Goal: Task Accomplishment & Management: Complete application form

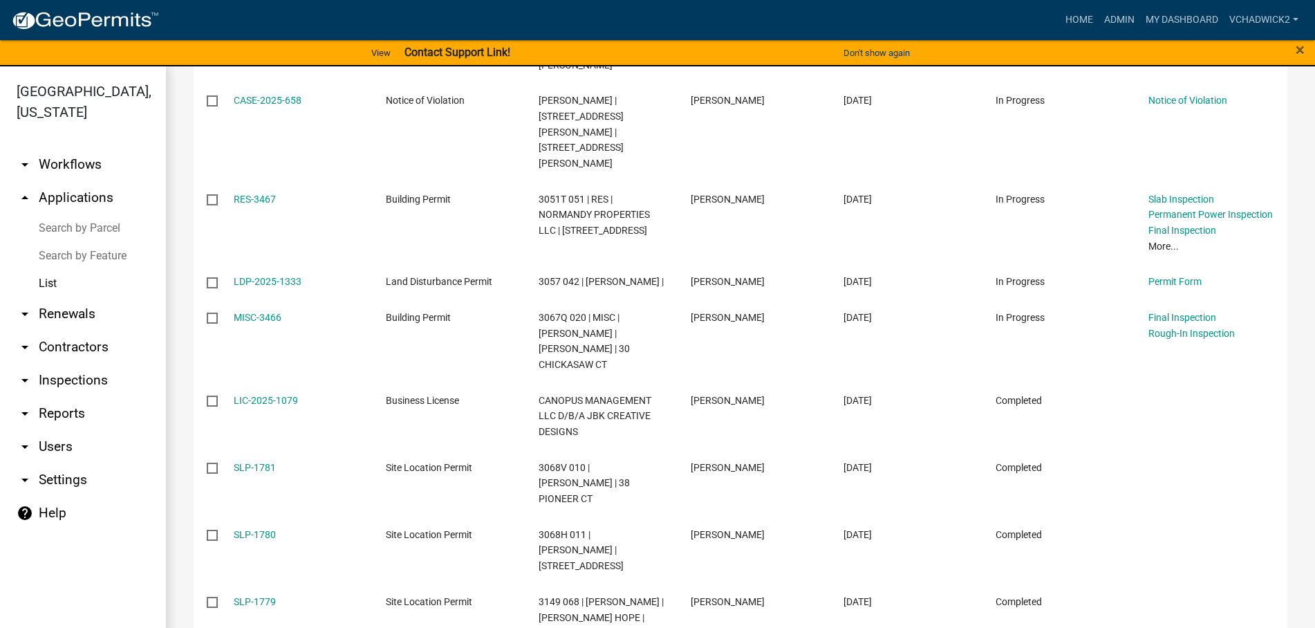
scroll to position [467, 0]
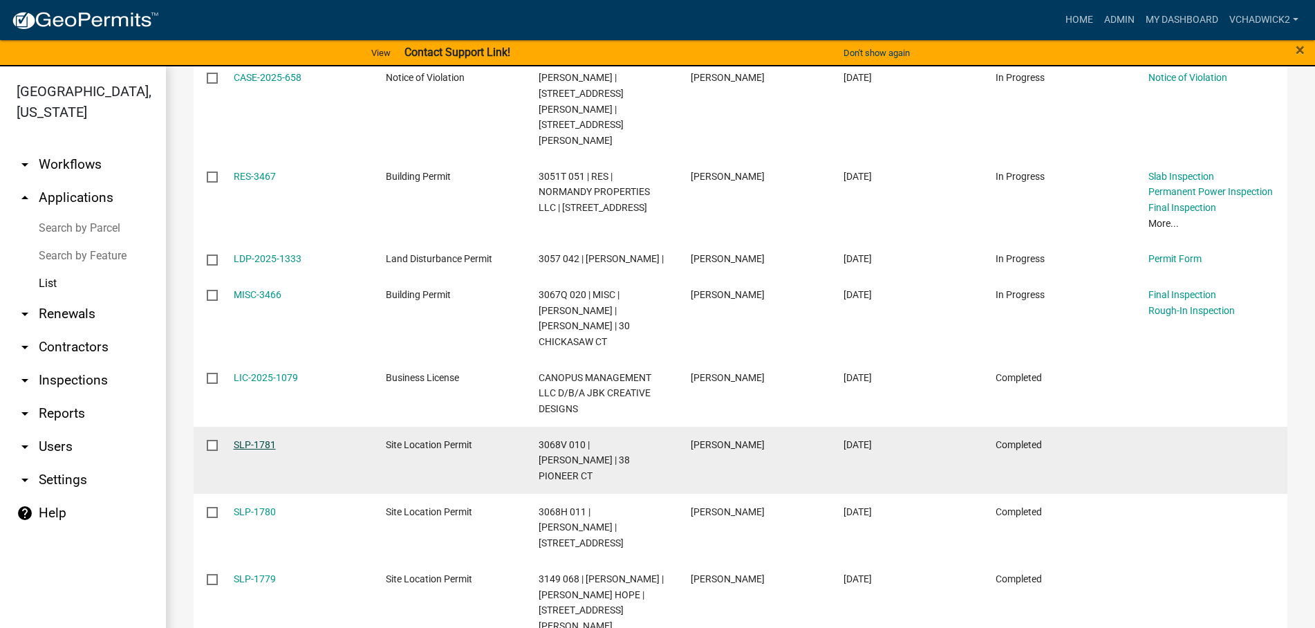
click at [251, 439] on link "SLP-1781" at bounding box center [255, 444] width 42 height 11
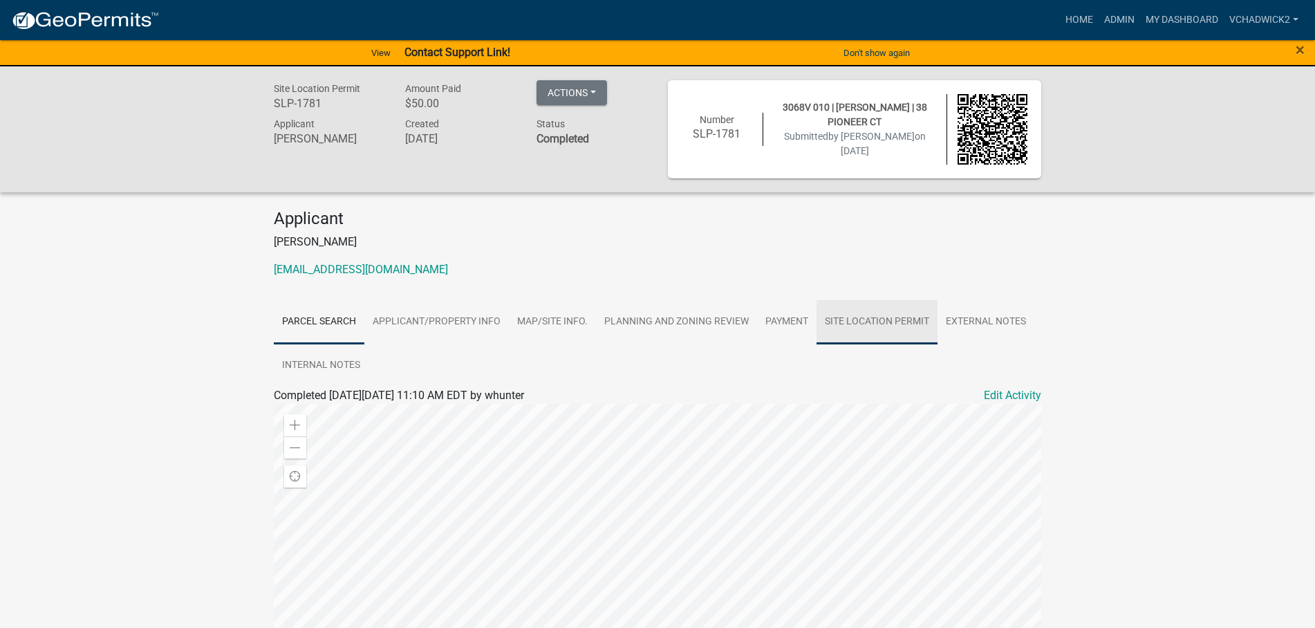
click at [850, 321] on link "Site Location Permit" at bounding box center [876, 322] width 121 height 44
click at [313, 410] on link "Site Location Permit" at bounding box center [323, 411] width 99 height 13
click at [1060, 15] on link "Home" at bounding box center [1079, 20] width 39 height 26
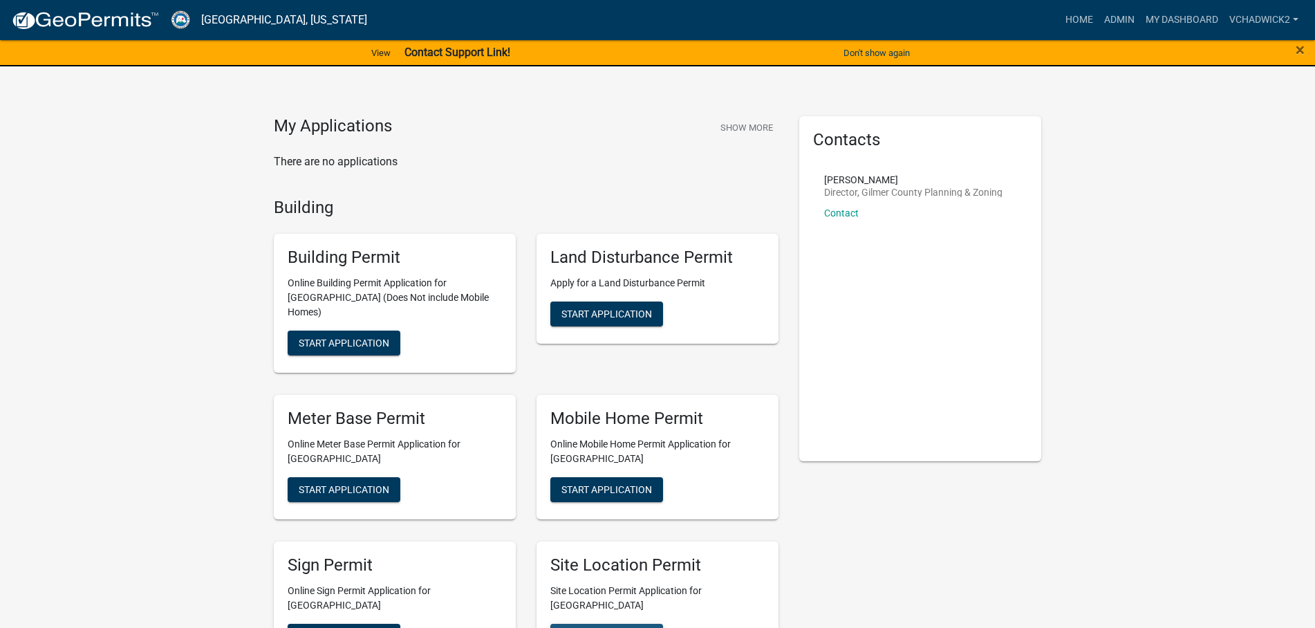
click at [607, 627] on span "Start Application" at bounding box center [606, 635] width 91 height 11
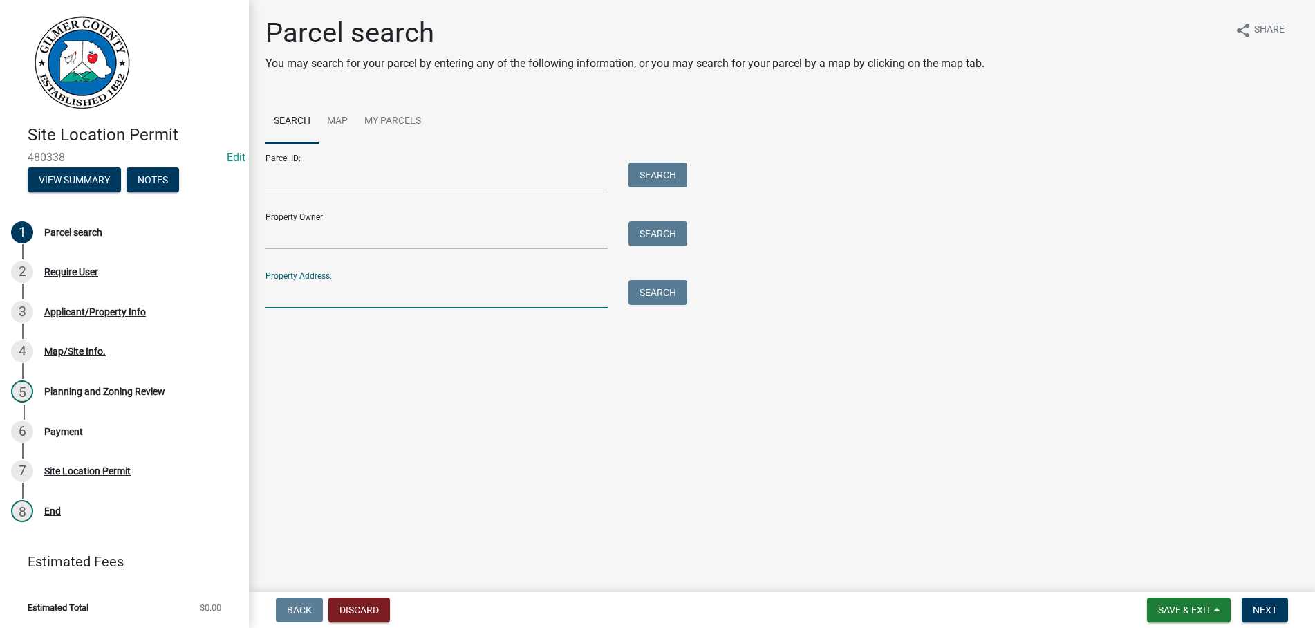
click at [303, 287] on input "Property Address:" at bounding box center [436, 294] width 342 height 28
type input "580 PLEASANT"
click at [653, 293] on button "Search" at bounding box center [657, 292] width 59 height 25
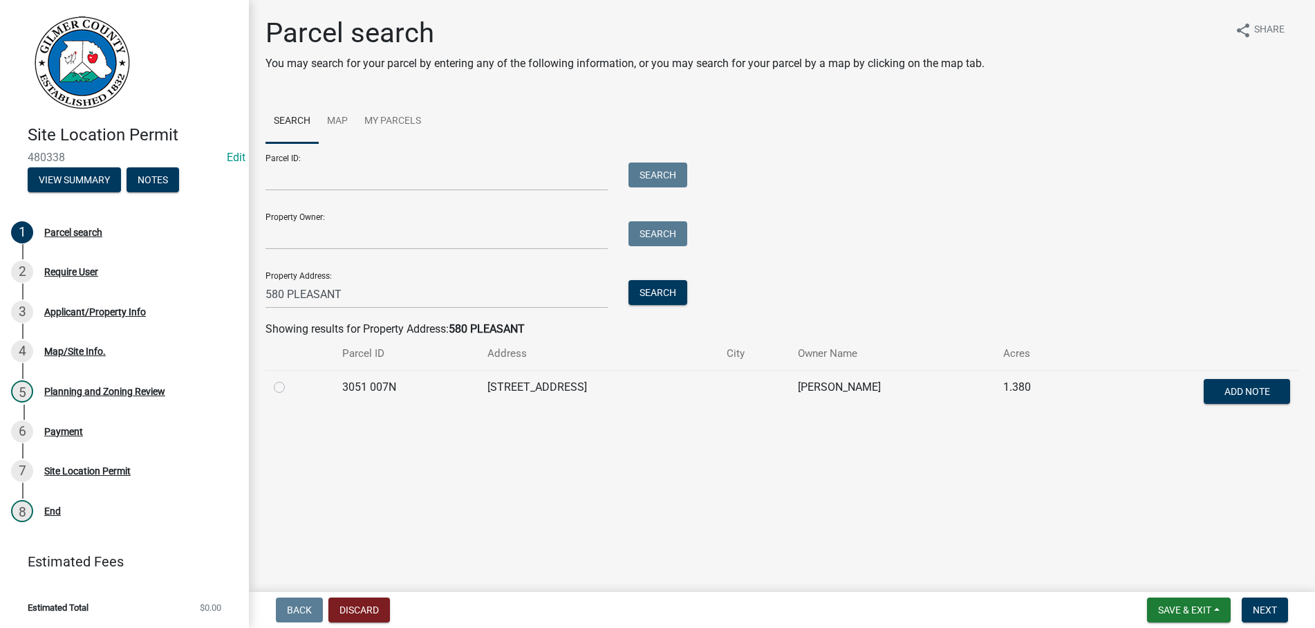
click at [290, 379] on label at bounding box center [290, 379] width 0 height 0
click at [290, 384] on 007N "radio" at bounding box center [294, 383] width 9 height 9
radio 007N "true"
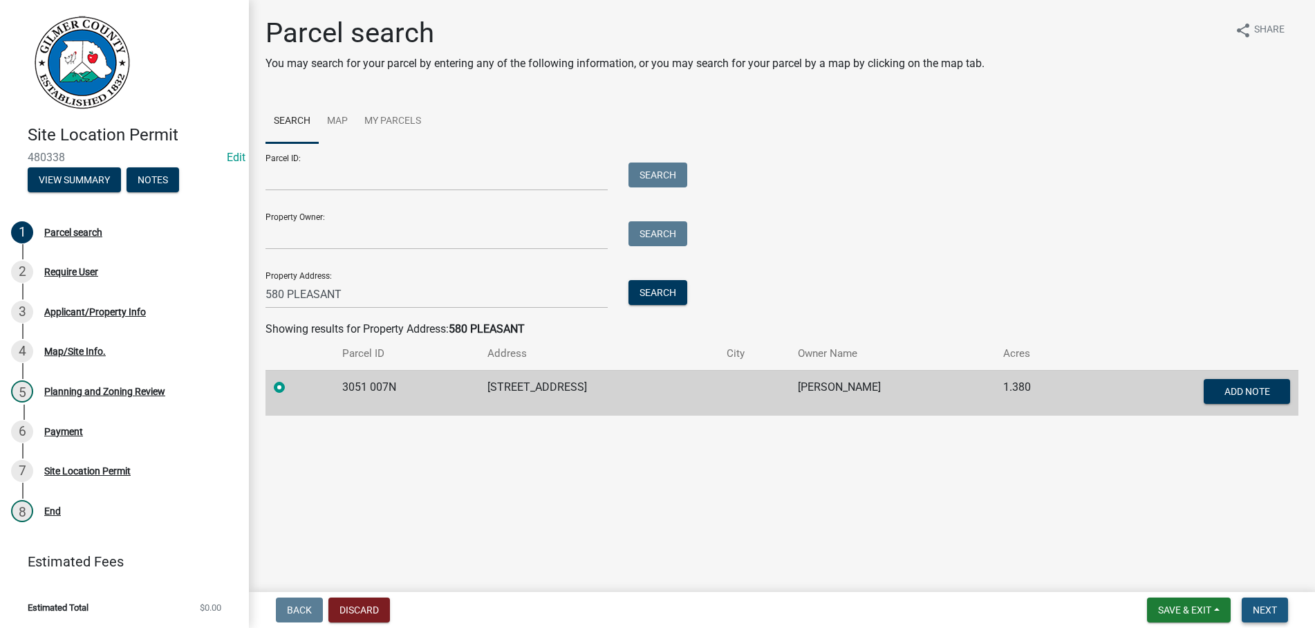
click at [1251, 607] on button "Next" at bounding box center [1265, 609] width 46 height 25
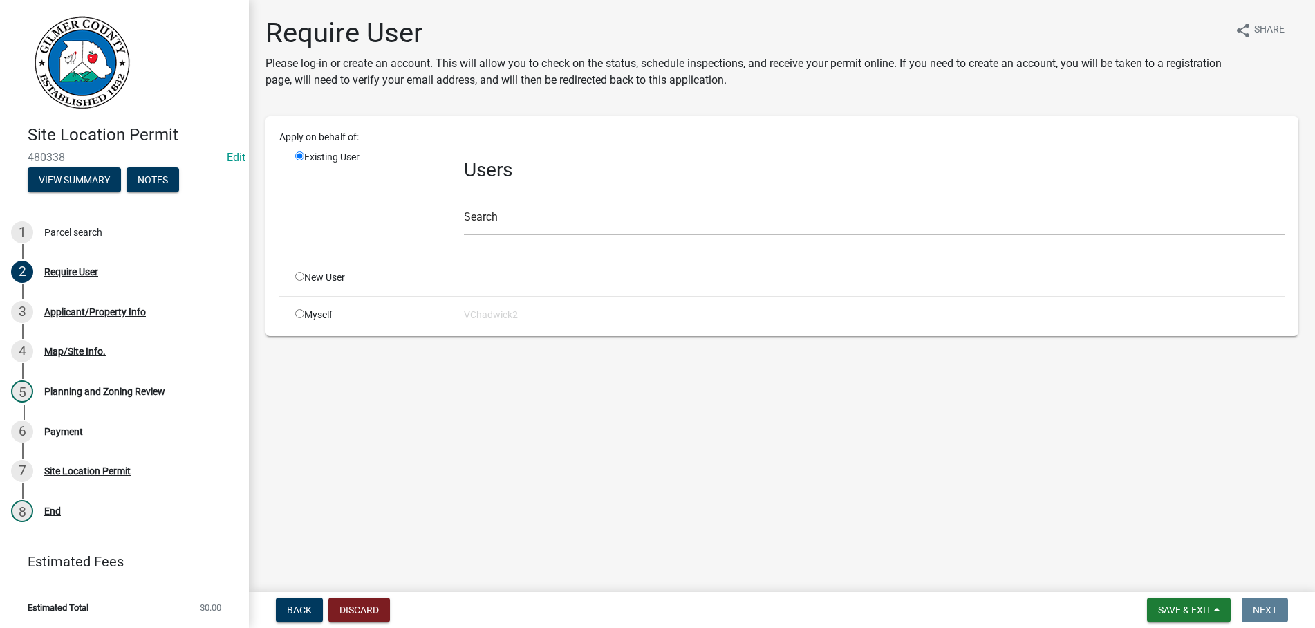
click at [492, 200] on div "Search" at bounding box center [874, 211] width 821 height 48
click at [497, 216] on input "text" at bounding box center [874, 221] width 821 height 28
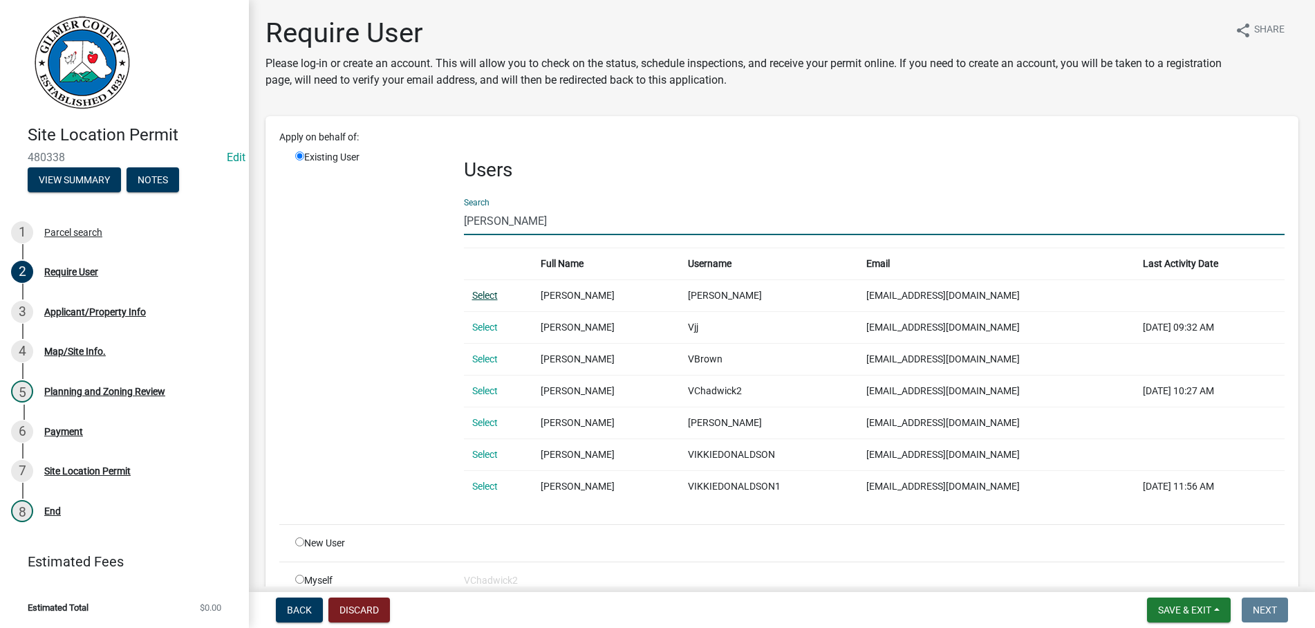
type input "[PERSON_NAME]"
click at [477, 292] on link "Select" at bounding box center [485, 295] width 26 height 11
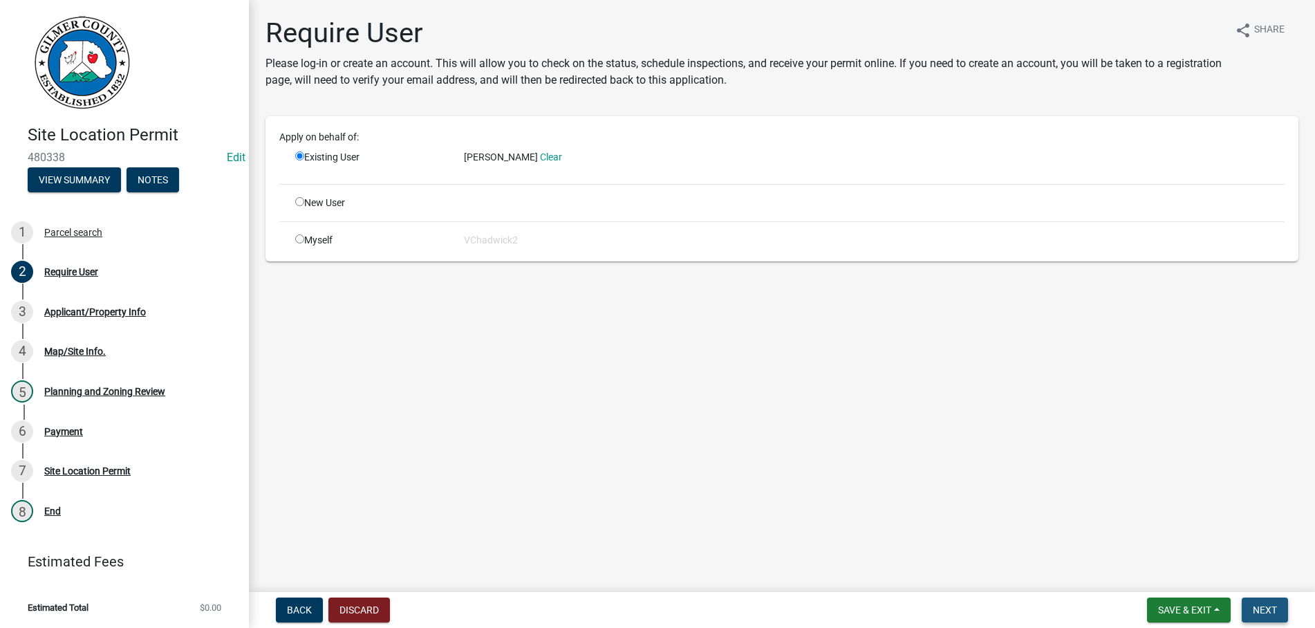
click at [1257, 601] on button "Next" at bounding box center [1265, 609] width 46 height 25
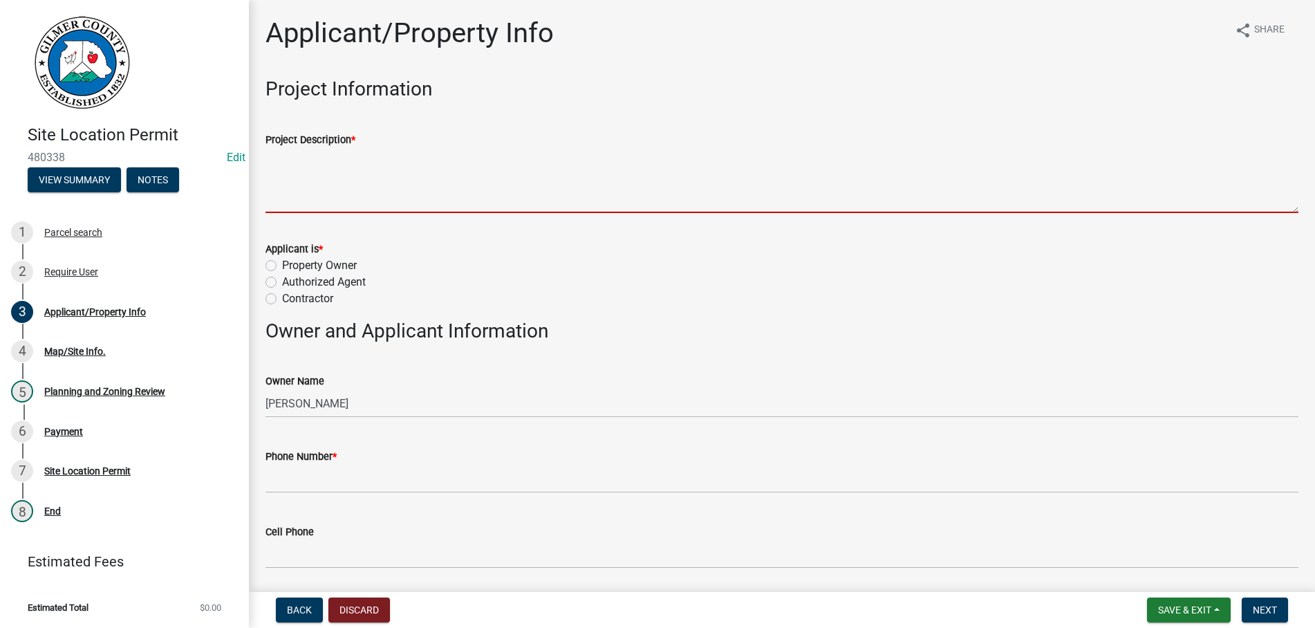
click at [332, 165] on textarea "Project Description *" at bounding box center [781, 180] width 1033 height 65
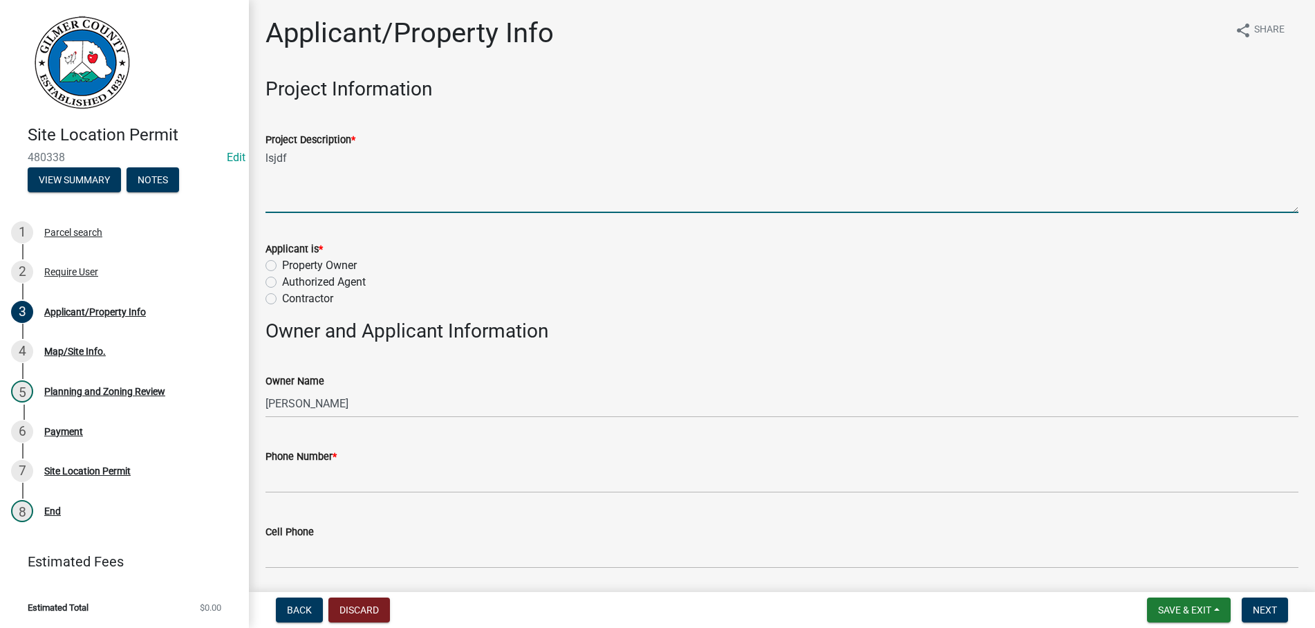
type textarea "lsjdf"
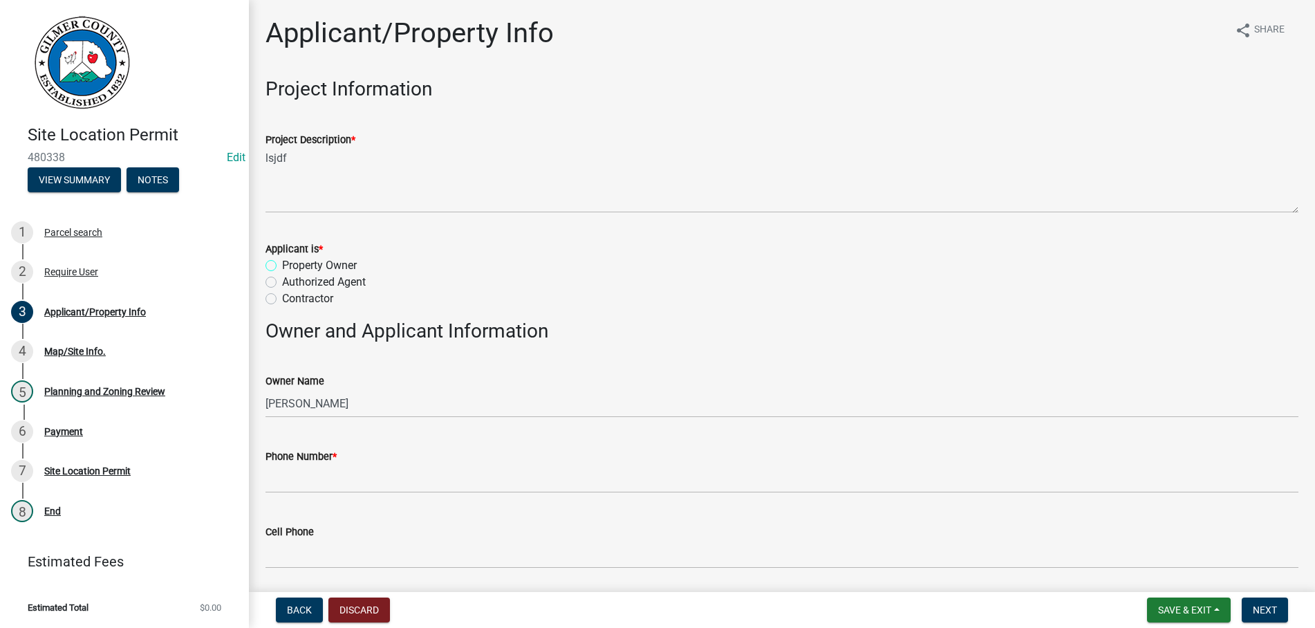
click at [282, 257] on input "Property Owner" at bounding box center [286, 261] width 9 height 9
radio input "true"
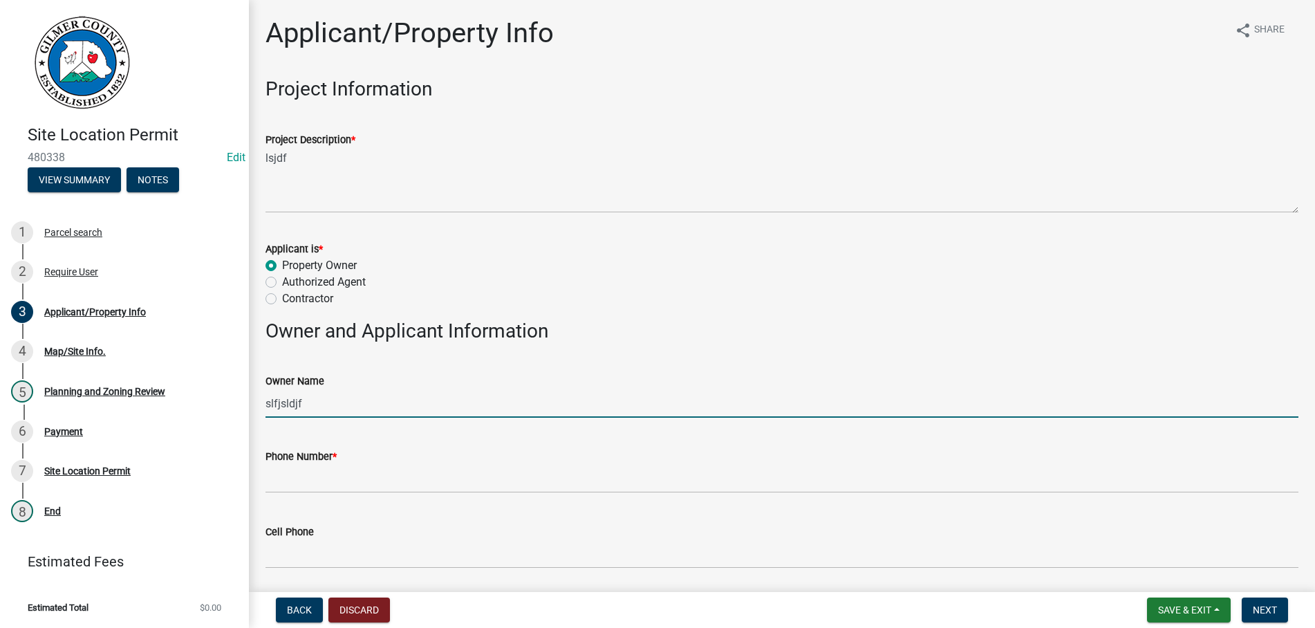
type input "slfjsldjf"
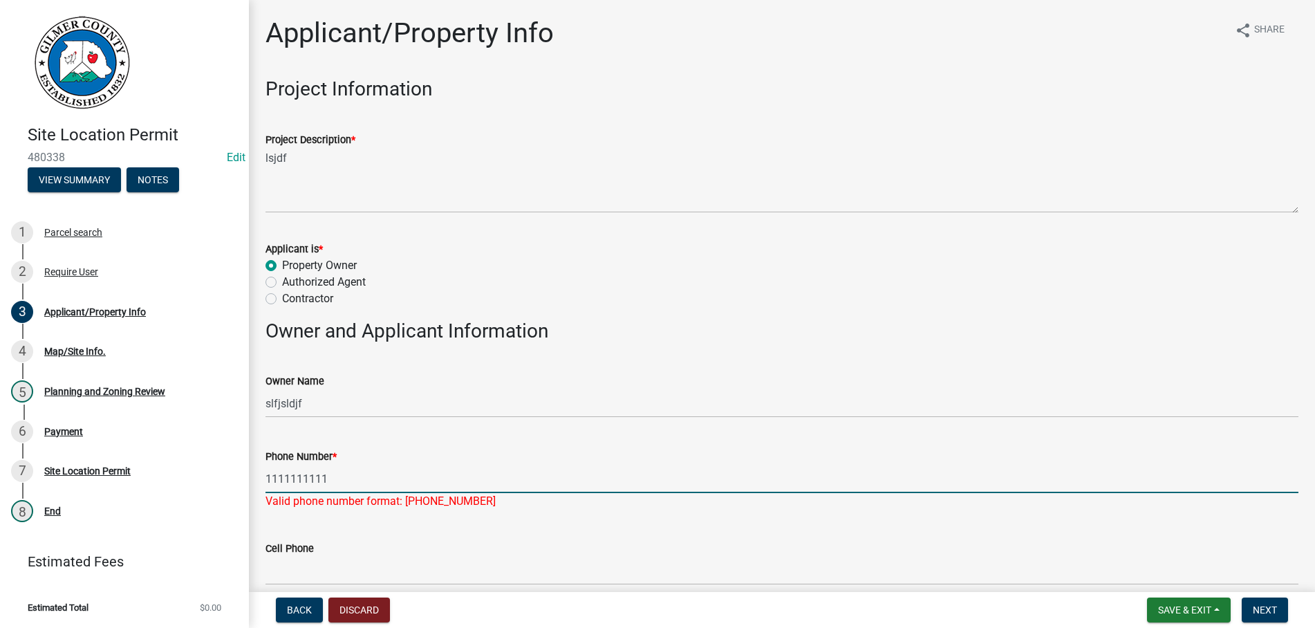
type input "1111111111"
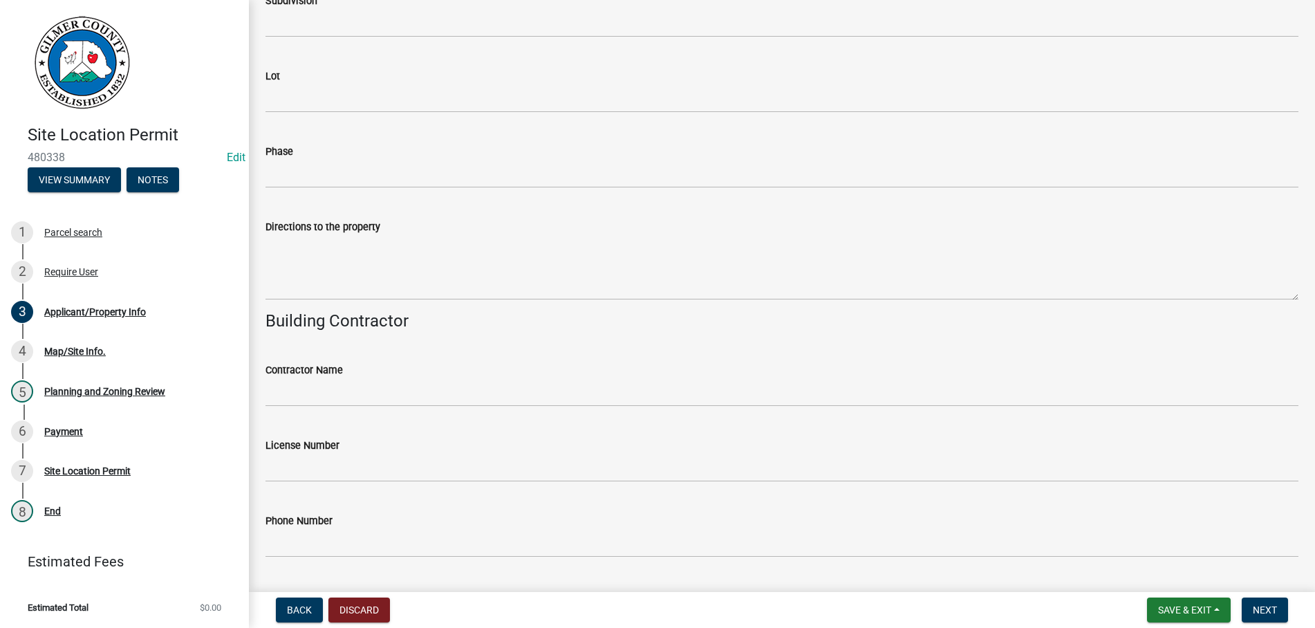
scroll to position [1280, 0]
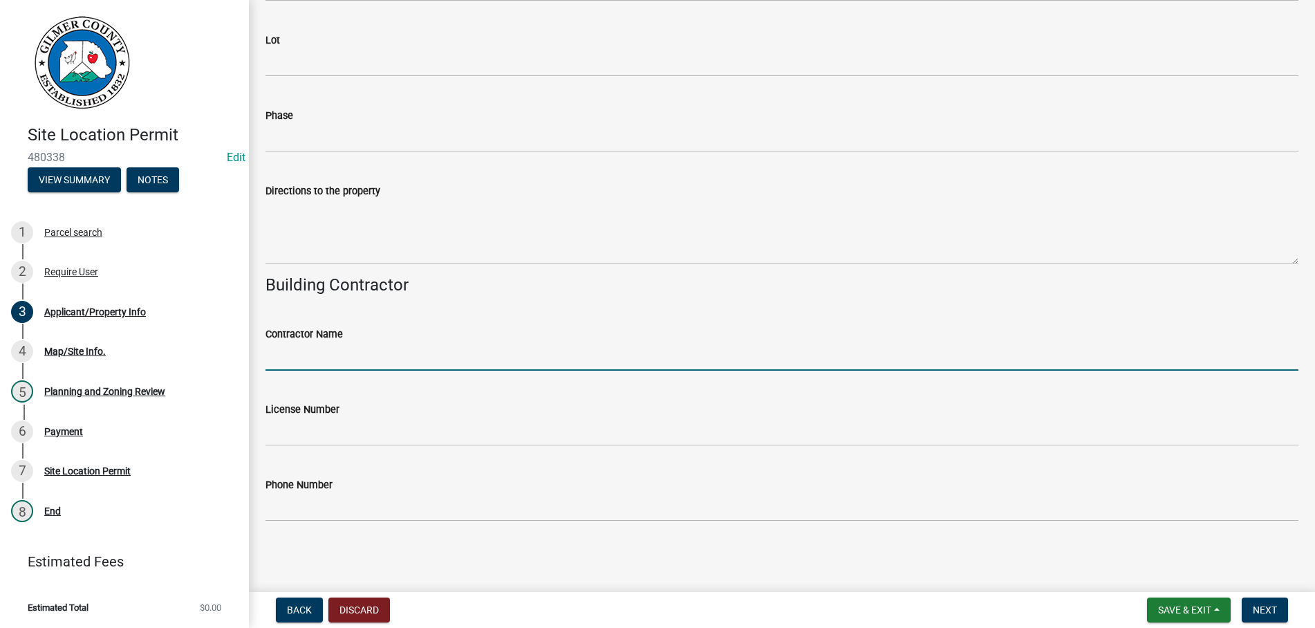
click at [328, 362] on input "Contractor Name" at bounding box center [781, 356] width 1033 height 28
type input "sdlfjsaljdf"
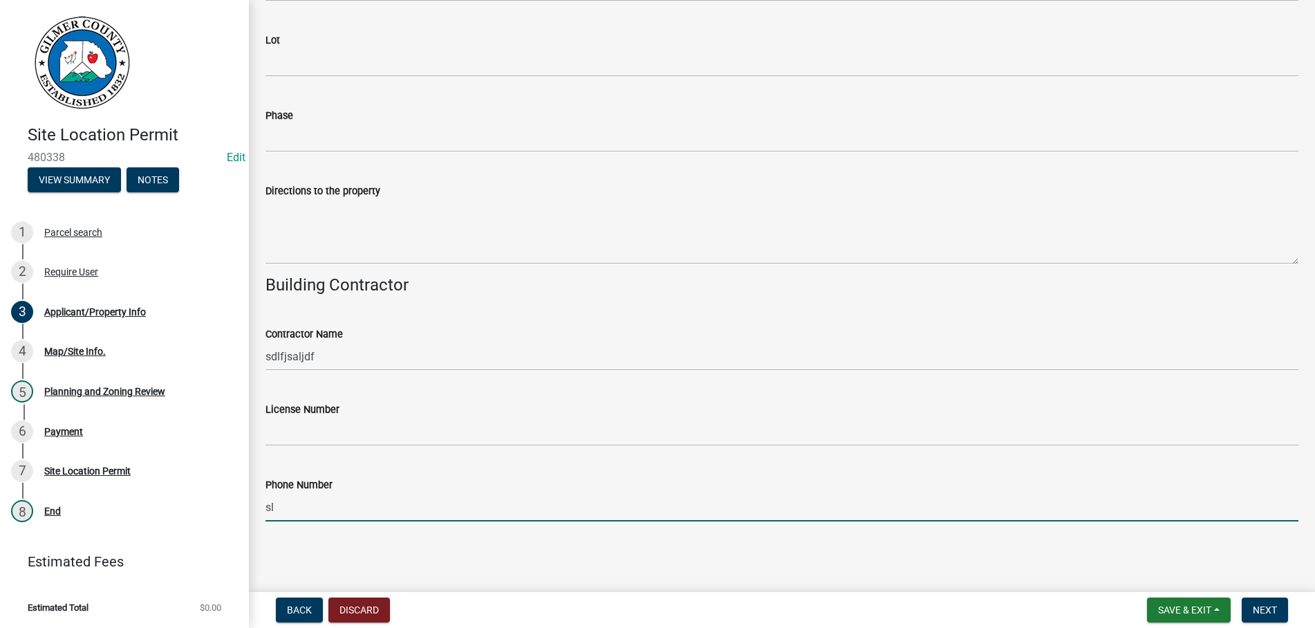
type input "s"
type input "1213215555"
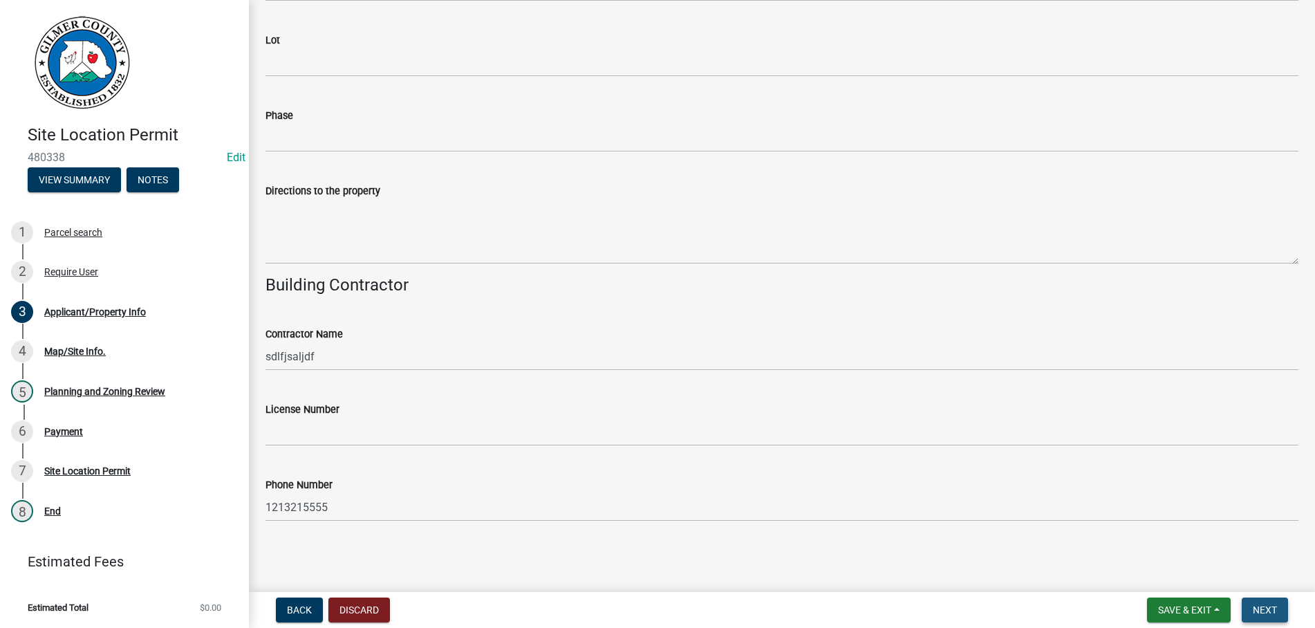
click at [1278, 606] on button "Next" at bounding box center [1265, 609] width 46 height 25
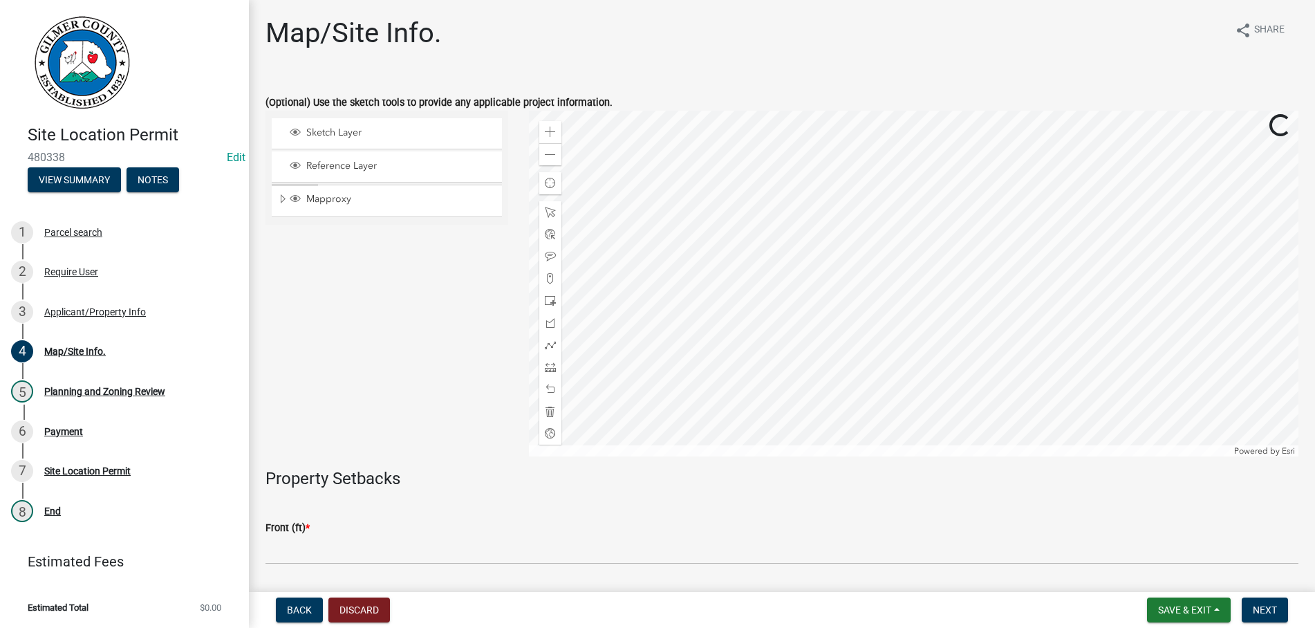
scroll to position [310, 0]
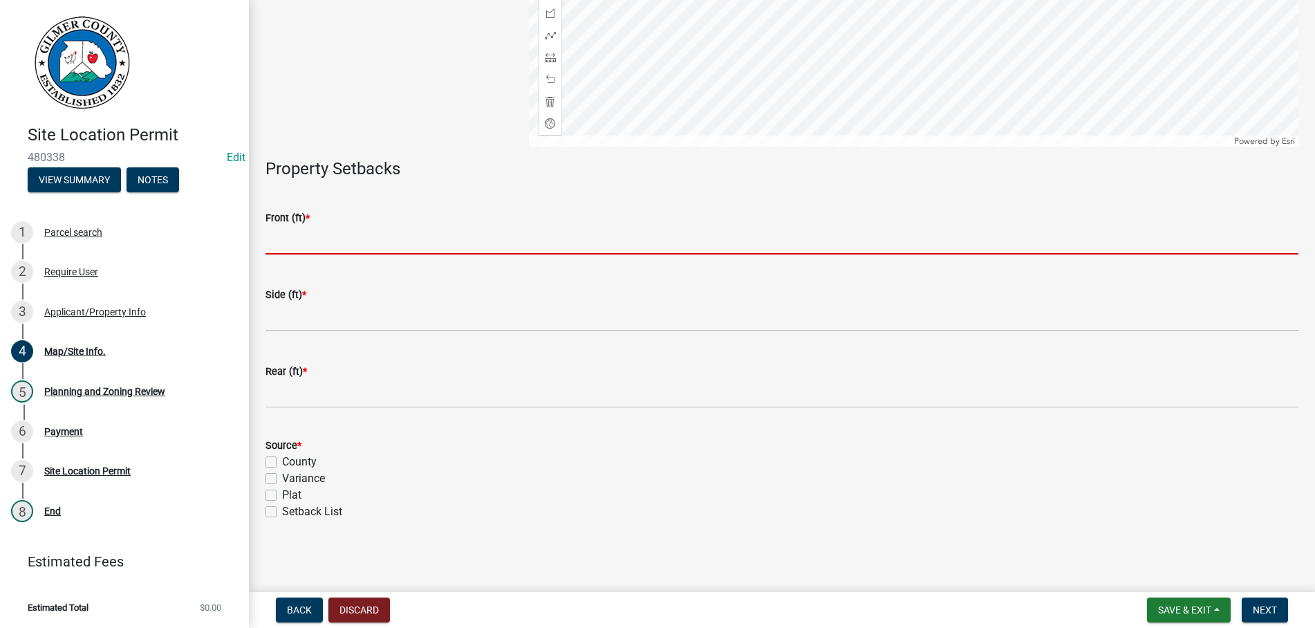
click at [370, 236] on input "text" at bounding box center [781, 240] width 1033 height 28
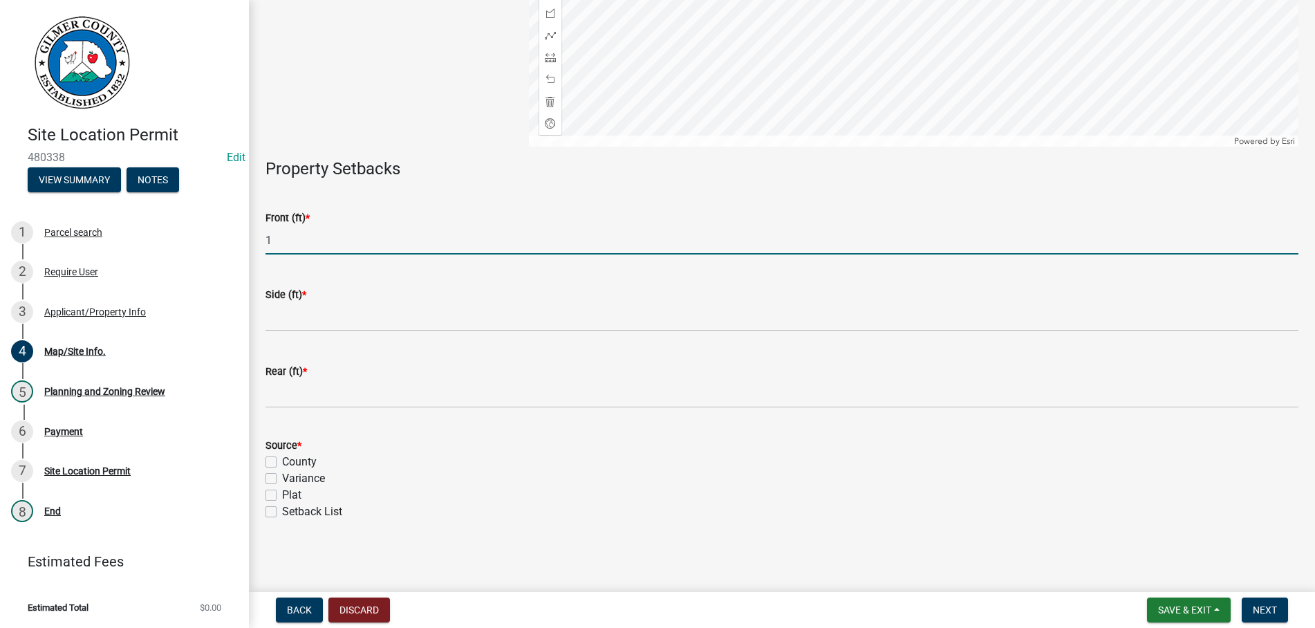
type input "1"
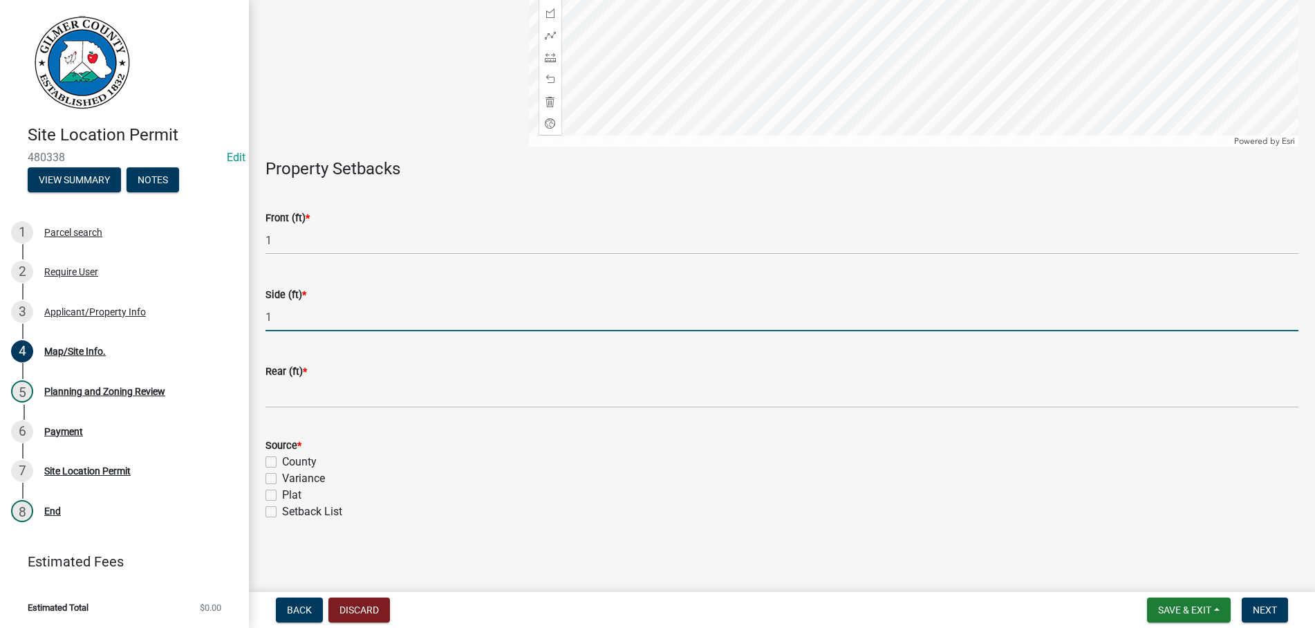
type input "1"
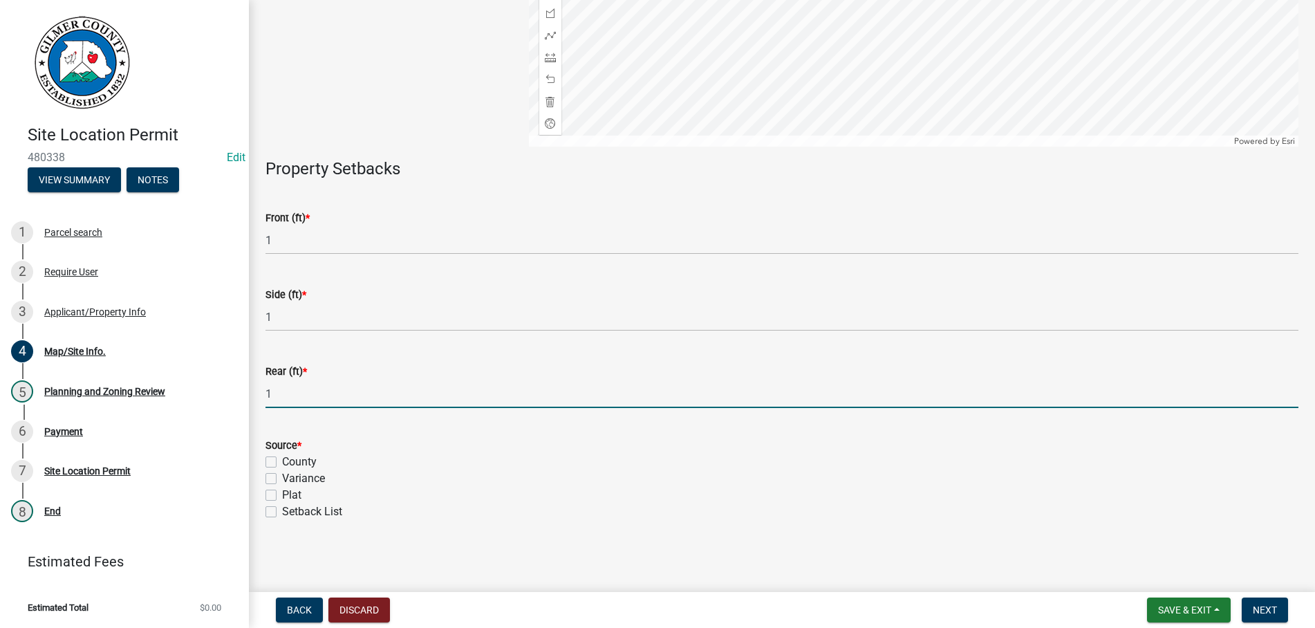
type input "1"
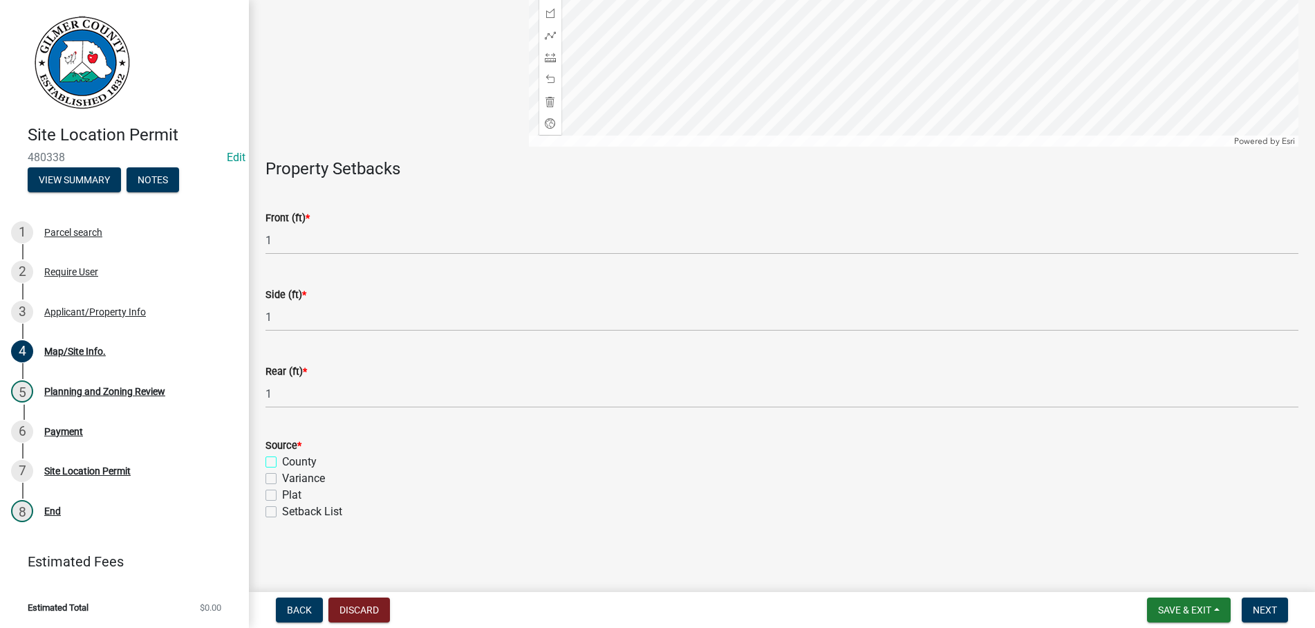
click at [282, 454] on input "County" at bounding box center [286, 458] width 9 height 9
checkbox input "true"
checkbox input "false"
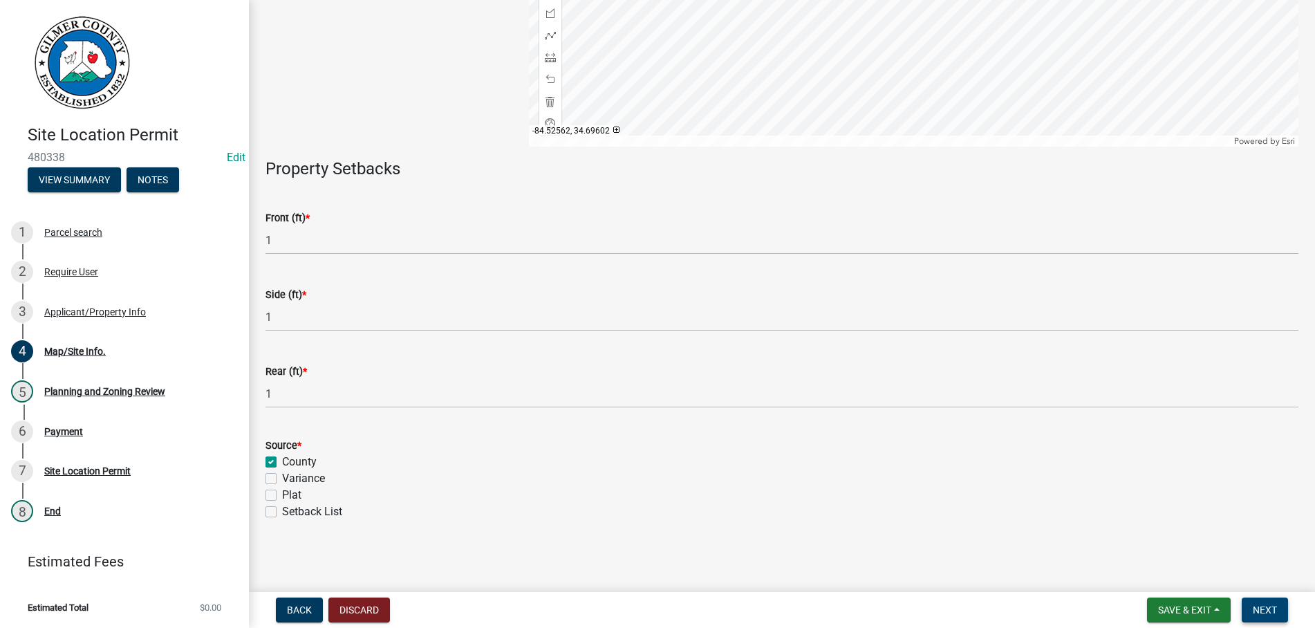
click at [1262, 608] on span "Next" at bounding box center [1265, 609] width 24 height 11
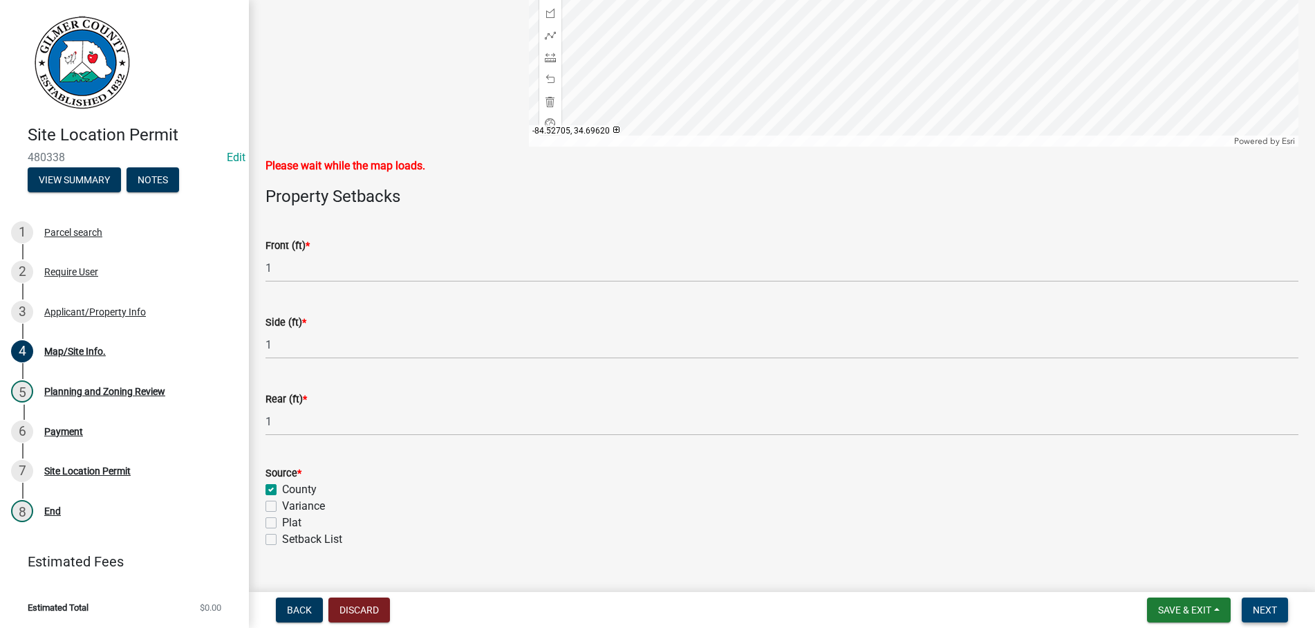
scroll to position [0, 0]
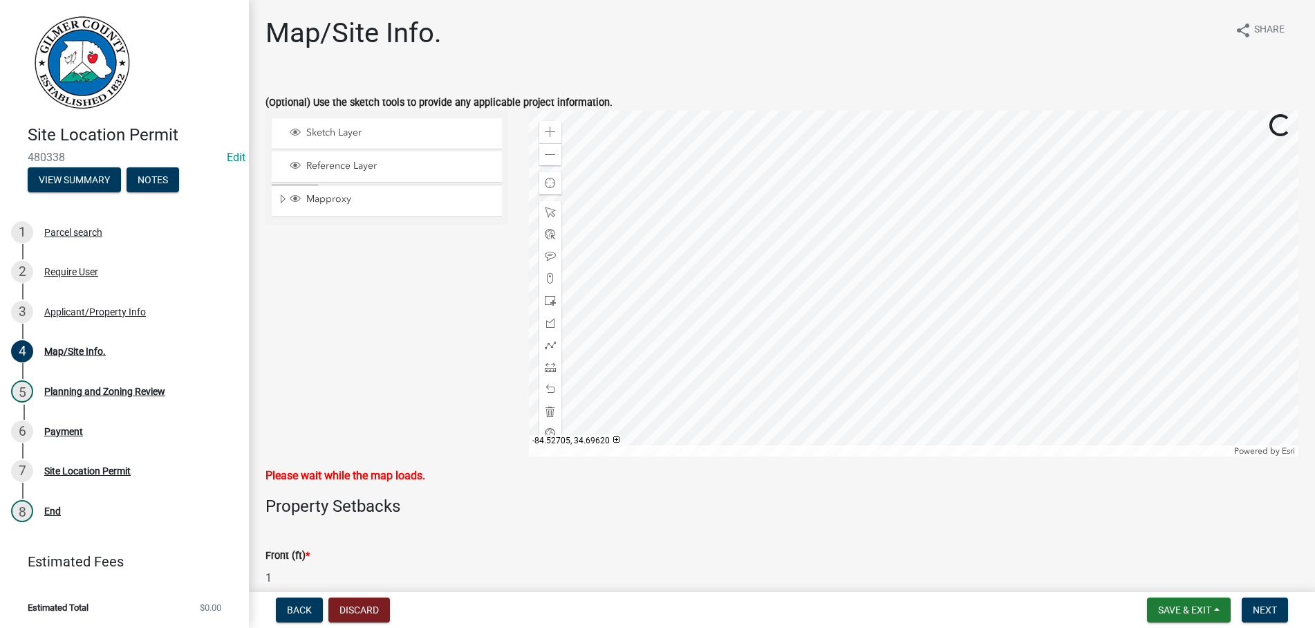
click at [381, 206] on div "Mapproxy" at bounding box center [387, 200] width 230 height 31
click at [379, 190] on div "Mapproxy" at bounding box center [387, 200] width 230 height 31
click at [369, 202] on span "Mapproxy" at bounding box center [400, 199] width 194 height 12
click at [1258, 606] on span "Next" at bounding box center [1265, 609] width 24 height 11
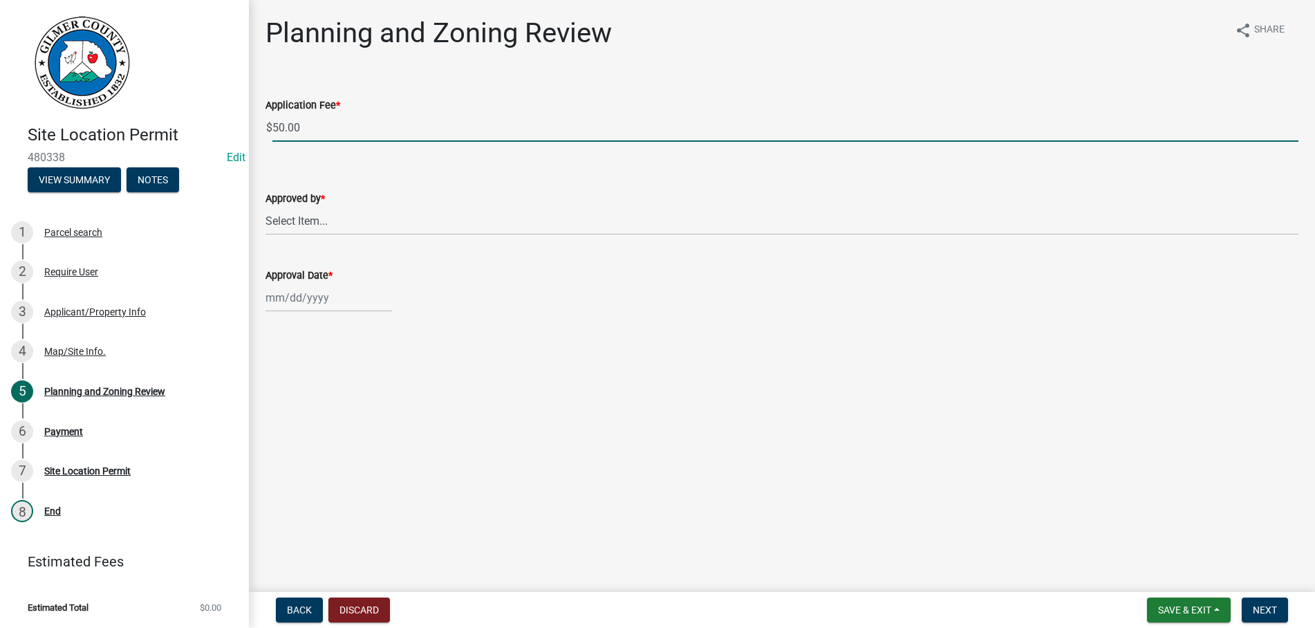
drag, startPoint x: 319, startPoint y: 136, endPoint x: 131, endPoint y: 115, distance: 189.2
click at [272, 115] on input "50.00" at bounding box center [785, 127] width 1026 height 28
type input "0.00"
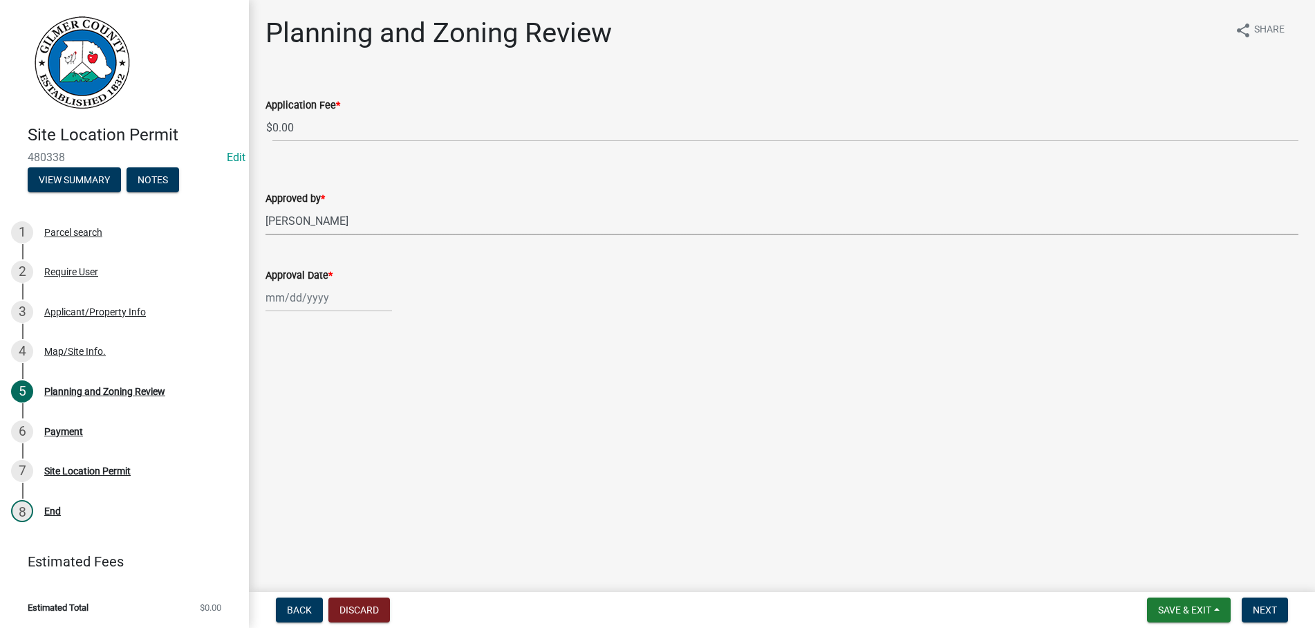
select select "b44f7338-8171-40f4-83dd-b8ba3065c966"
select select "9"
select select "2025"
type input "[DATE]"
click at [1251, 606] on button "Next" at bounding box center [1265, 609] width 46 height 25
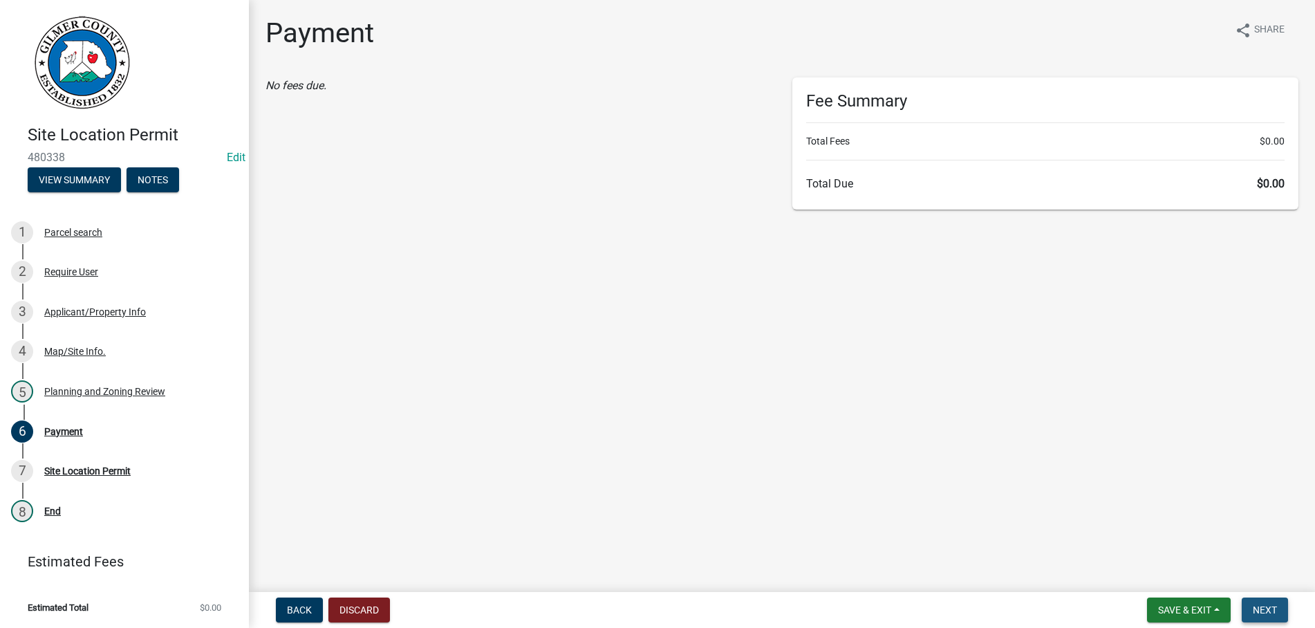
click at [1258, 606] on span "Next" at bounding box center [1265, 609] width 24 height 11
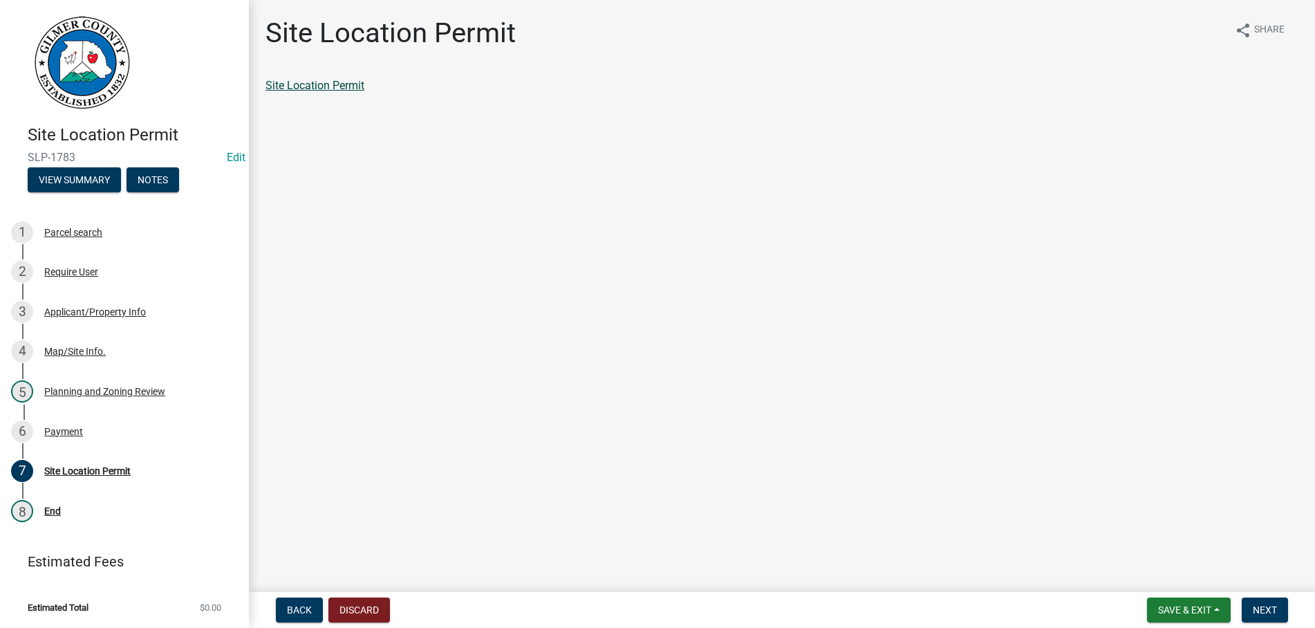
click at [295, 86] on link "Site Location Permit" at bounding box center [314, 85] width 99 height 13
click at [368, 611] on button "Discard" at bounding box center [359, 609] width 62 height 25
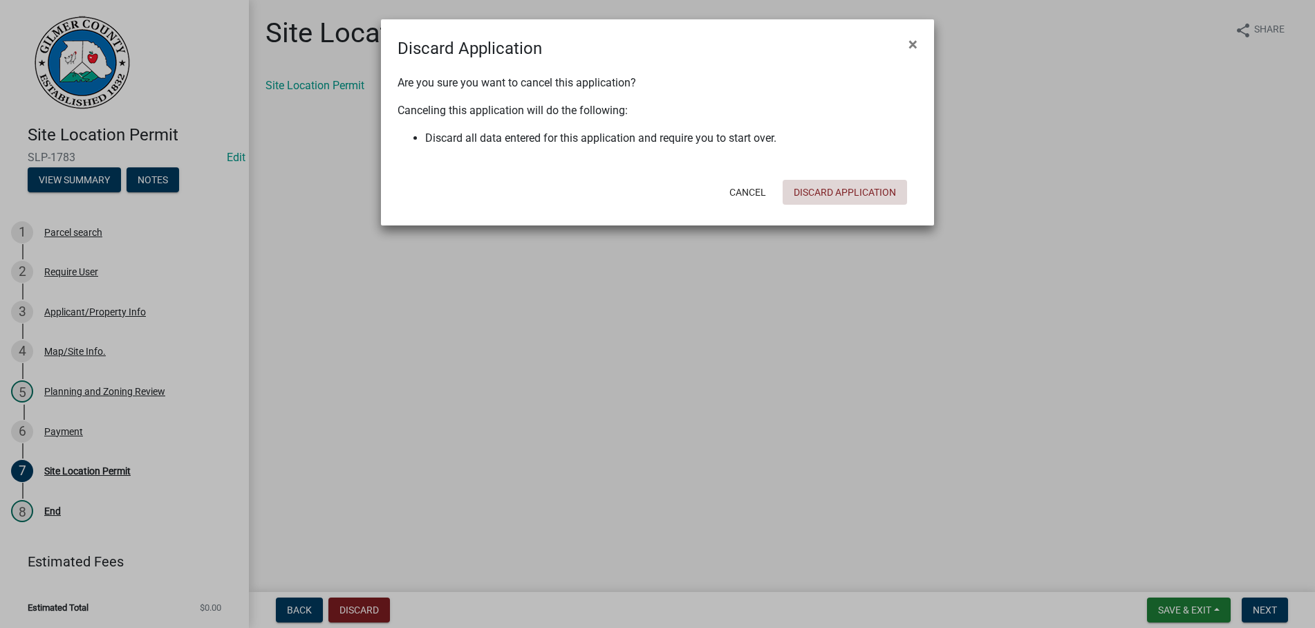
click at [857, 193] on button "Discard Application" at bounding box center [845, 192] width 124 height 25
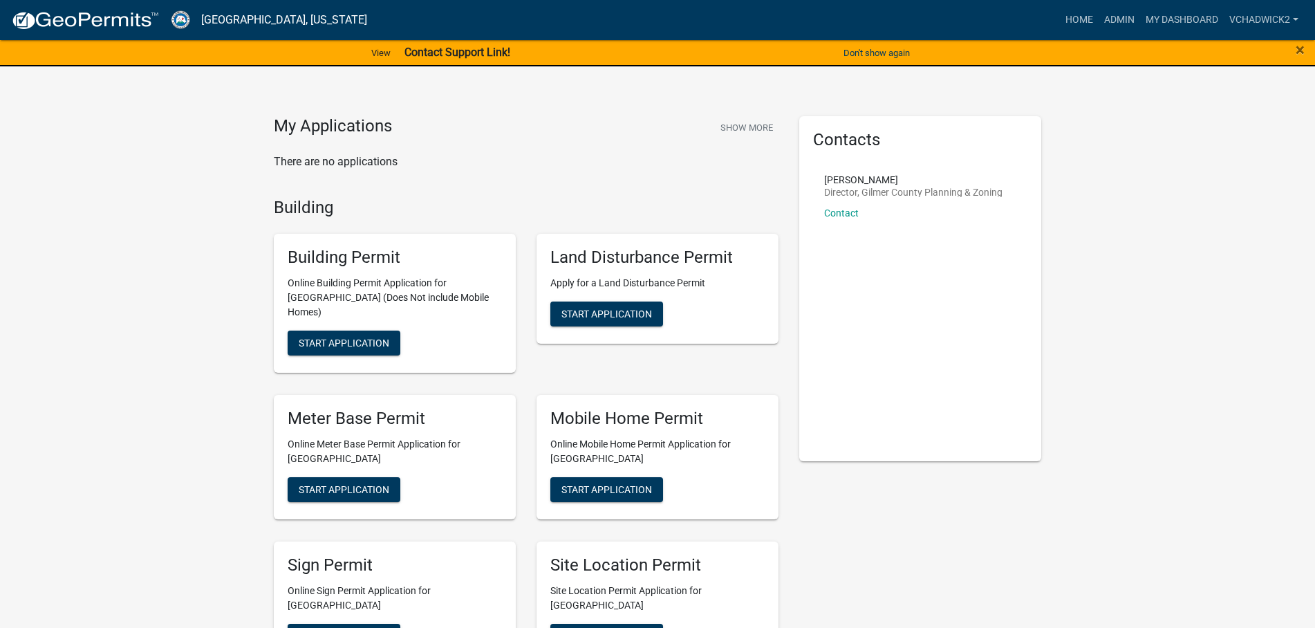
scroll to position [71, 0]
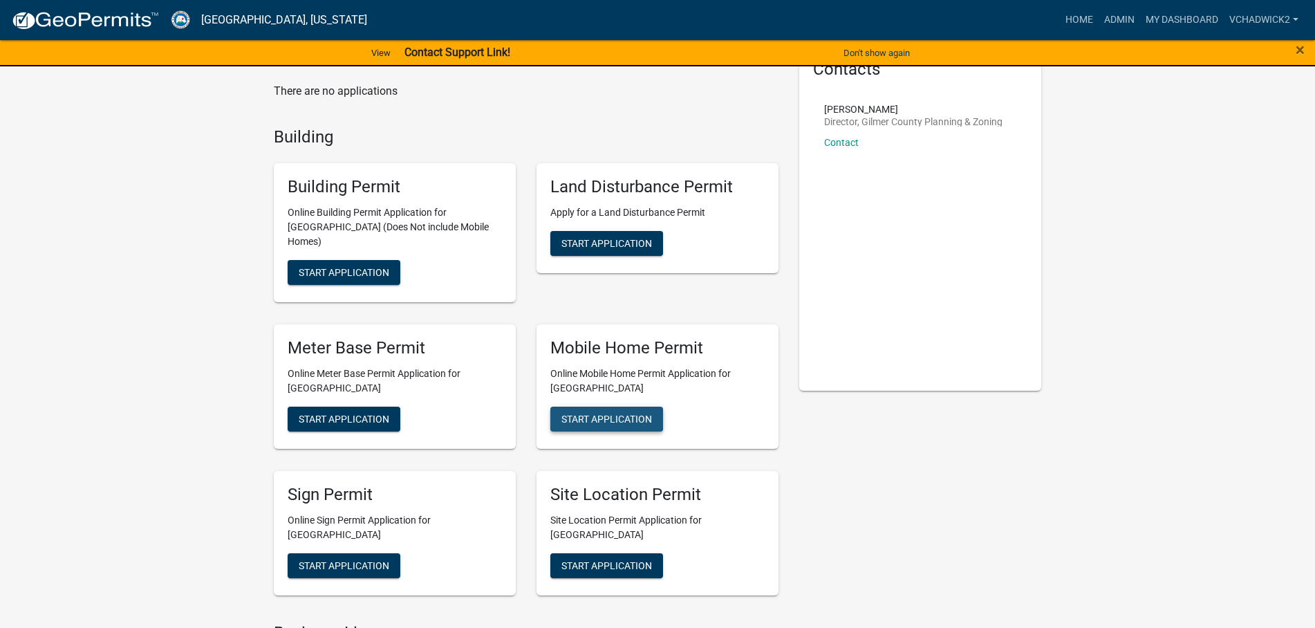
click at [606, 413] on span "Start Application" at bounding box center [606, 418] width 91 height 11
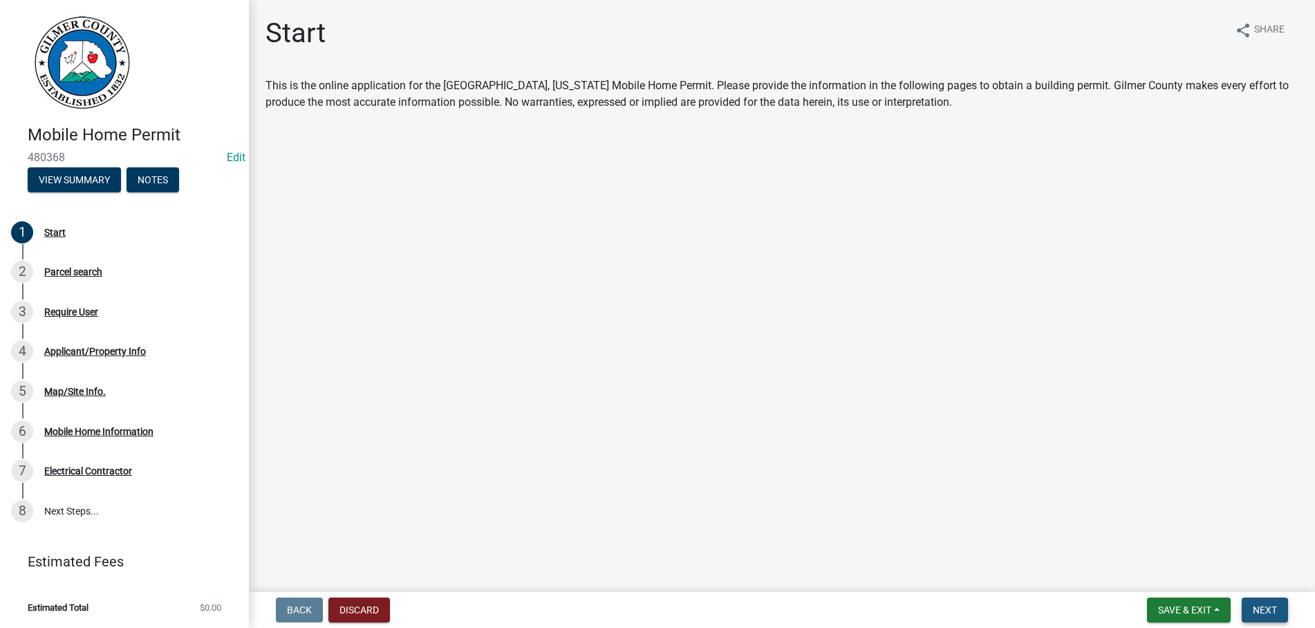
click at [1258, 608] on span "Next" at bounding box center [1265, 609] width 24 height 11
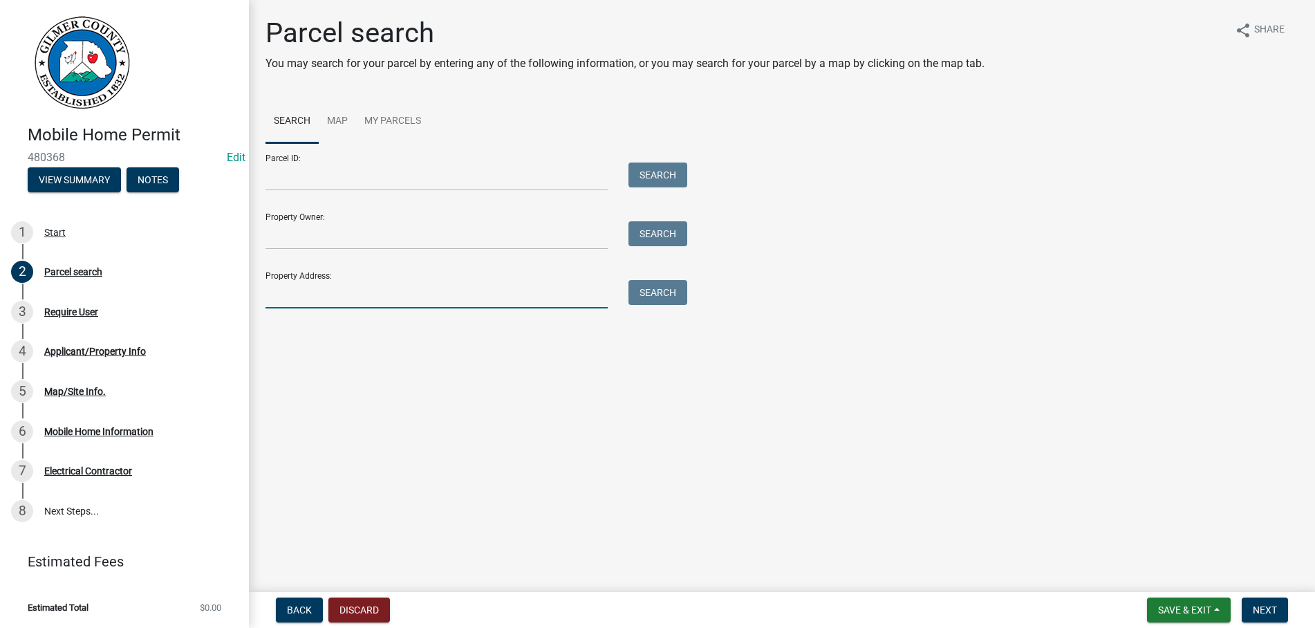
click at [297, 292] on input "Property Address:" at bounding box center [436, 294] width 342 height 28
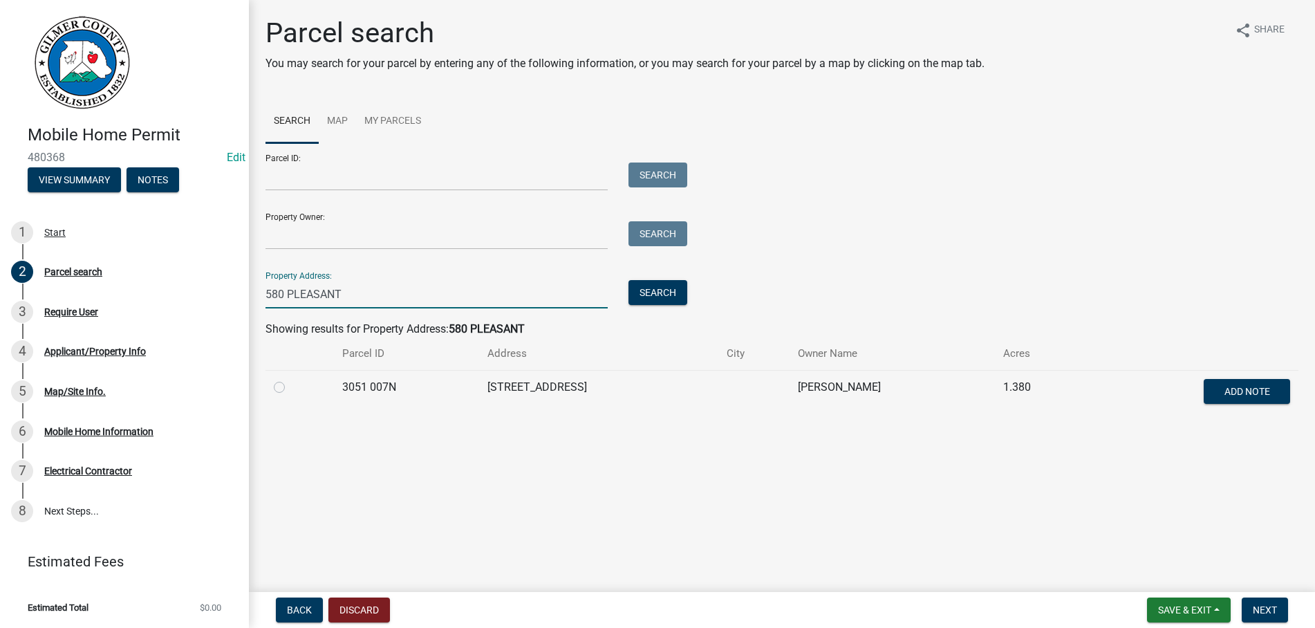
type input "580 PLEASANT"
click at [290, 379] on label at bounding box center [290, 379] width 0 height 0
click at [290, 388] on 007N "radio" at bounding box center [294, 383] width 9 height 9
radio 007N "true"
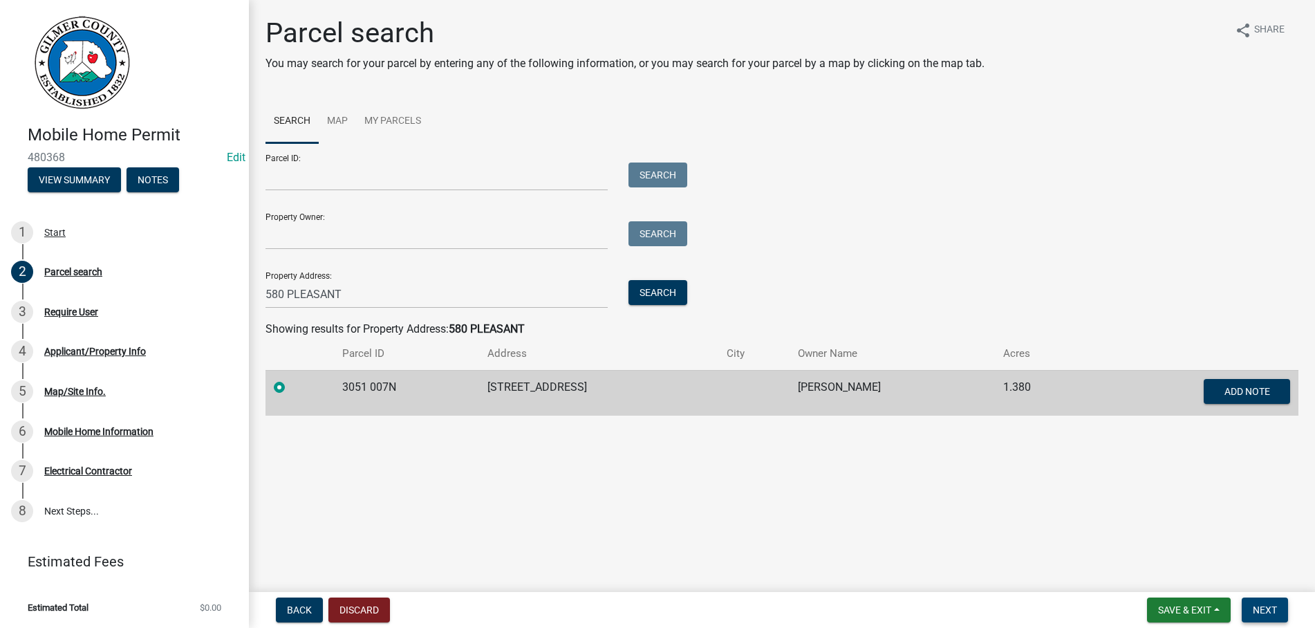
click at [1257, 608] on span "Next" at bounding box center [1265, 609] width 24 height 11
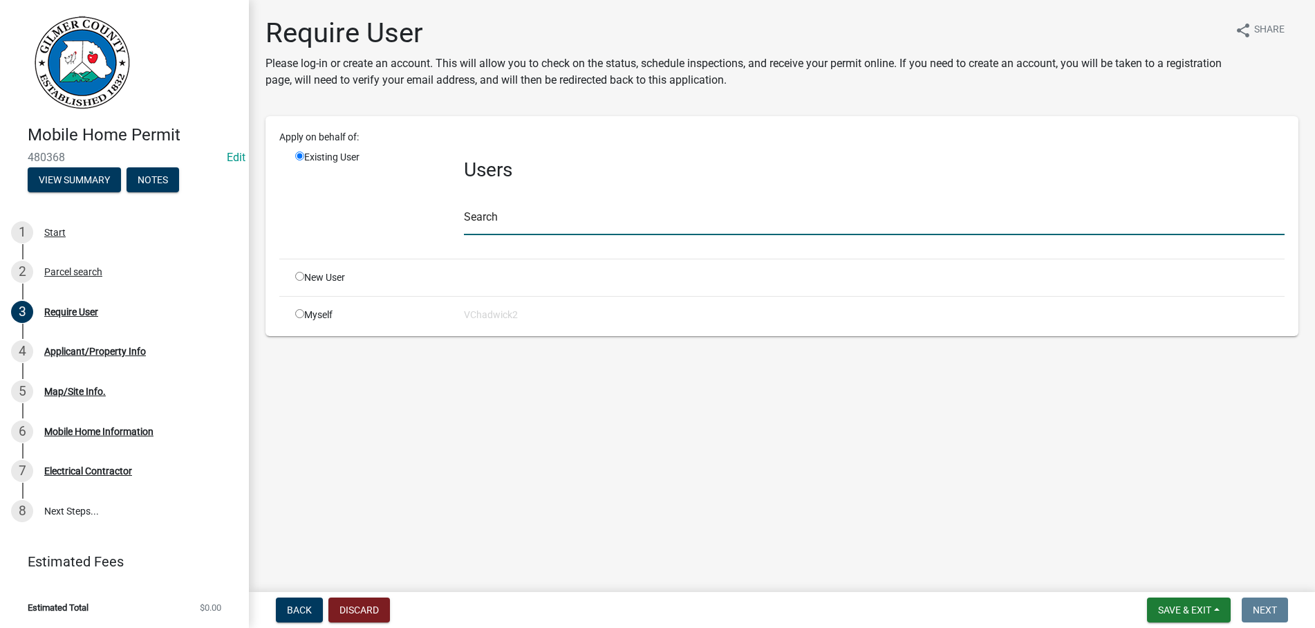
click at [473, 216] on input "text" at bounding box center [874, 221] width 821 height 28
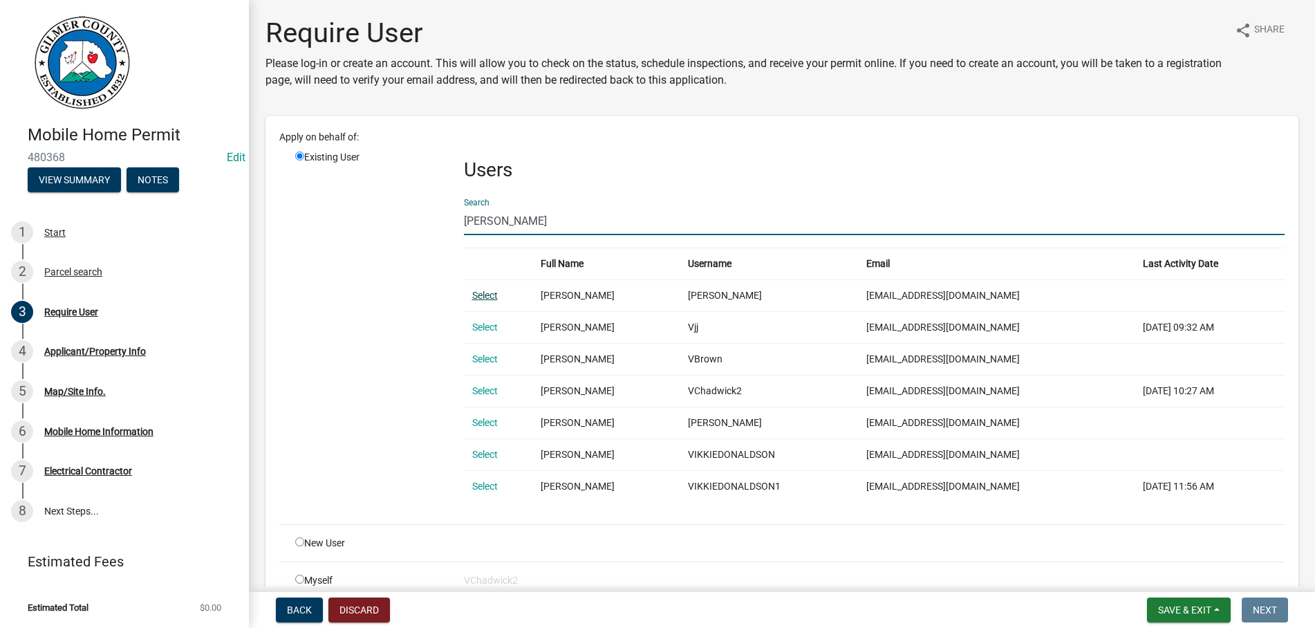
type input "[PERSON_NAME]"
click at [485, 295] on link "Select" at bounding box center [485, 295] width 26 height 11
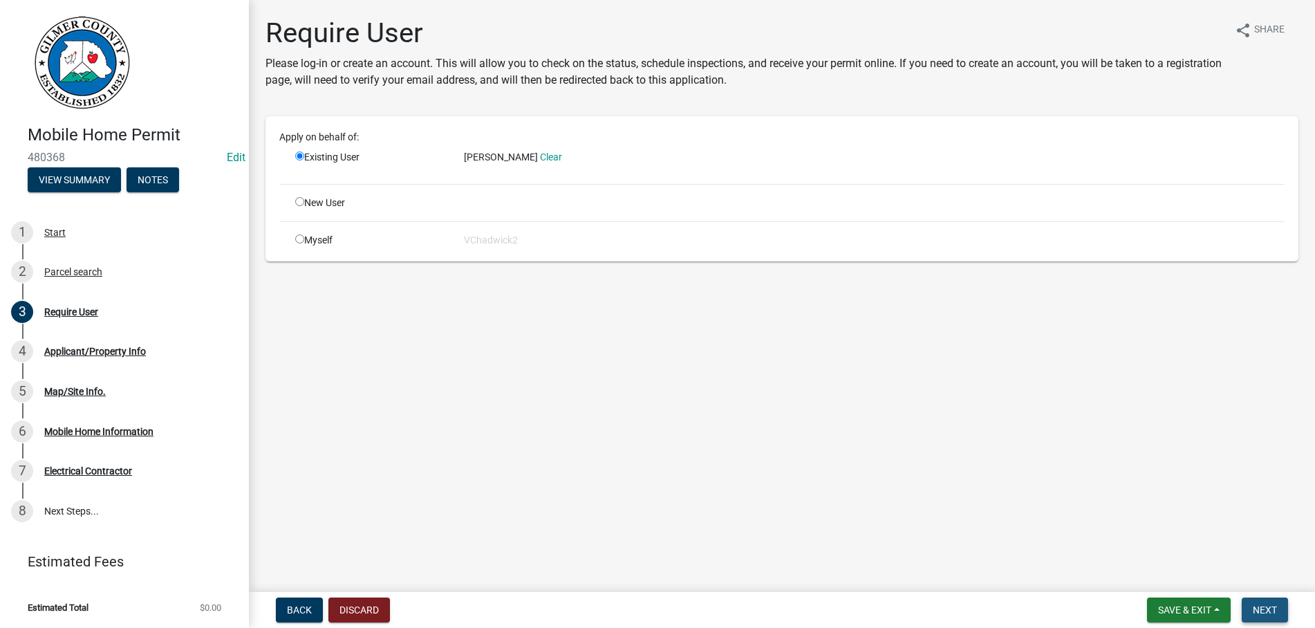
click at [1258, 608] on span "Next" at bounding box center [1265, 609] width 24 height 11
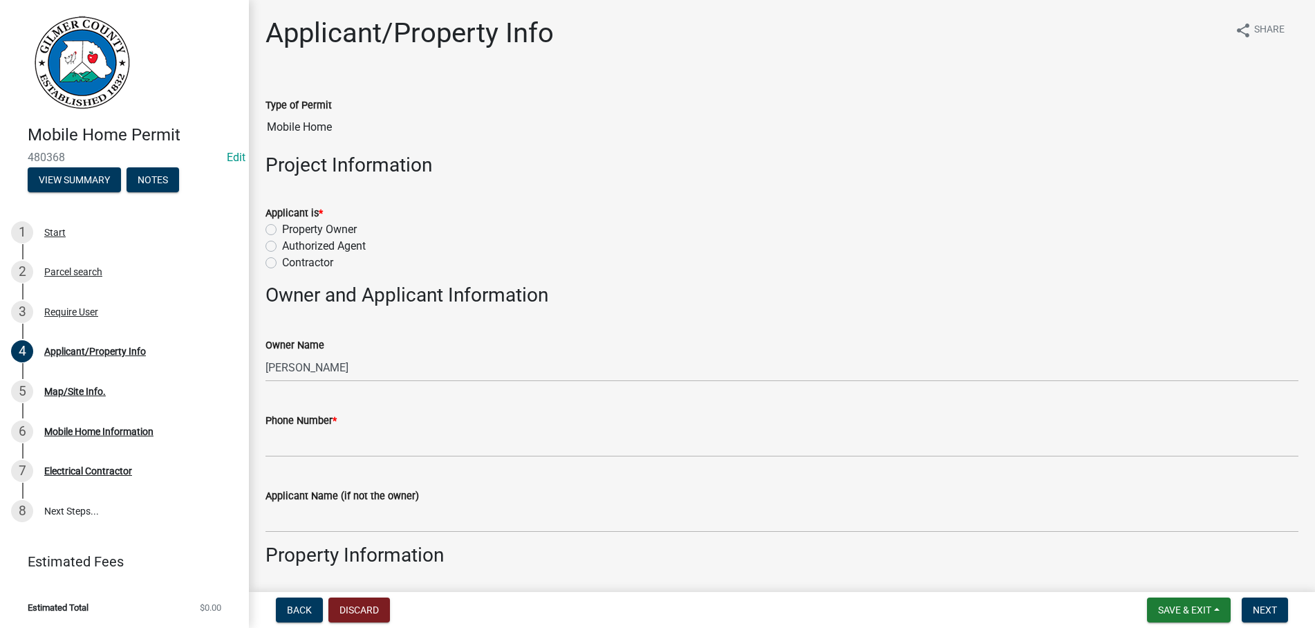
click at [282, 230] on label "Property Owner" at bounding box center [319, 229] width 75 height 17
click at [282, 230] on input "Property Owner" at bounding box center [286, 225] width 9 height 9
radio input "true"
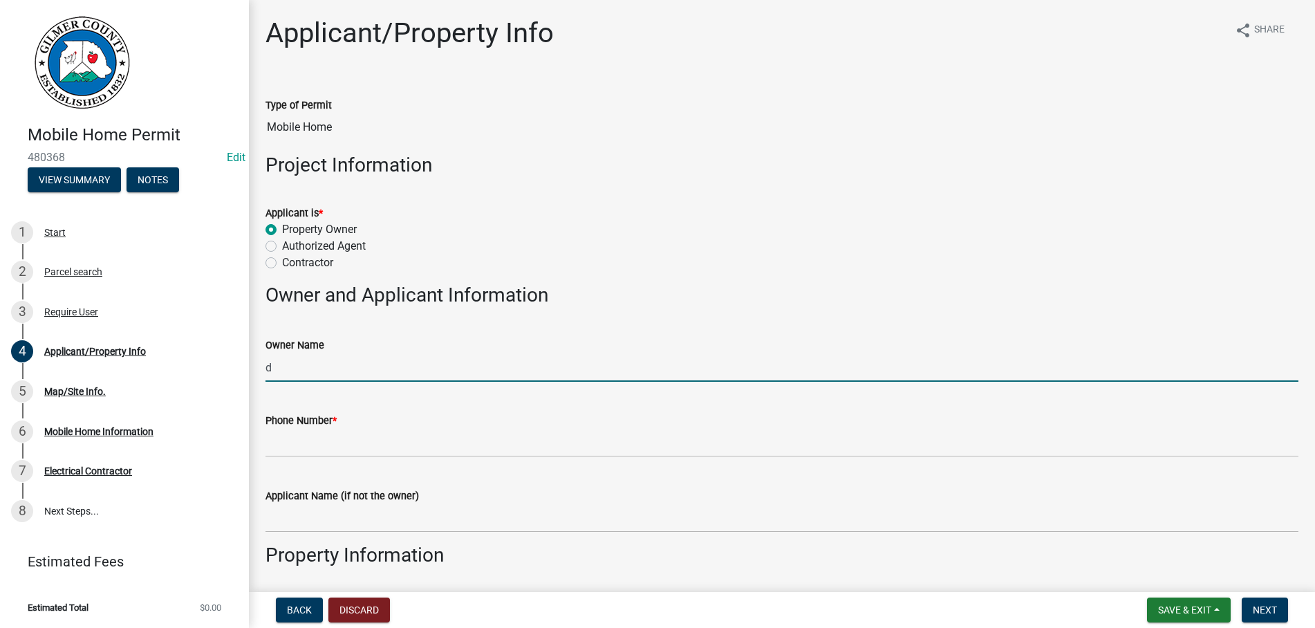
type input "d"
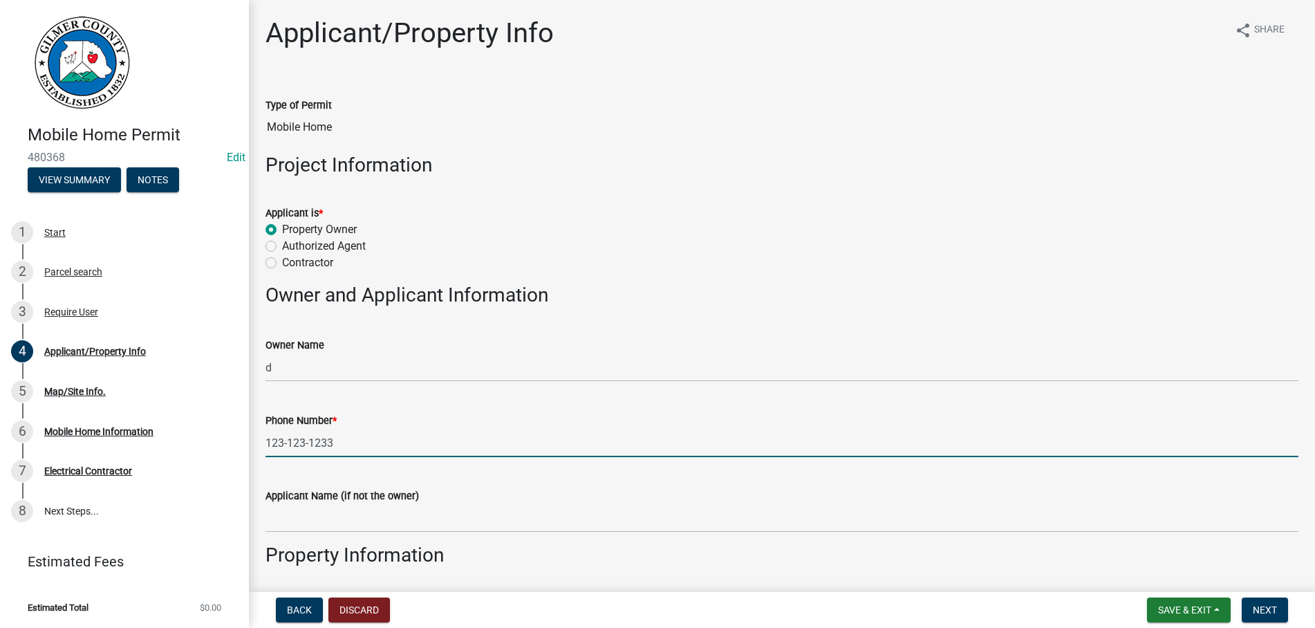
type input "123-123-1233"
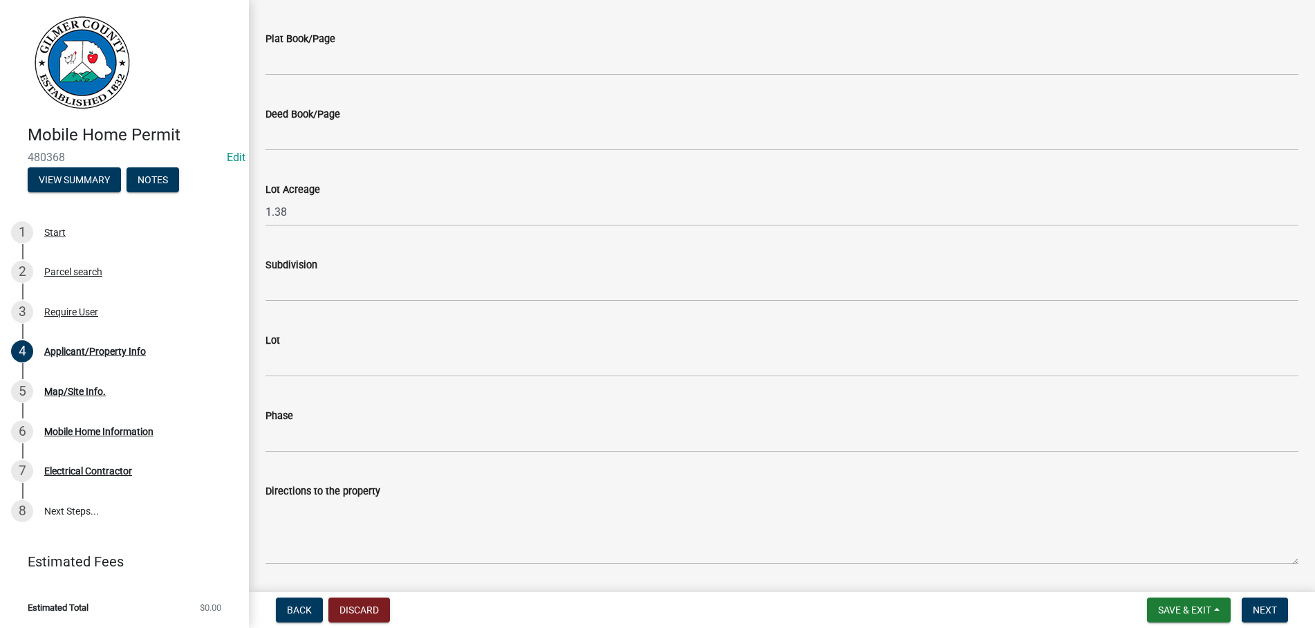
scroll to position [987, 0]
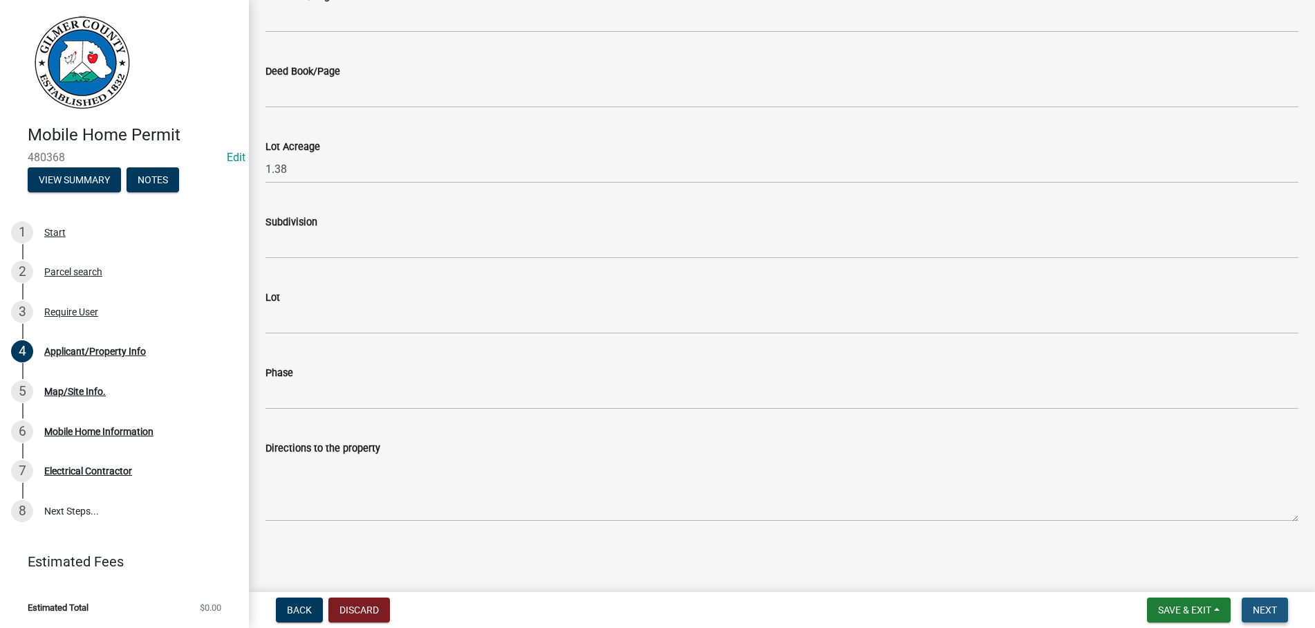
click at [1265, 605] on span "Next" at bounding box center [1265, 609] width 24 height 11
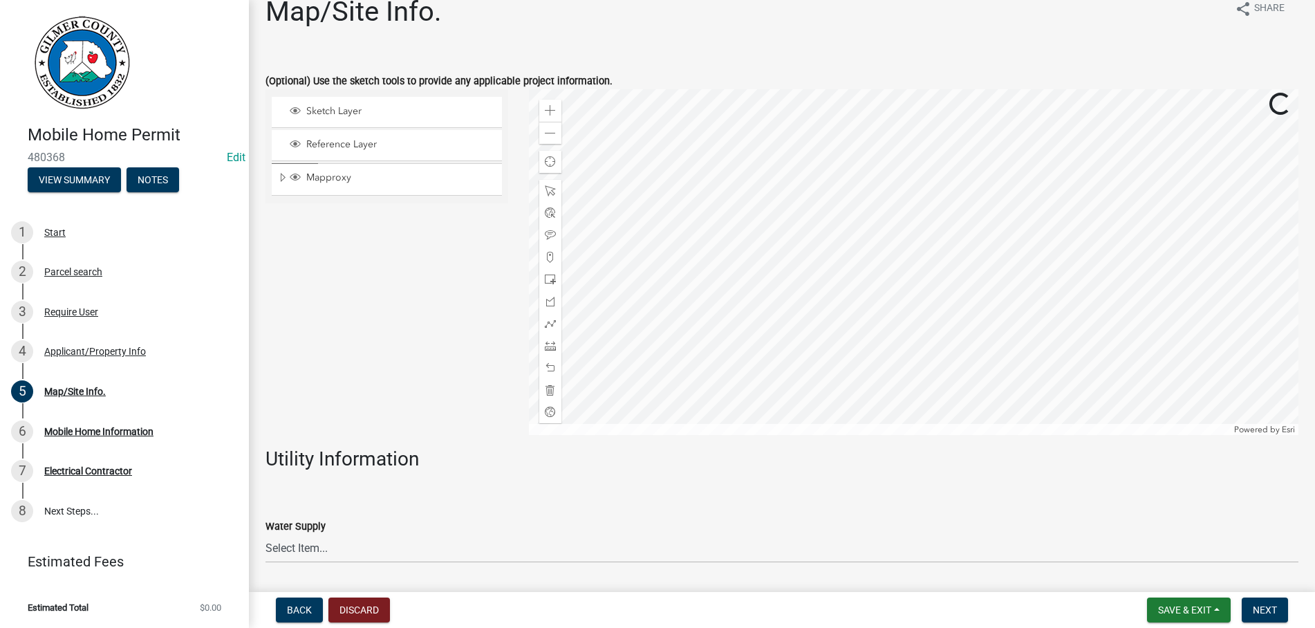
scroll to position [0, 0]
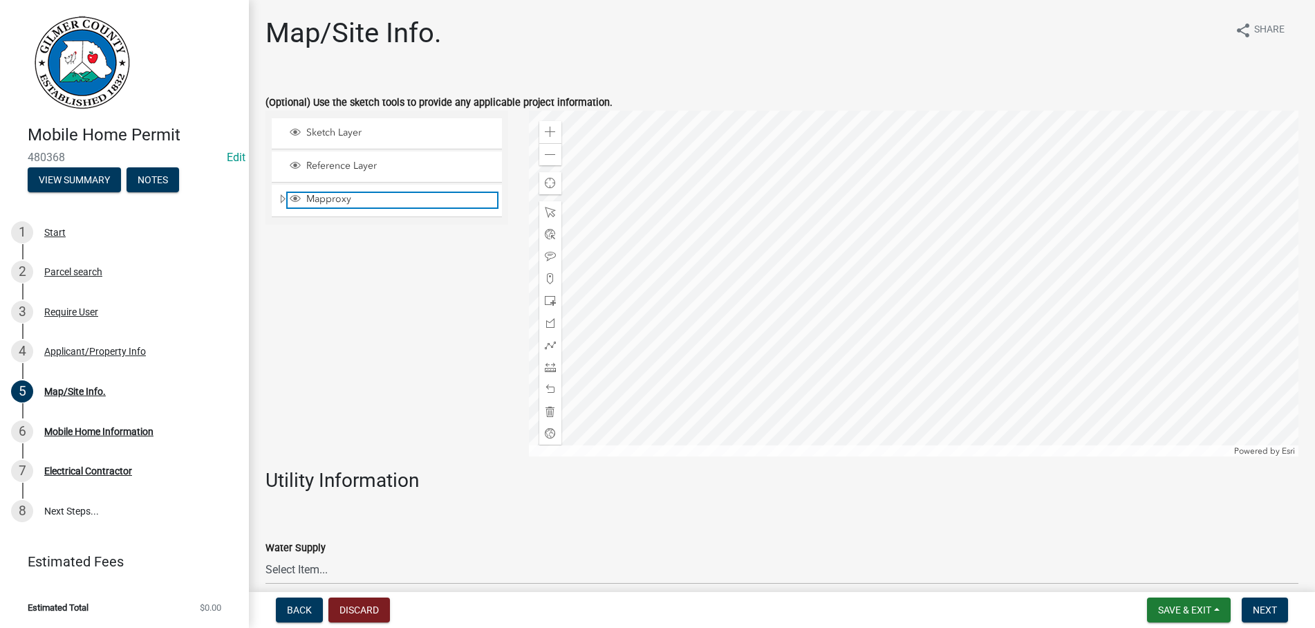
click at [426, 196] on span "Mapproxy" at bounding box center [400, 199] width 194 height 12
click at [1262, 610] on span "Next" at bounding box center [1265, 609] width 24 height 11
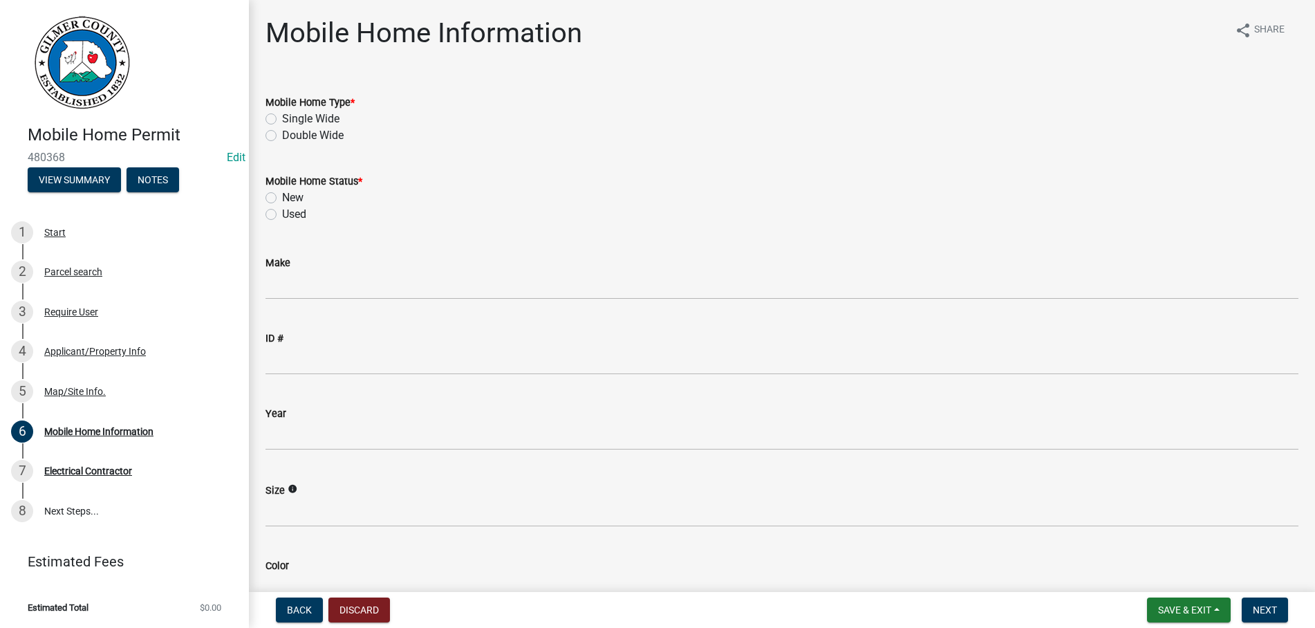
click at [282, 114] on label "Single Wide" at bounding box center [310, 119] width 57 height 17
click at [282, 114] on input "Single Wide" at bounding box center [286, 115] width 9 height 9
radio input "true"
click at [282, 196] on label "New" at bounding box center [292, 197] width 21 height 17
click at [282, 196] on input "New" at bounding box center [286, 193] width 9 height 9
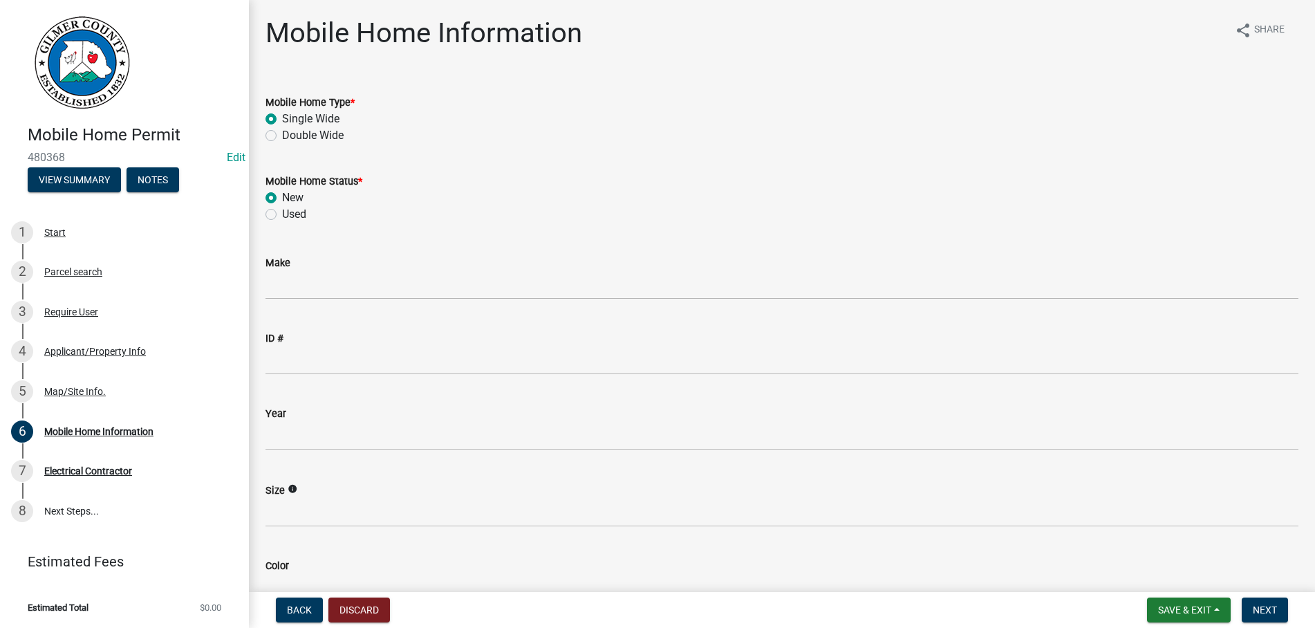
radio input "true"
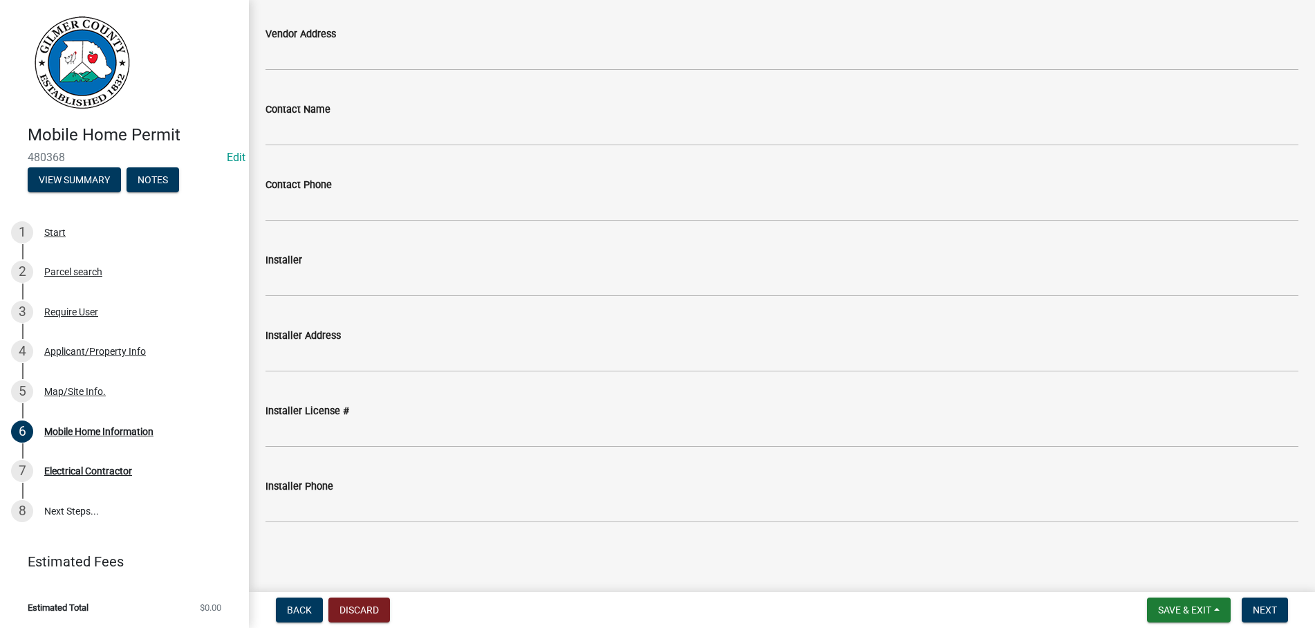
scroll to position [837, 0]
click at [1254, 608] on span "Next" at bounding box center [1265, 609] width 24 height 11
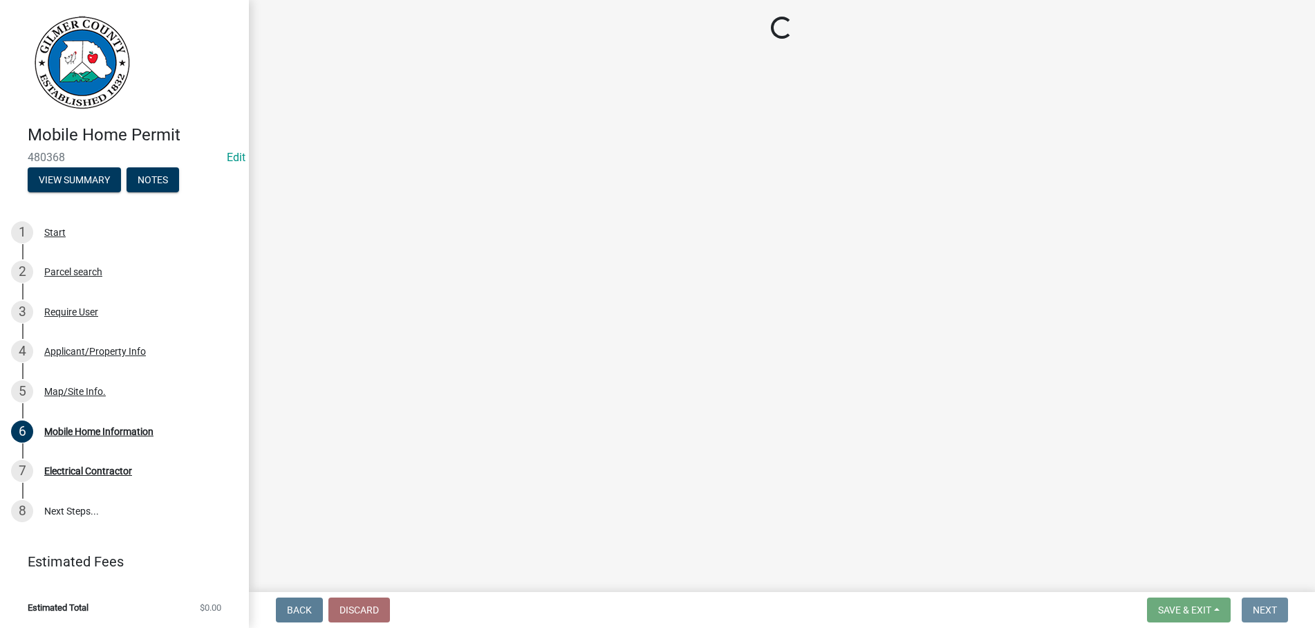
scroll to position [0, 0]
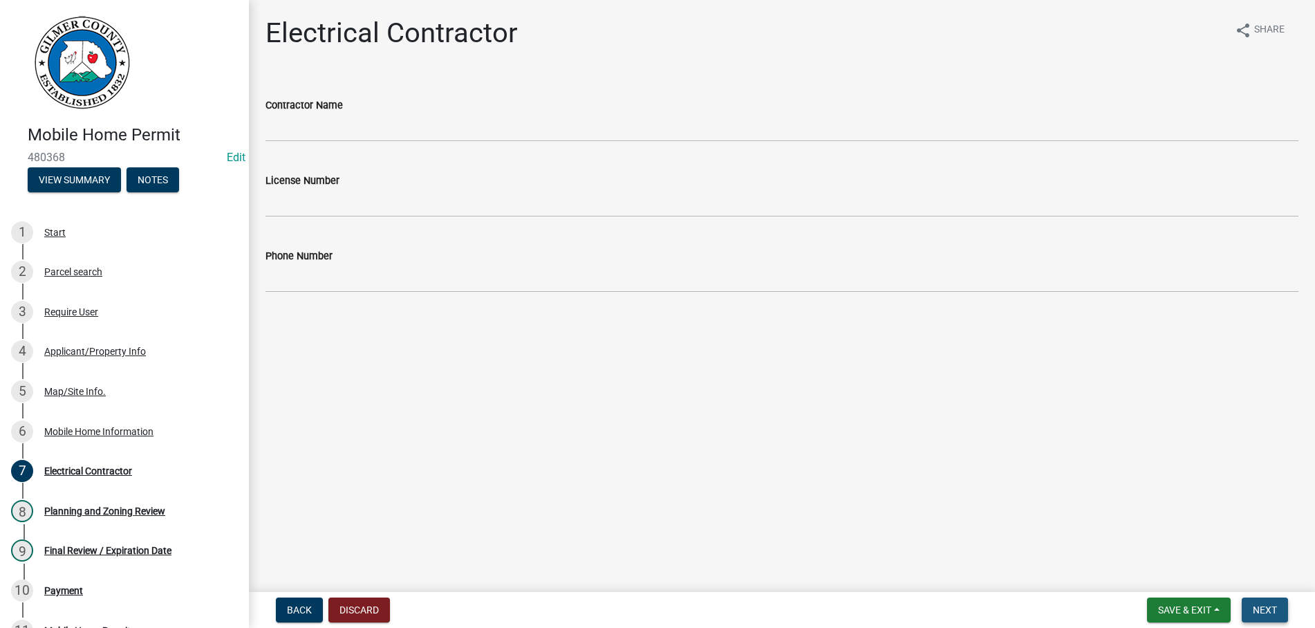
click at [1258, 605] on span "Next" at bounding box center [1265, 609] width 24 height 11
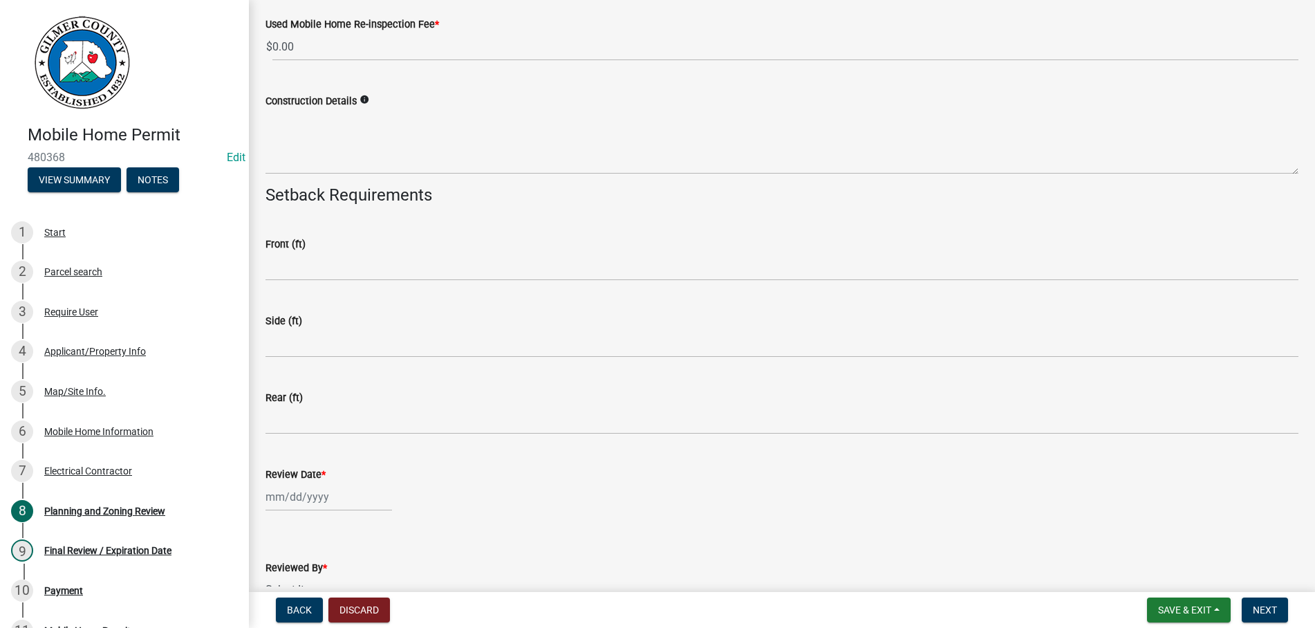
scroll to position [344, 0]
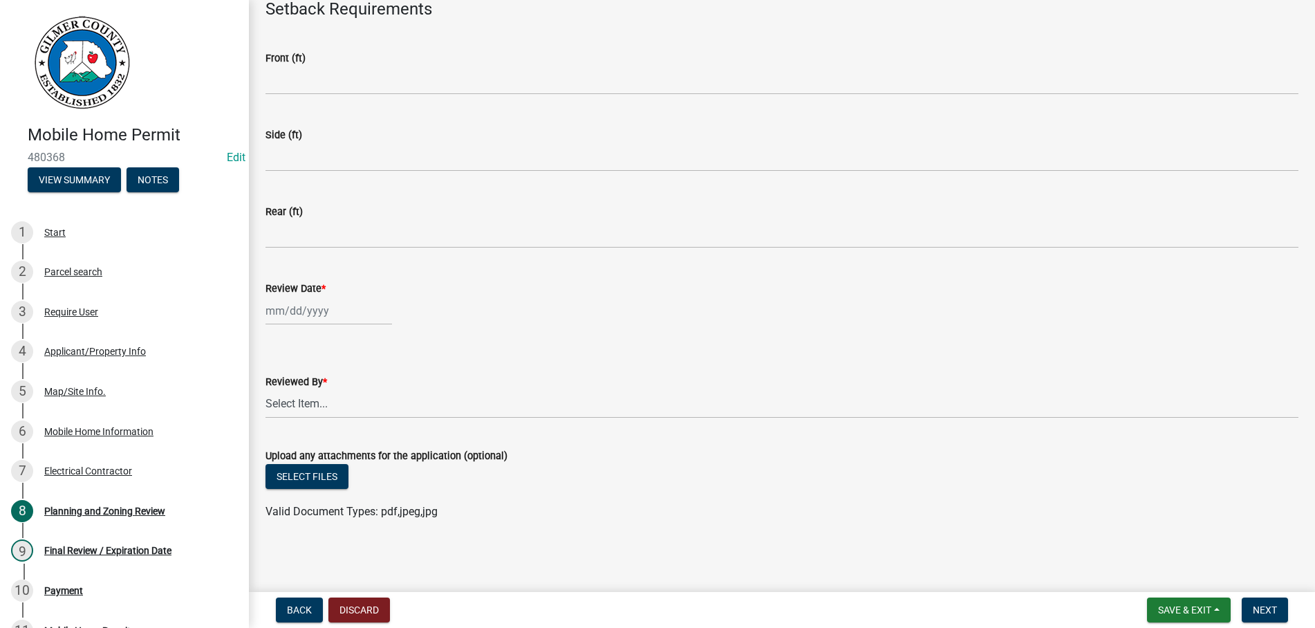
click at [359, 308] on input "Review Date *" at bounding box center [328, 311] width 127 height 28
select select "9"
select select "2025"
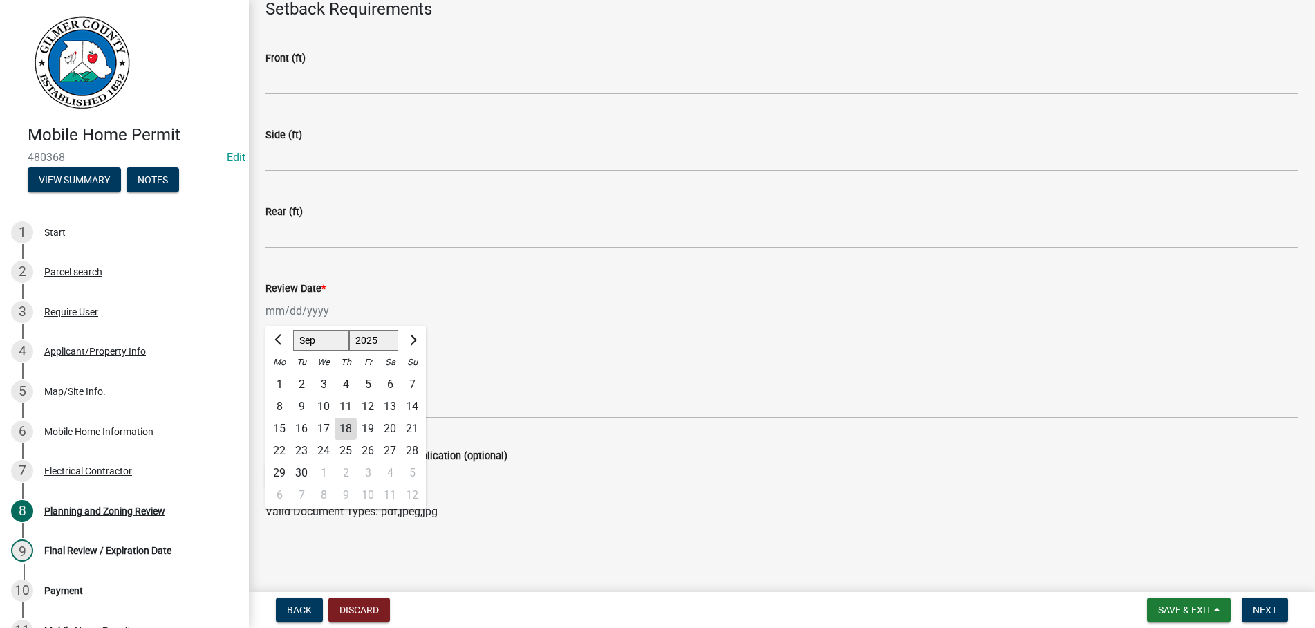
type input "[DATE]"
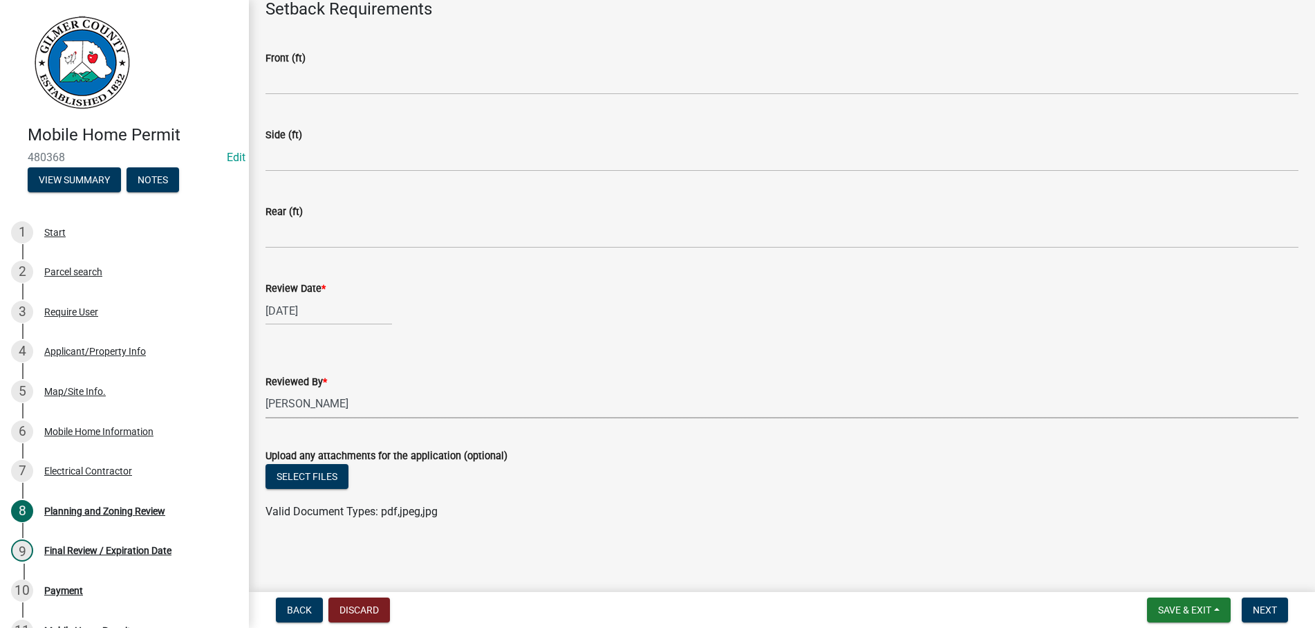
select select "b44f7338-8171-40f4-83dd-b8ba3065c966"
click at [1267, 604] on span "Next" at bounding box center [1265, 609] width 24 height 11
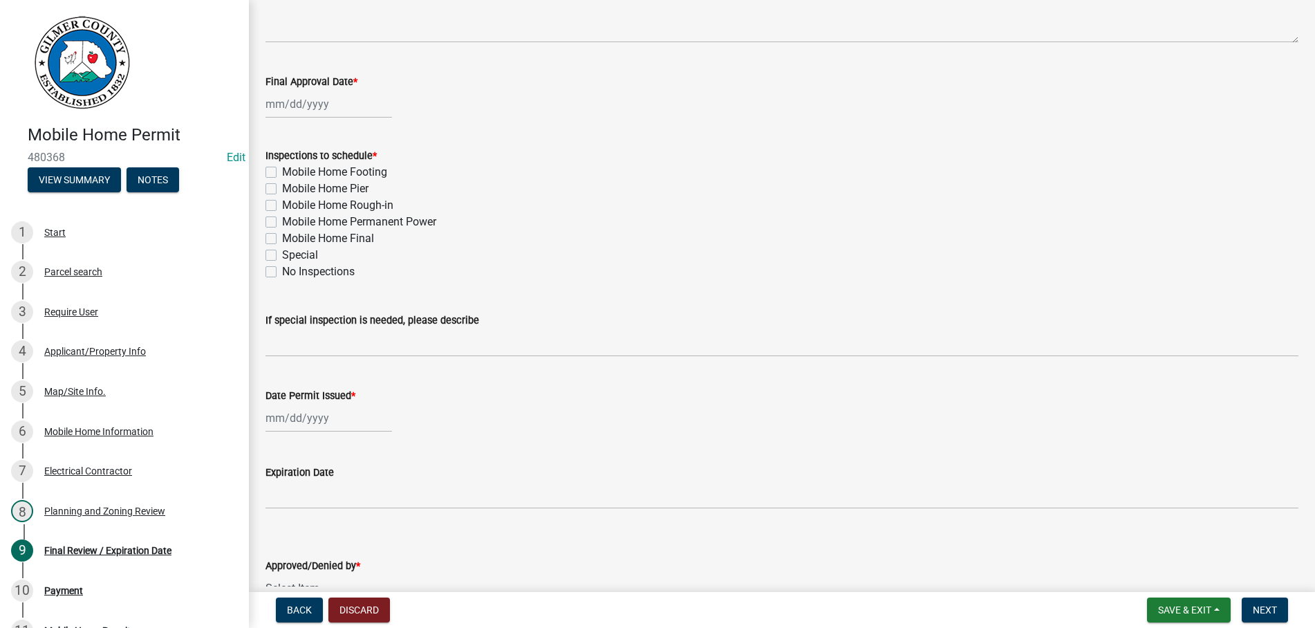
scroll to position [158, 0]
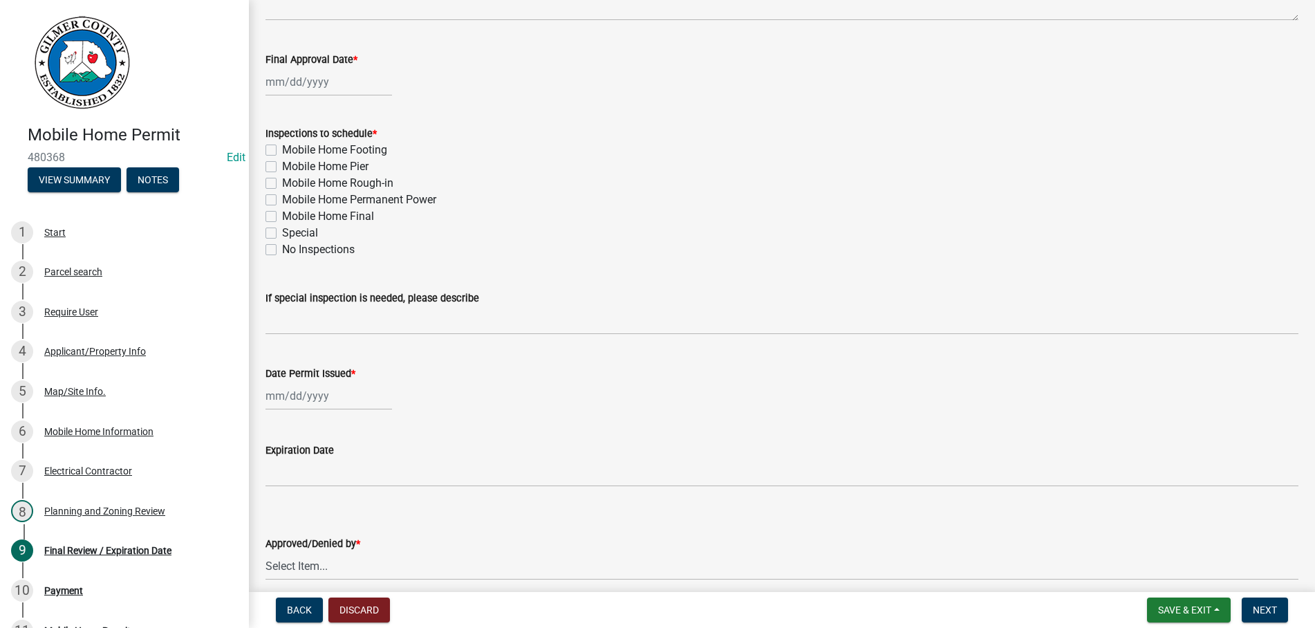
click at [305, 80] on input "Final Approval Date *" at bounding box center [328, 82] width 127 height 28
select select "9"
select select "2025"
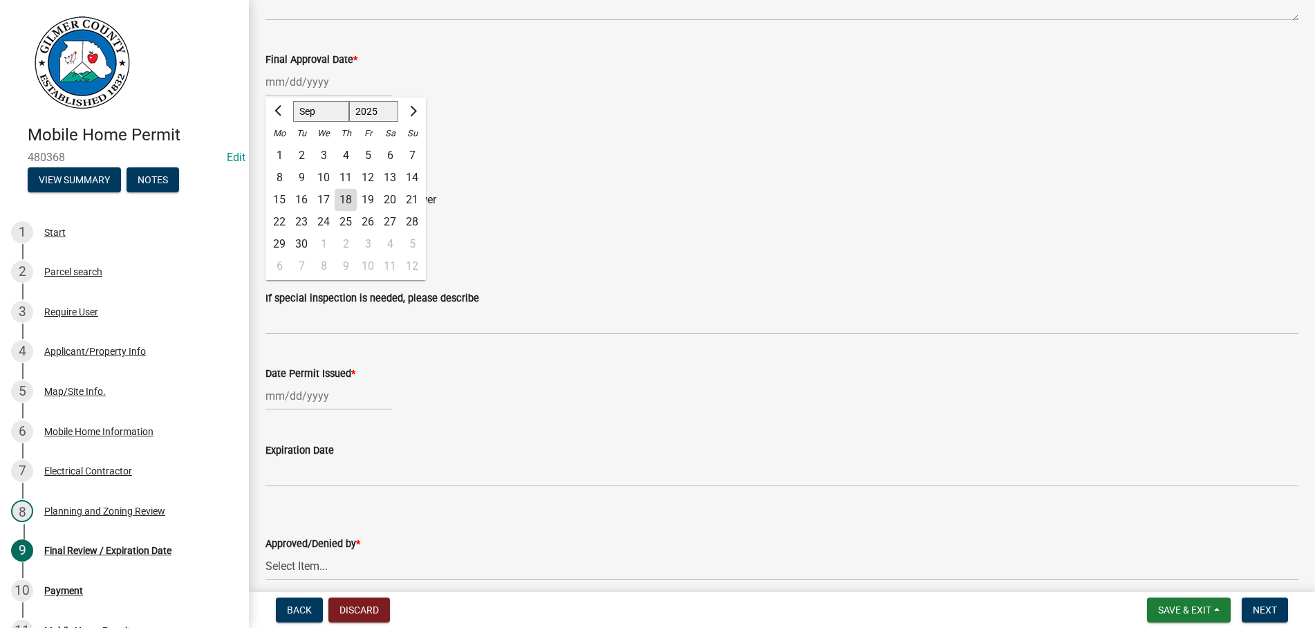
type input "[DATE]"
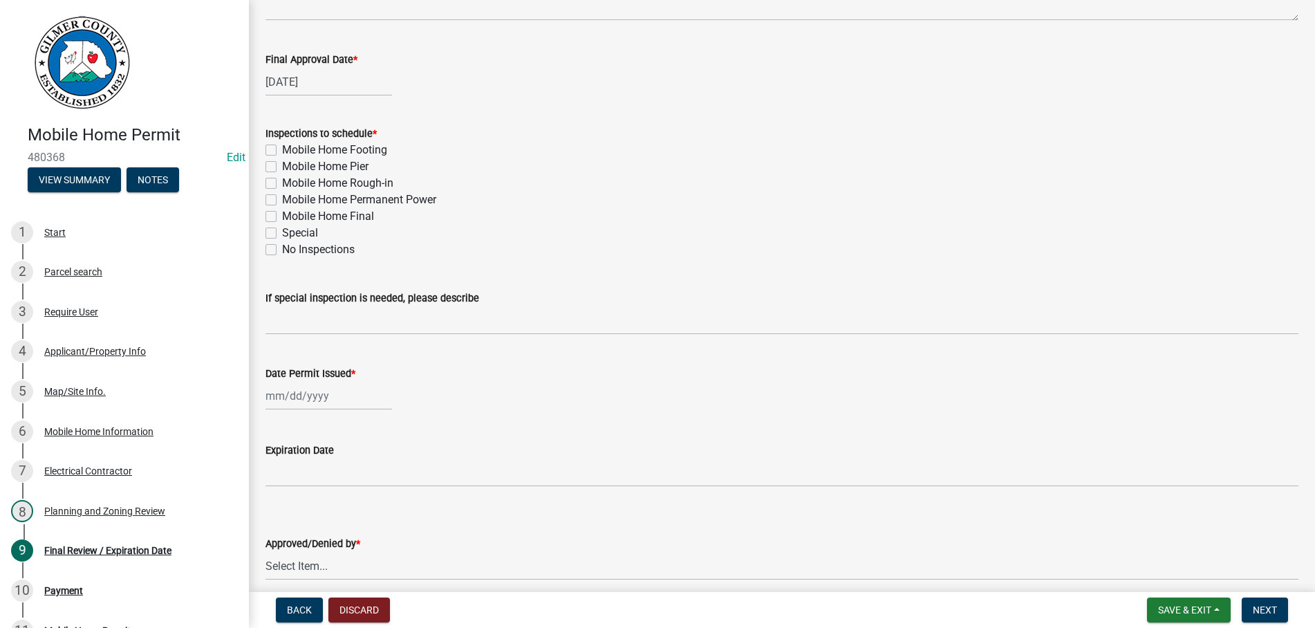
click at [282, 149] on label "Mobile Home Footing" at bounding box center [334, 150] width 105 height 17
click at [282, 149] on input "Mobile Home Footing" at bounding box center [286, 146] width 9 height 9
checkbox input "true"
checkbox input "false"
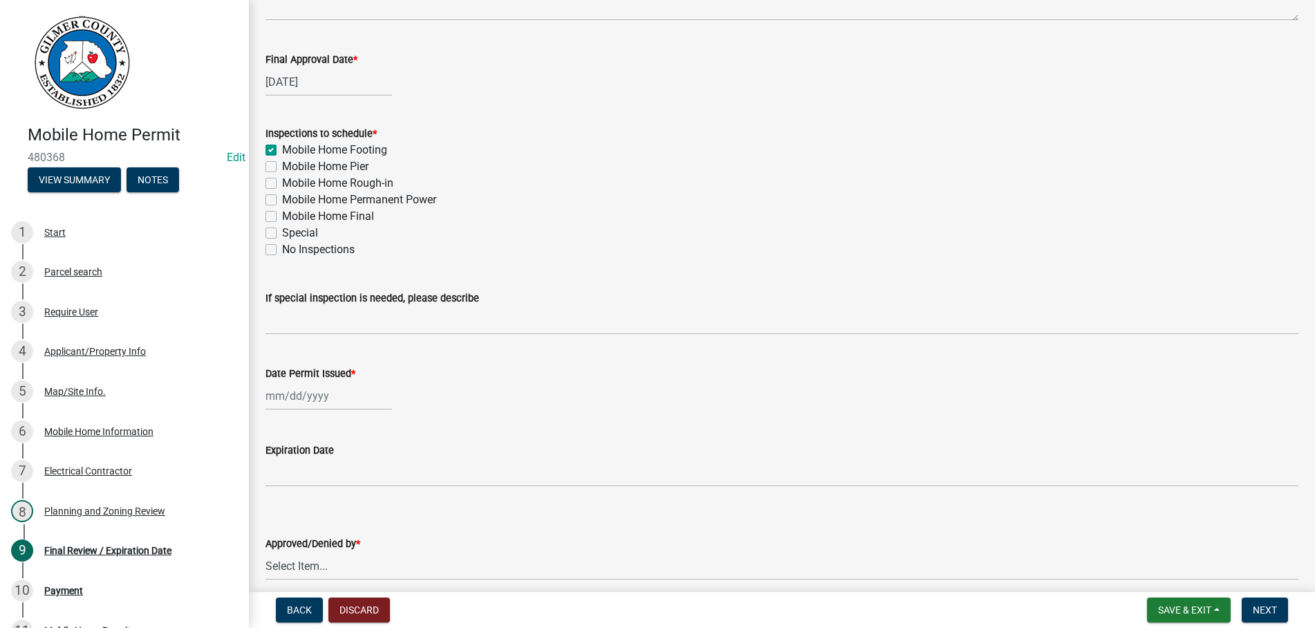
checkbox input "false"
click at [282, 169] on label "Mobile Home Pier" at bounding box center [325, 166] width 86 height 17
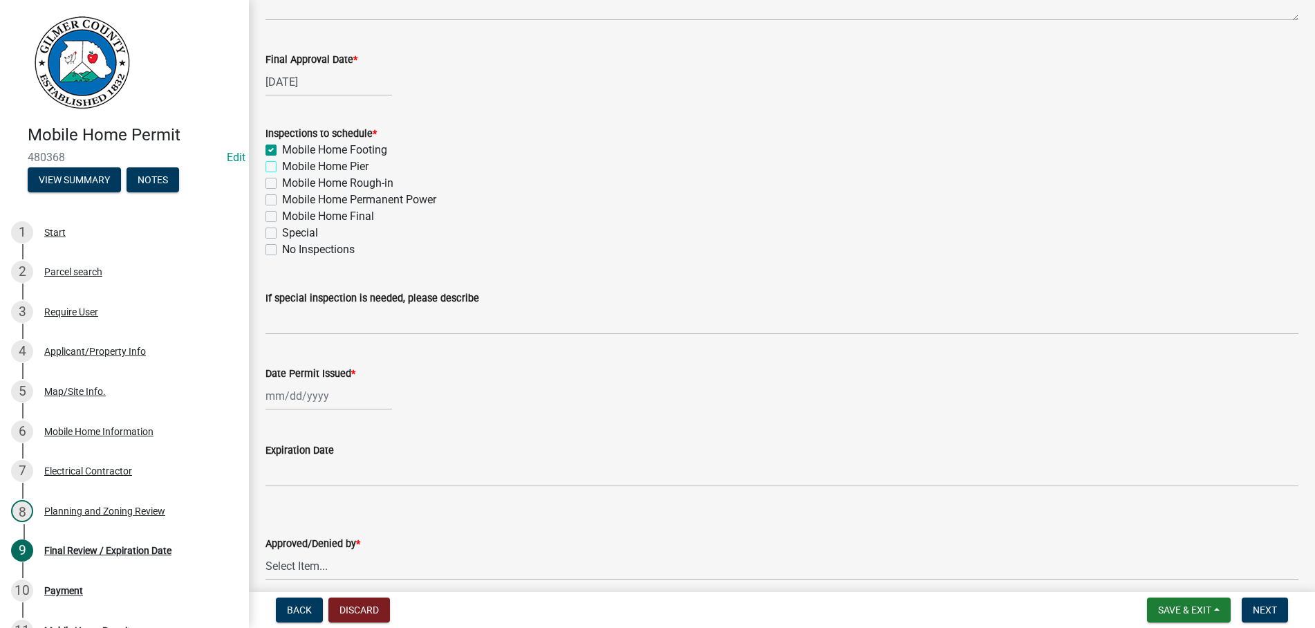
click at [282, 167] on input "Mobile Home Pier" at bounding box center [286, 162] width 9 height 9
checkbox input "true"
checkbox input "false"
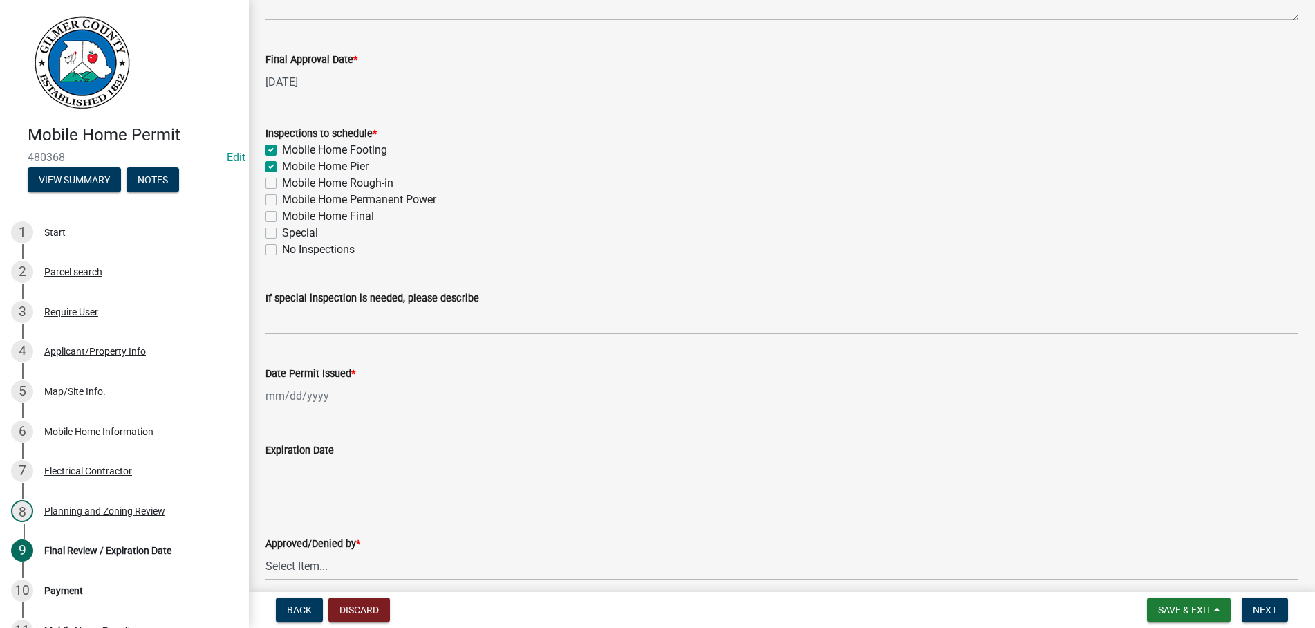
checkbox input "false"
click at [282, 182] on label "Mobile Home Rough-in" at bounding box center [337, 183] width 111 height 17
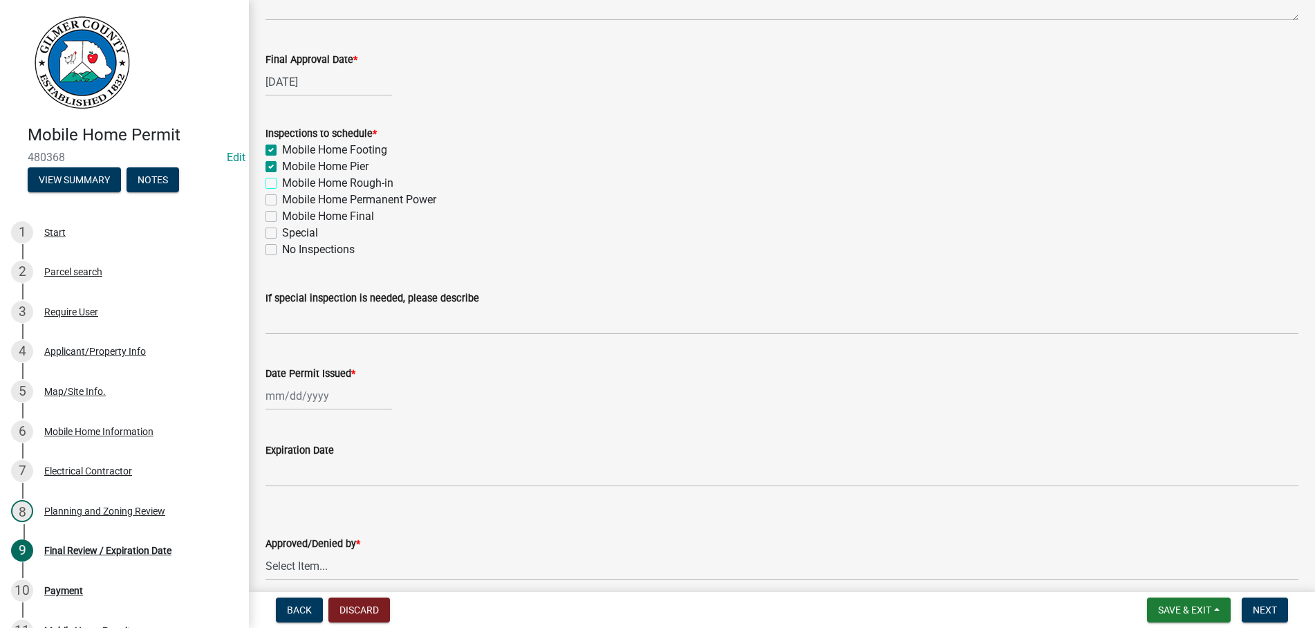
click at [282, 182] on input "Mobile Home Rough-in" at bounding box center [286, 179] width 9 height 9
checkbox input "true"
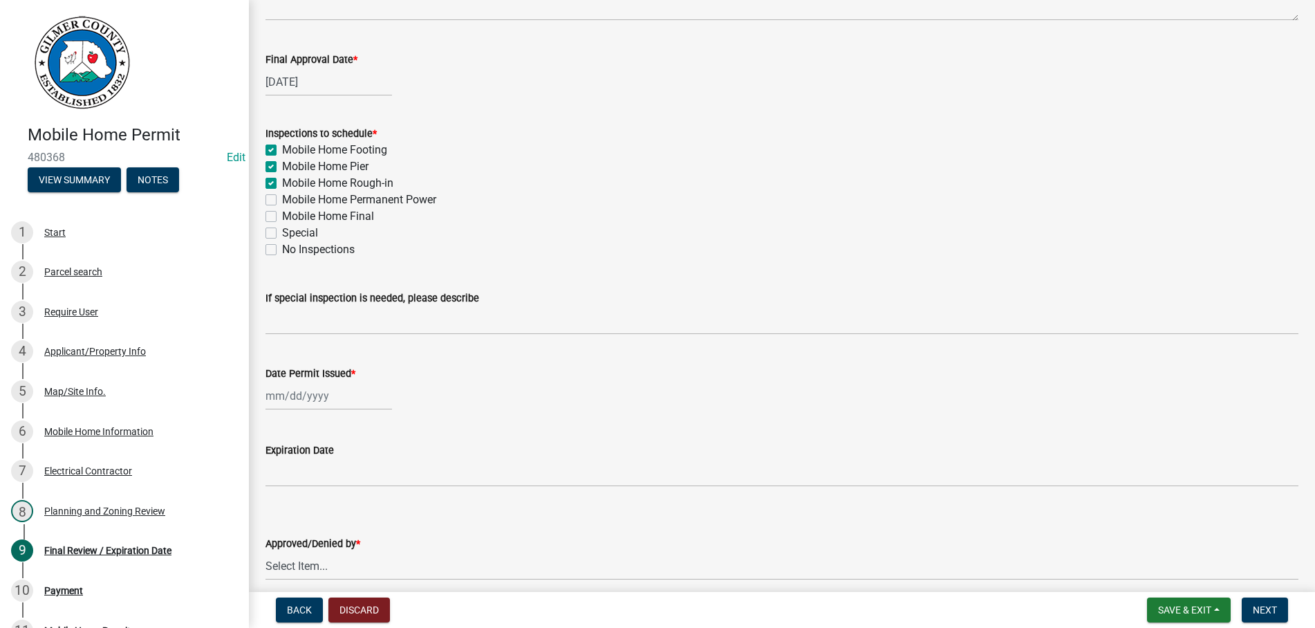
checkbox input "false"
click at [282, 196] on label "Mobile Home Permanent Power" at bounding box center [359, 199] width 154 height 17
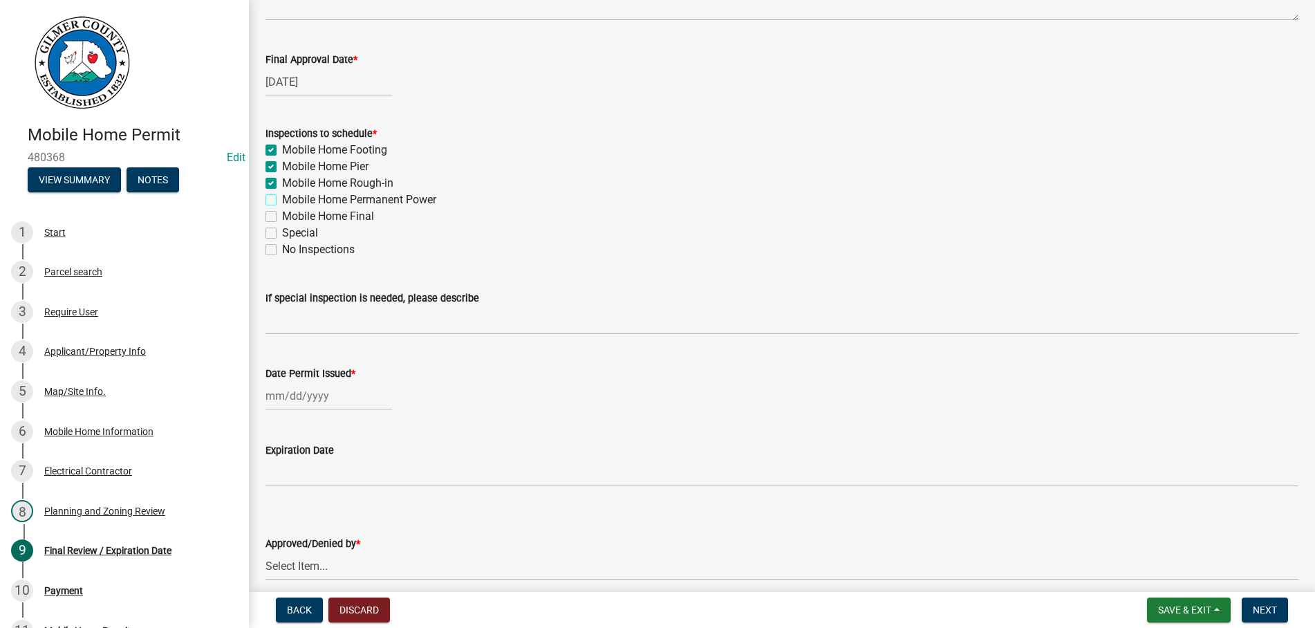
click at [282, 196] on input "Mobile Home Permanent Power" at bounding box center [286, 195] width 9 height 9
checkbox input "true"
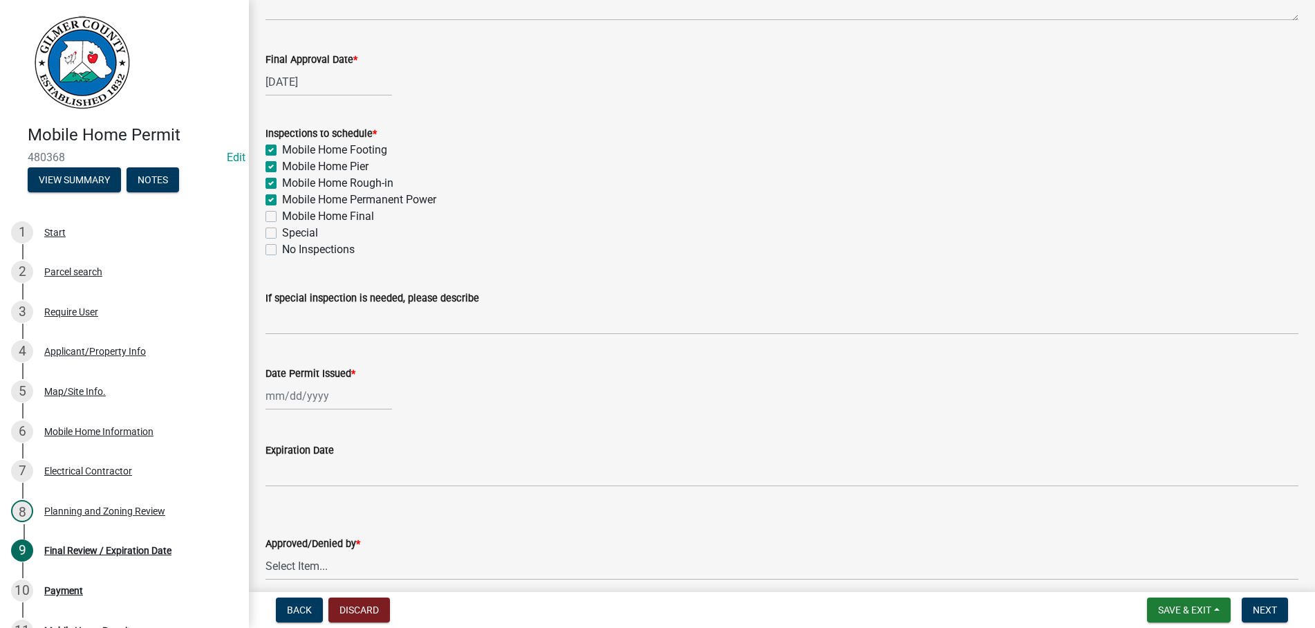
checkbox input "true"
checkbox input "false"
click at [282, 214] on label "Mobile Home Final" at bounding box center [328, 216] width 92 height 17
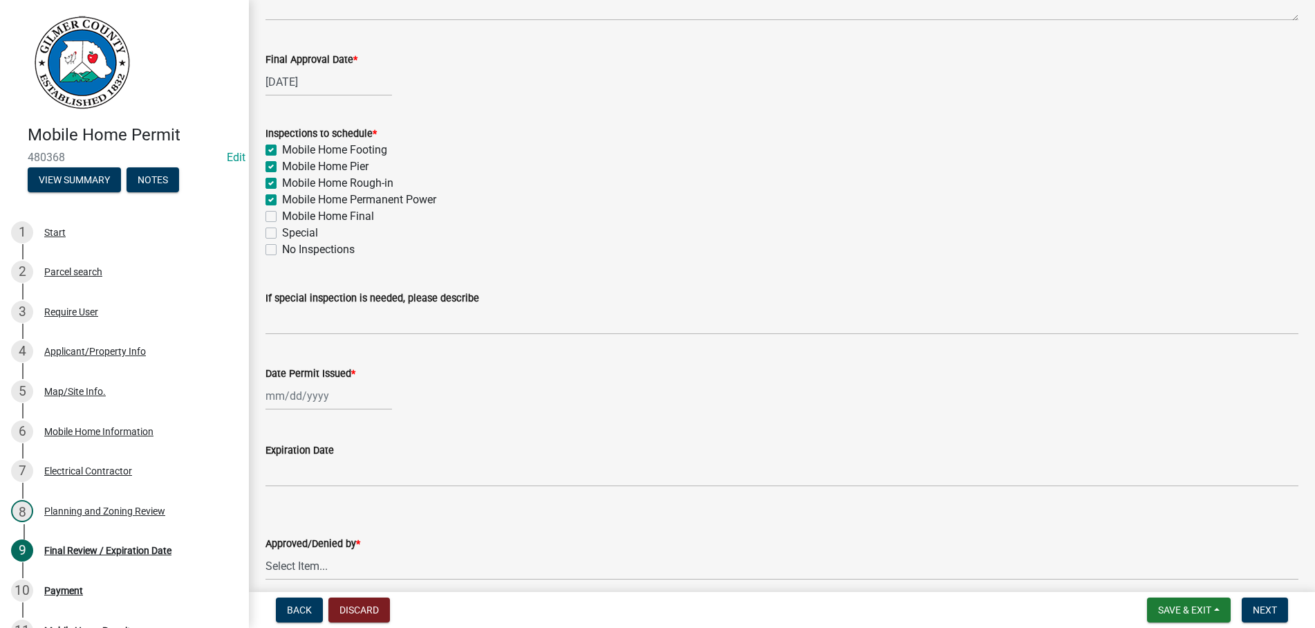
click at [282, 214] on input "Mobile Home Final" at bounding box center [286, 212] width 9 height 9
checkbox input "true"
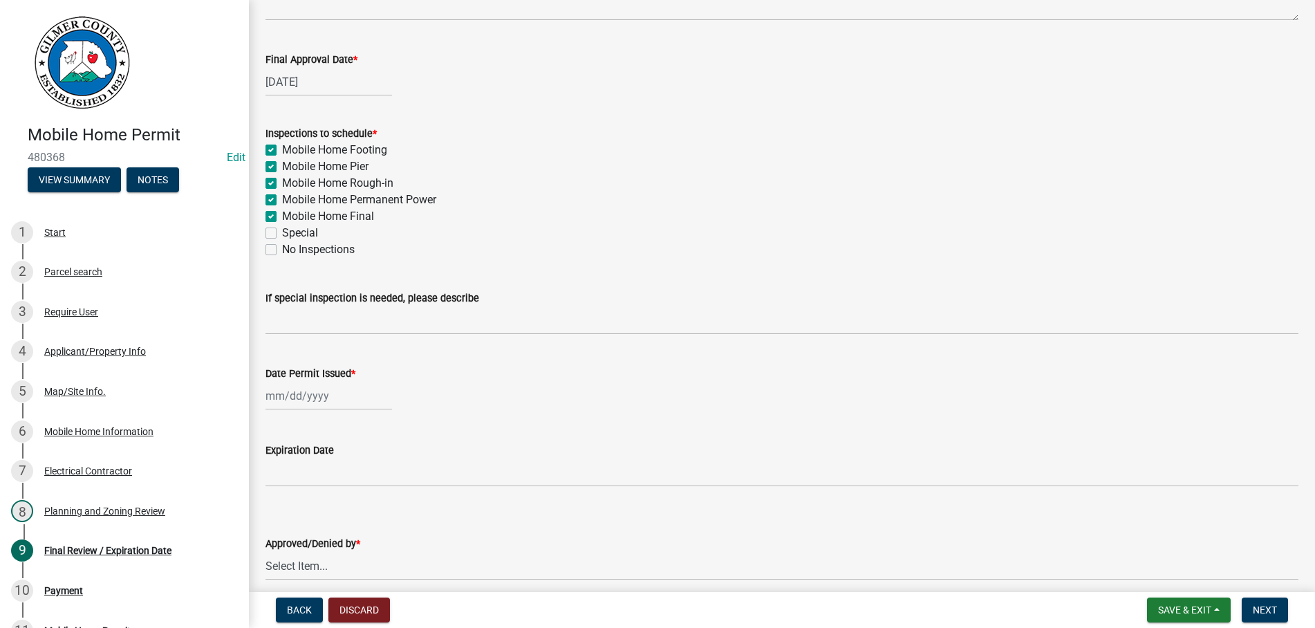
checkbox input "true"
checkbox input "false"
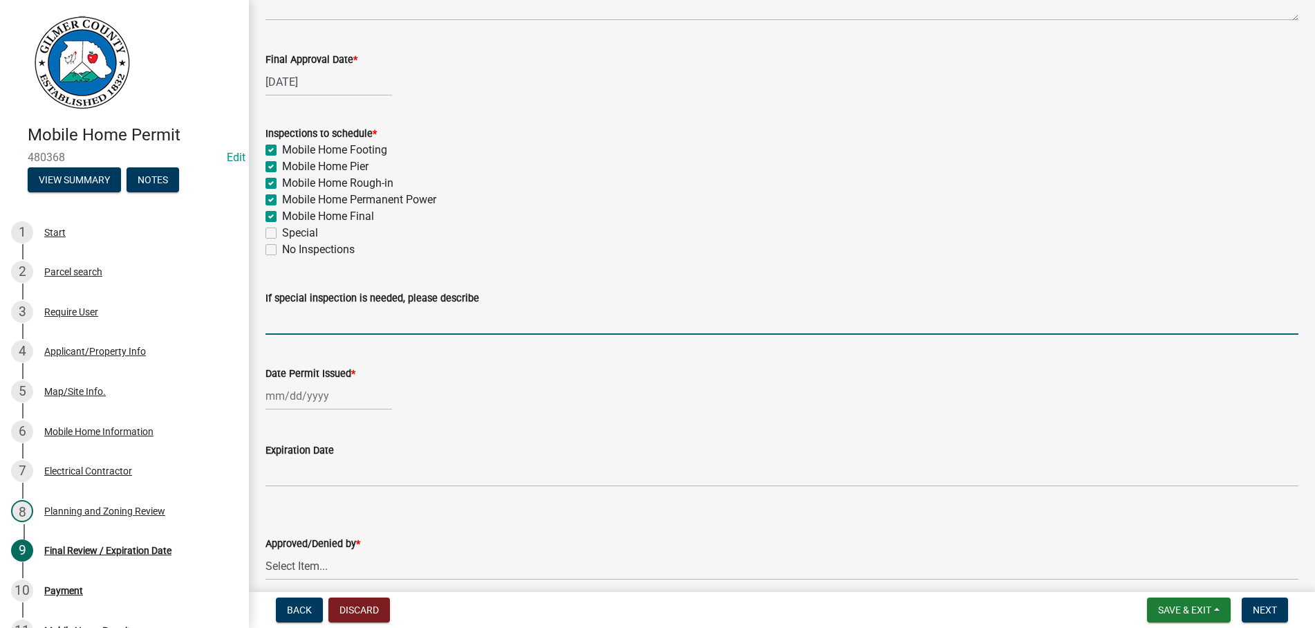
select select "9"
select select "2025"
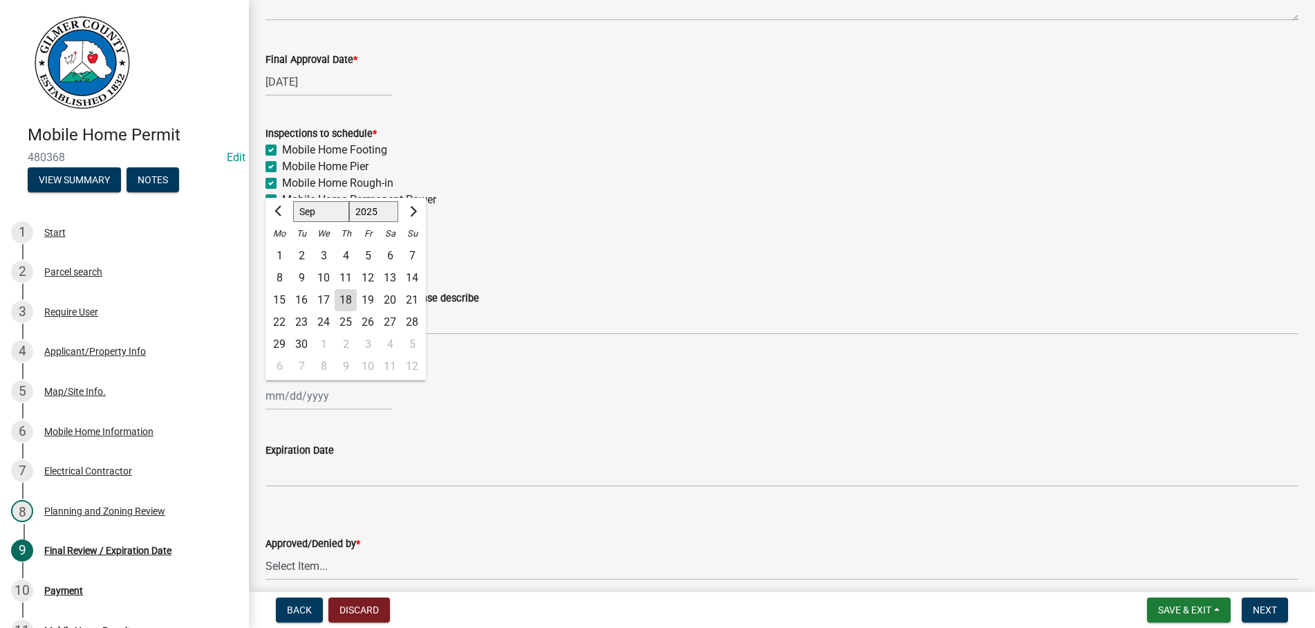
type input "[DATE]"
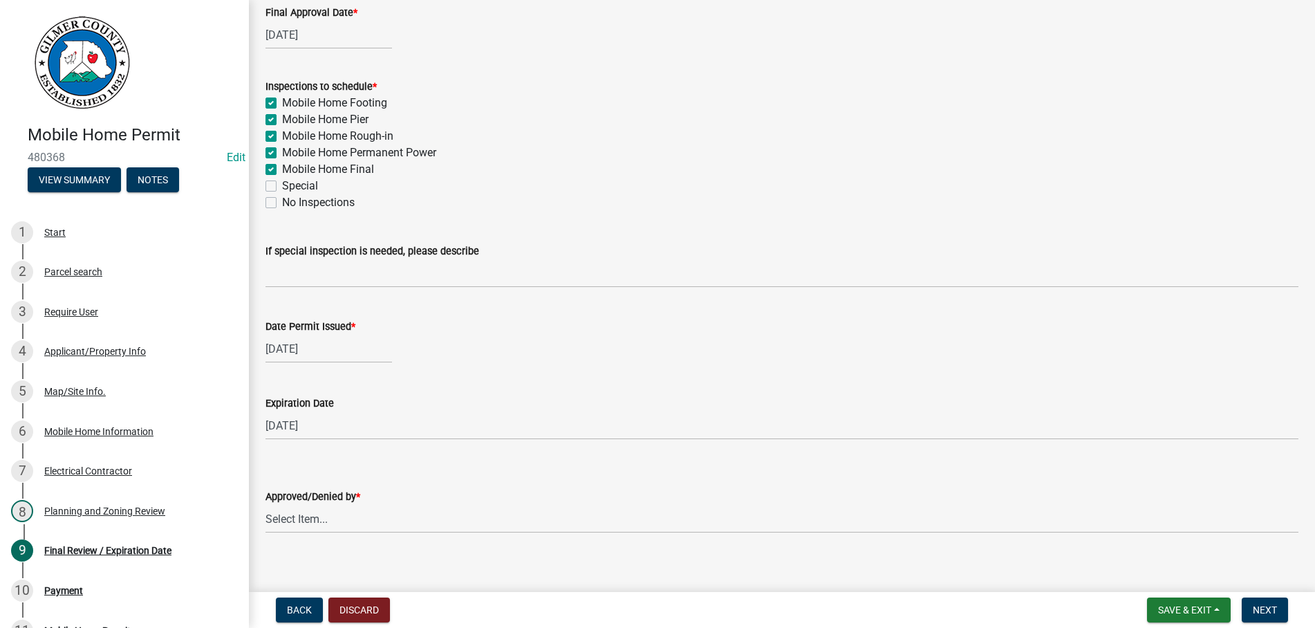
scroll to position [218, 0]
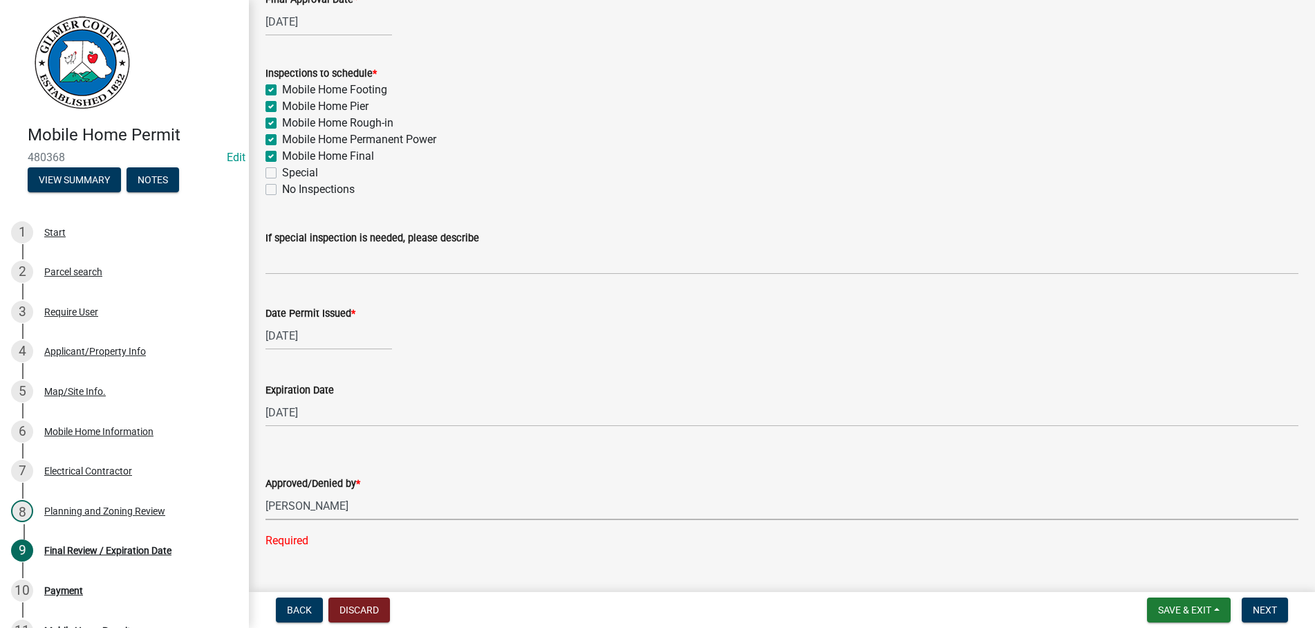
select select "b44f7338-8171-40f4-83dd-b8ba3065c966"
click at [1280, 613] on button "Next" at bounding box center [1265, 609] width 46 height 25
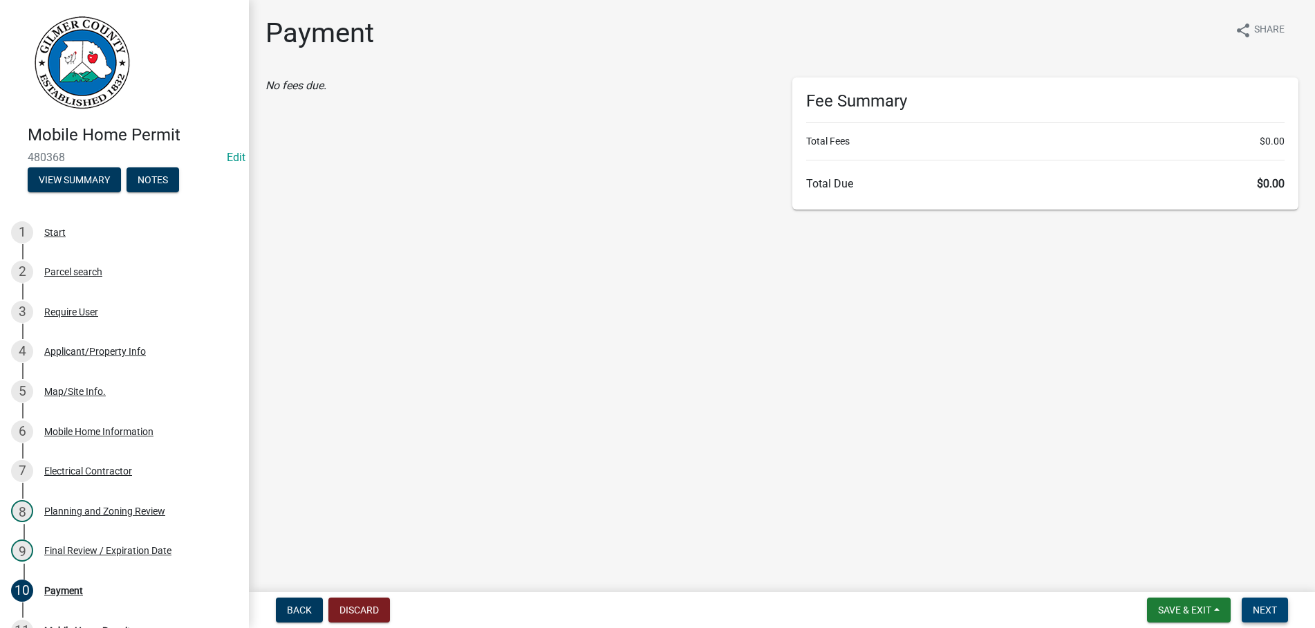
click at [1258, 599] on button "Next" at bounding box center [1265, 609] width 46 height 25
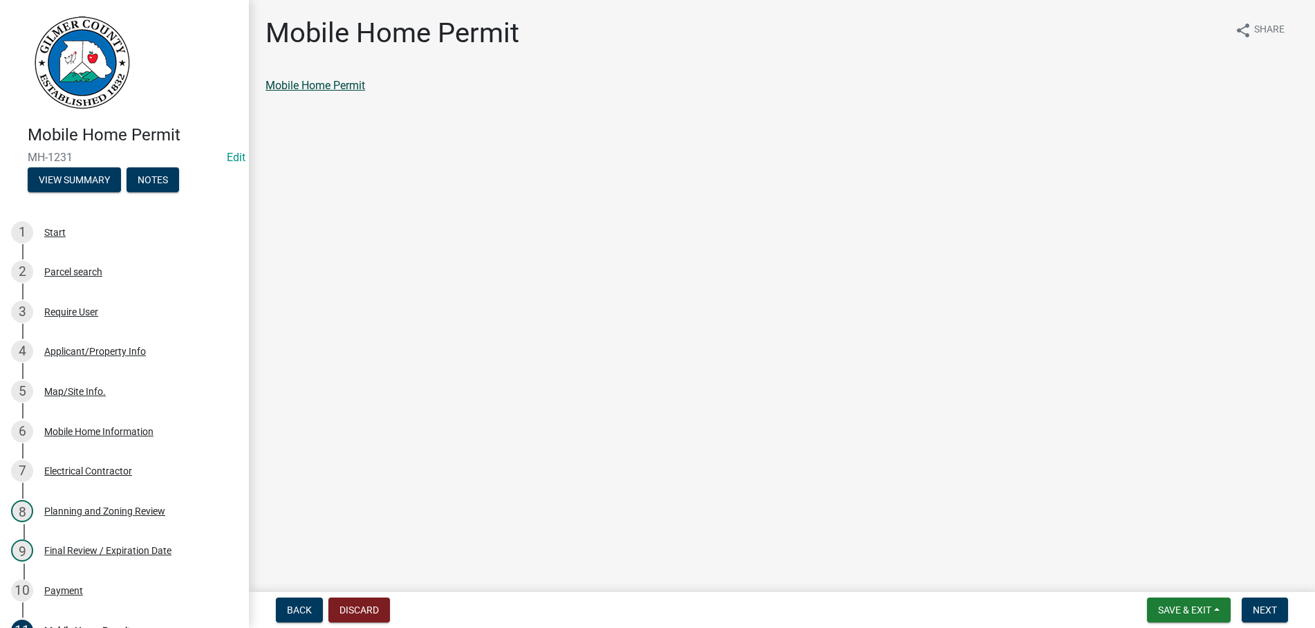
click at [324, 83] on link "Mobile Home Permit" at bounding box center [315, 85] width 100 height 13
click at [373, 615] on button "Discard" at bounding box center [359, 609] width 62 height 25
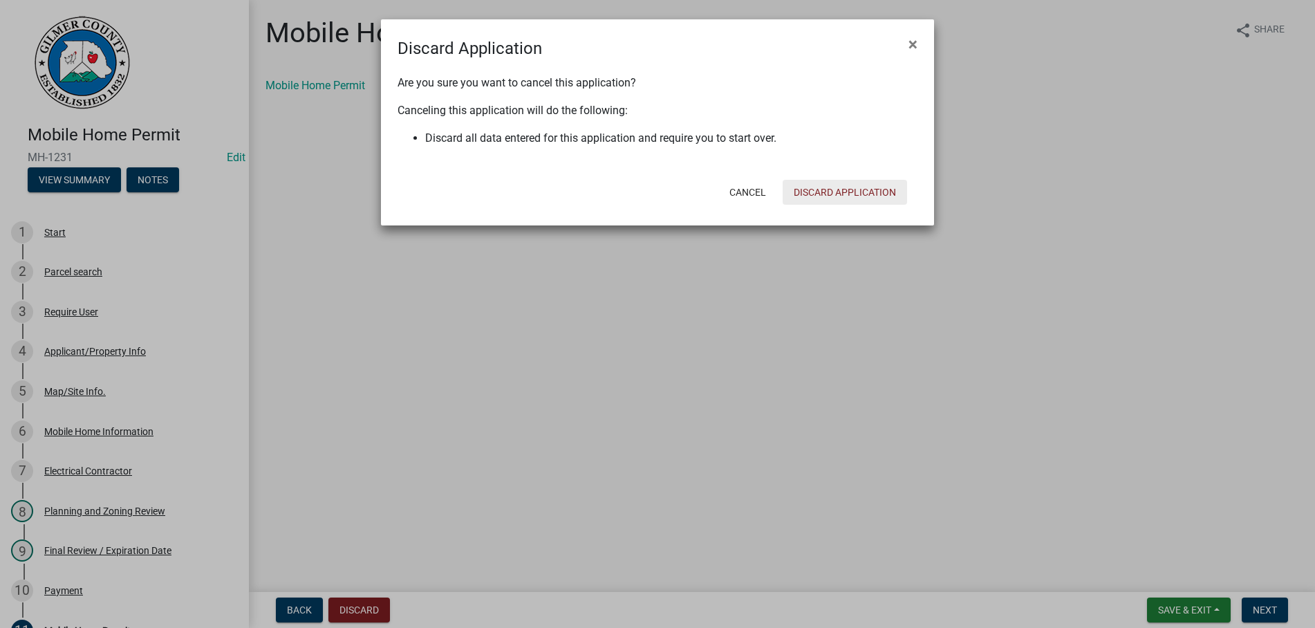
click at [830, 191] on button "Discard Application" at bounding box center [845, 192] width 124 height 25
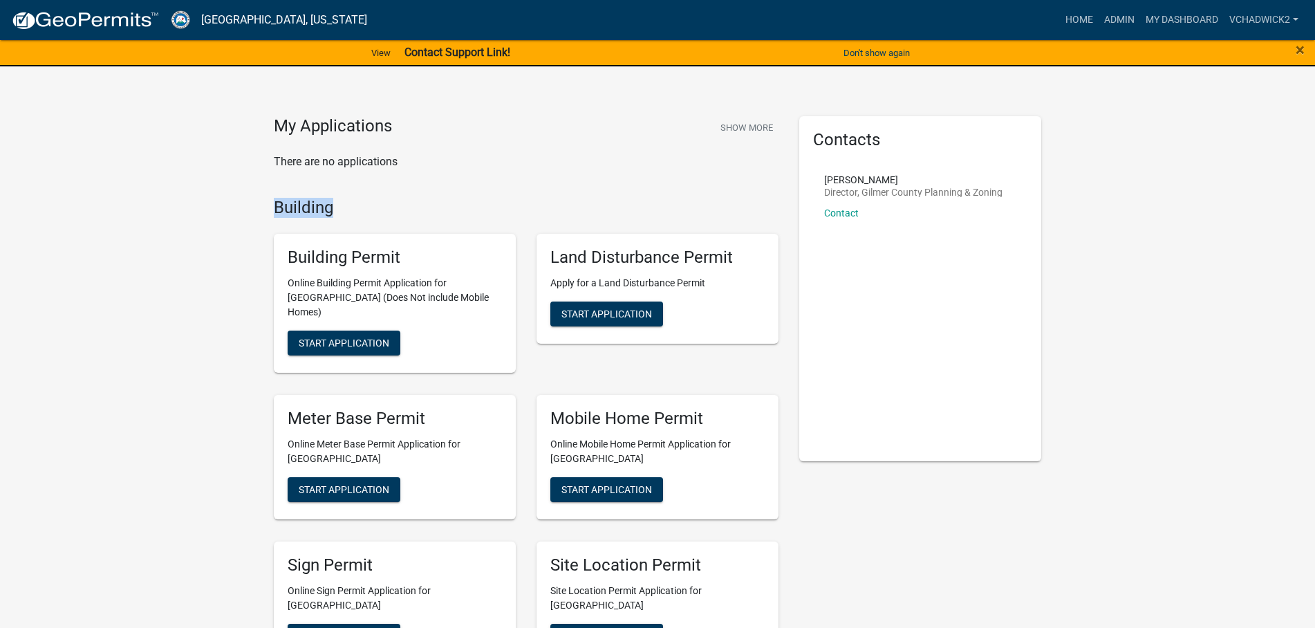
drag, startPoint x: 342, startPoint y: 211, endPoint x: 193, endPoint y: 202, distance: 148.9
click at [1110, 17] on link "Admin" at bounding box center [1119, 20] width 41 height 26
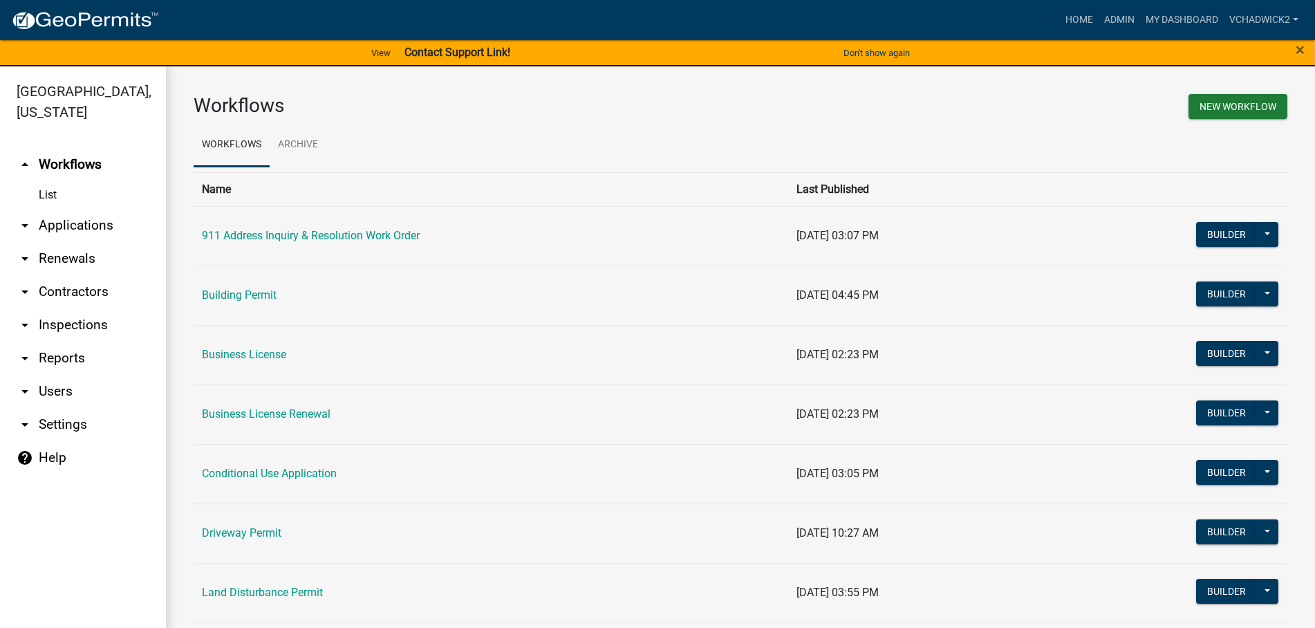
click at [68, 227] on link "arrow_drop_down Applications" at bounding box center [83, 225] width 166 height 33
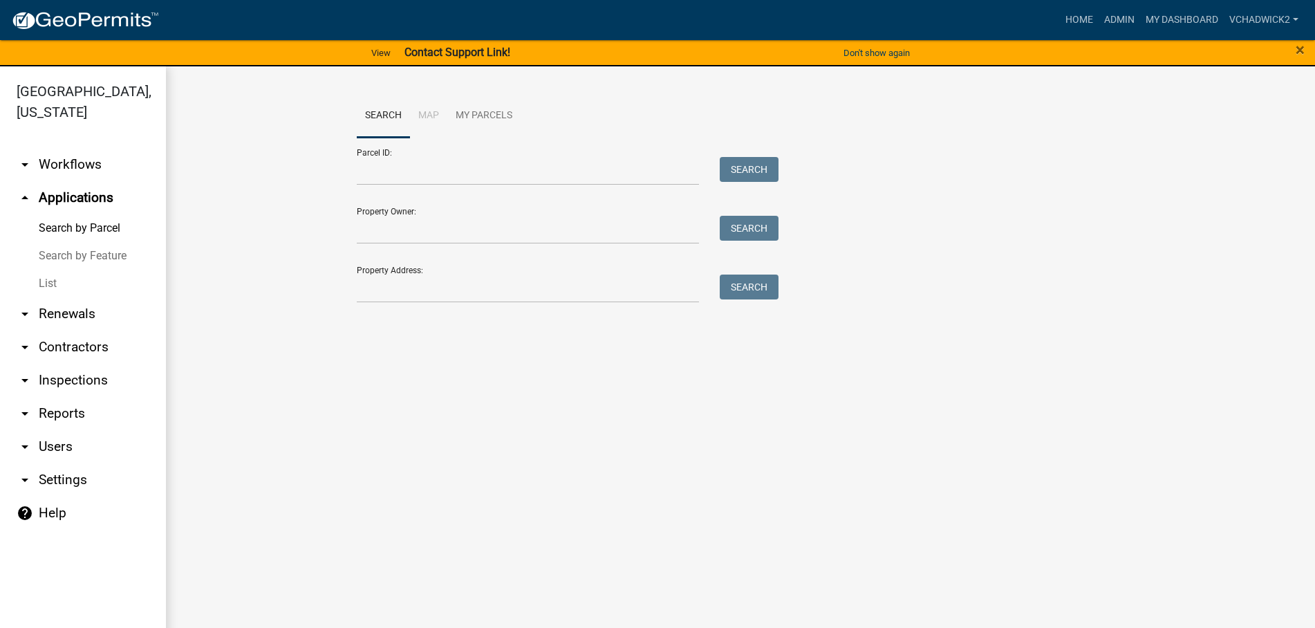
click at [37, 282] on link "List" at bounding box center [83, 284] width 166 height 28
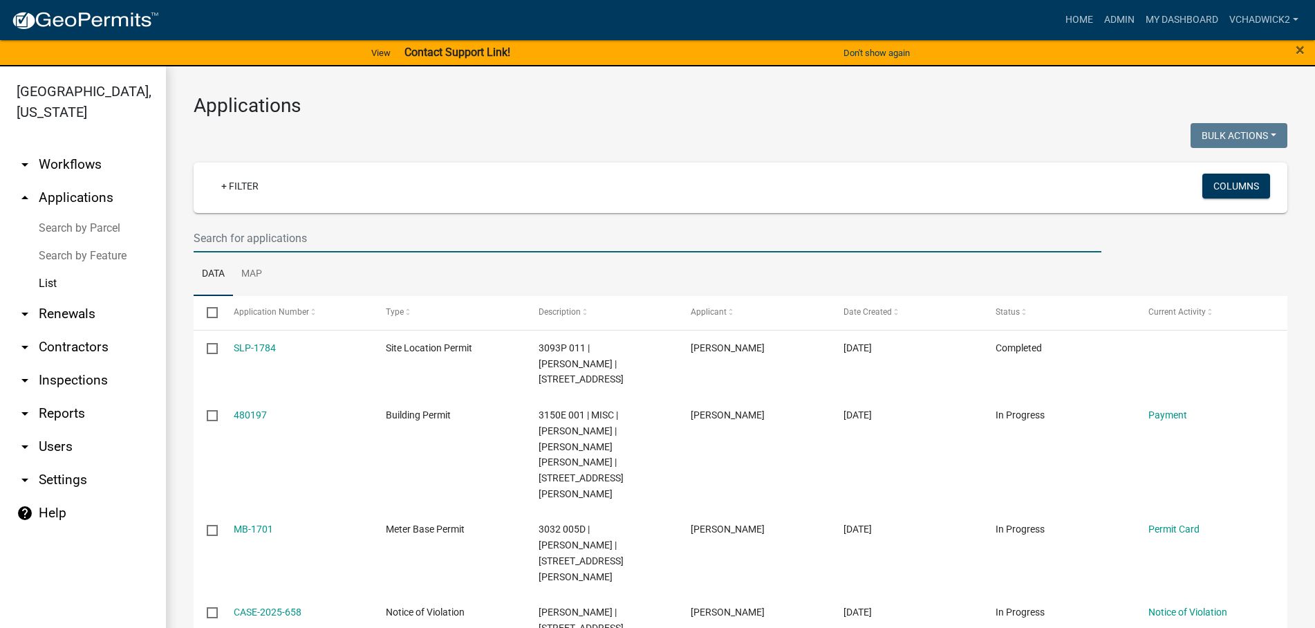
click at [236, 233] on input "text" at bounding box center [648, 238] width 908 height 28
type input "[PERSON_NAME]"
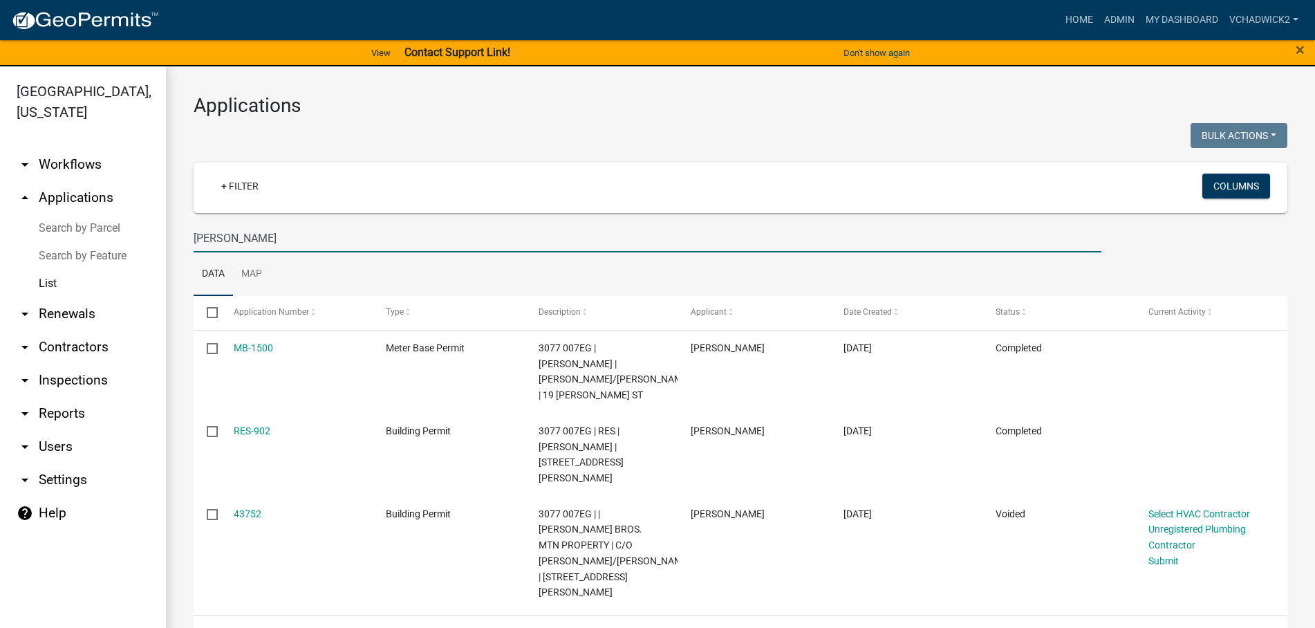
drag, startPoint x: 227, startPoint y: 233, endPoint x: 90, endPoint y: 231, distance: 137.6
click at [194, 231] on input "[PERSON_NAME]" at bounding box center [648, 238] width 908 height 28
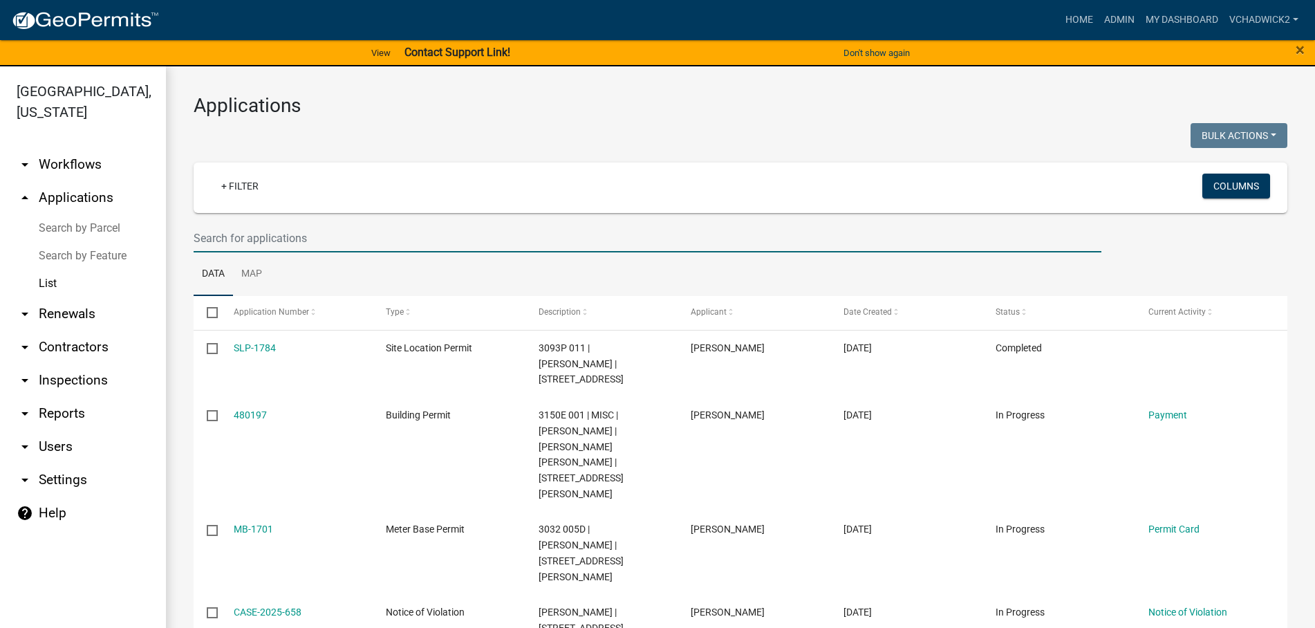
click at [411, 240] on input "text" at bounding box center [648, 238] width 908 height 28
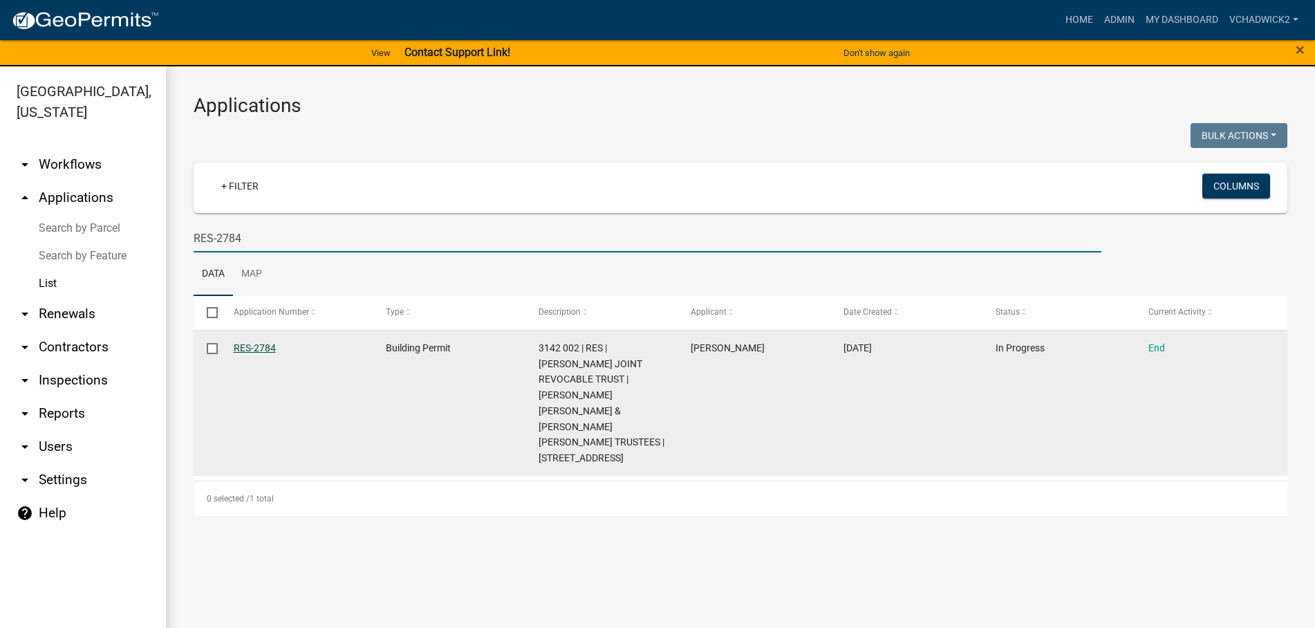
type input "RES-2784"
click at [258, 346] on link "RES-2784" at bounding box center [255, 347] width 42 height 11
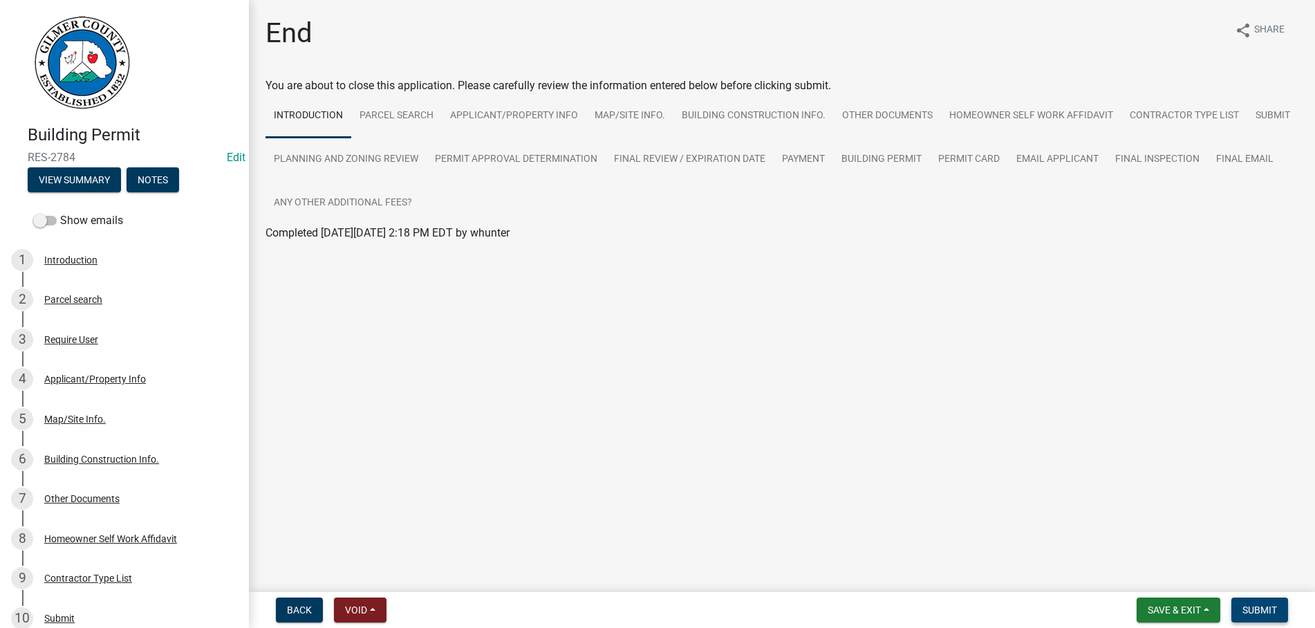
click at [1267, 604] on span "Submit" at bounding box center [1259, 609] width 35 height 11
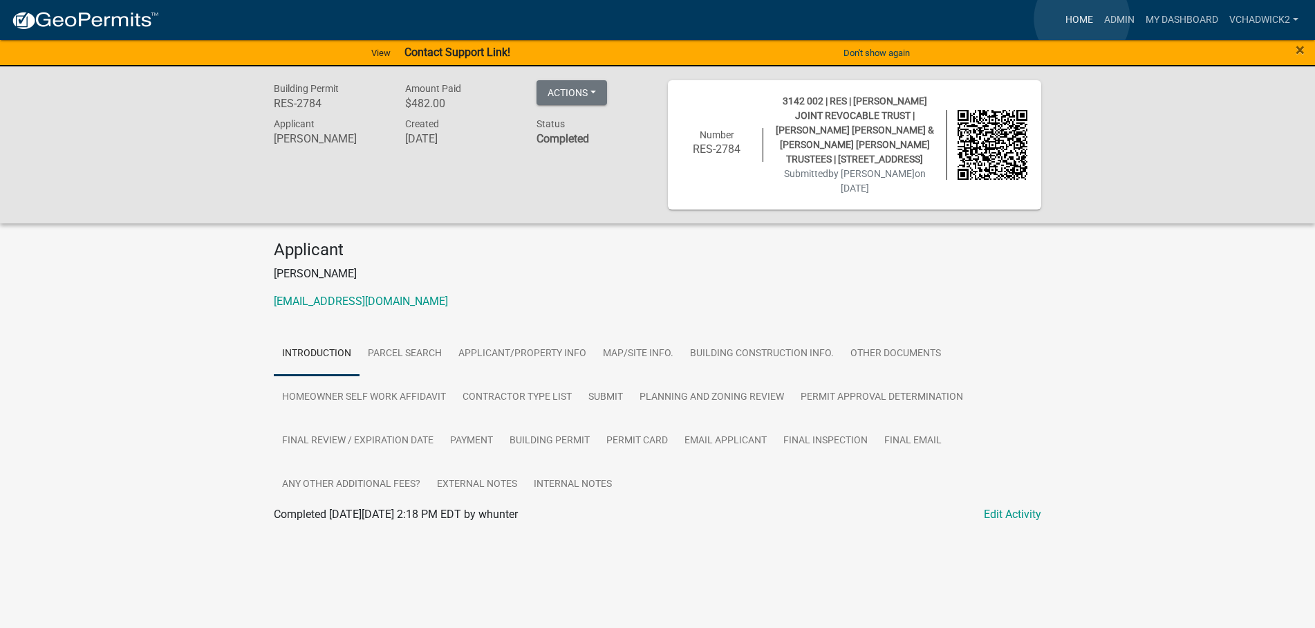
click at [1082, 19] on link "Home" at bounding box center [1079, 20] width 39 height 26
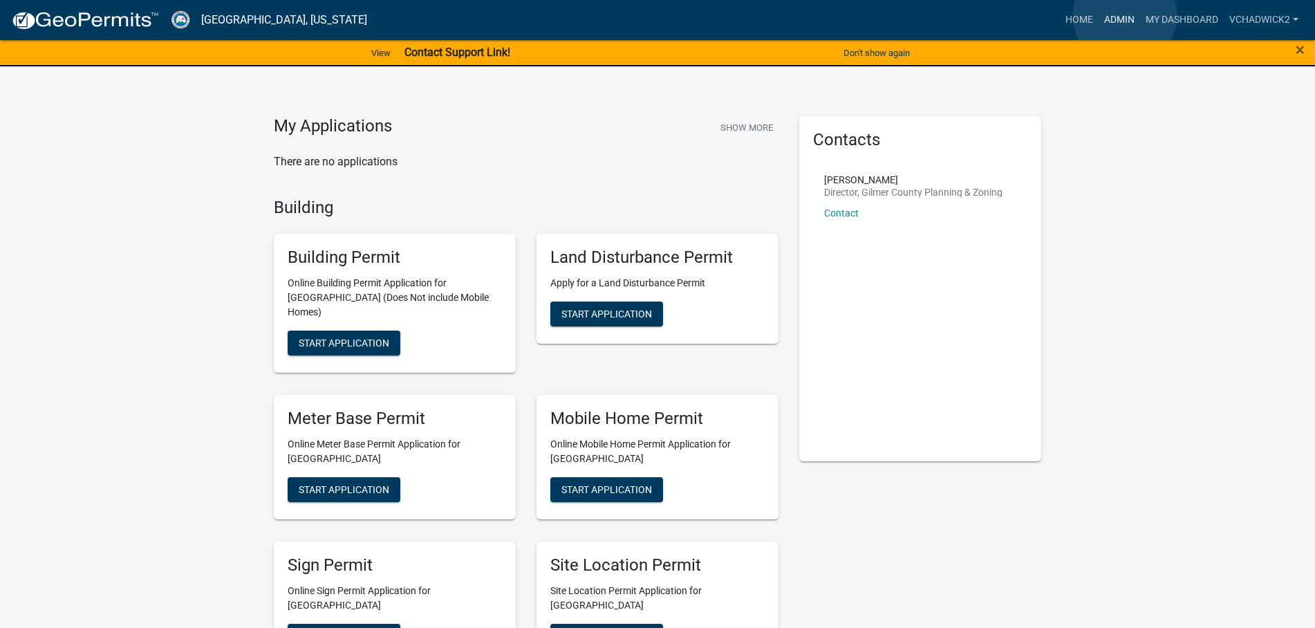
click at [1125, 16] on link "Admin" at bounding box center [1119, 20] width 41 height 26
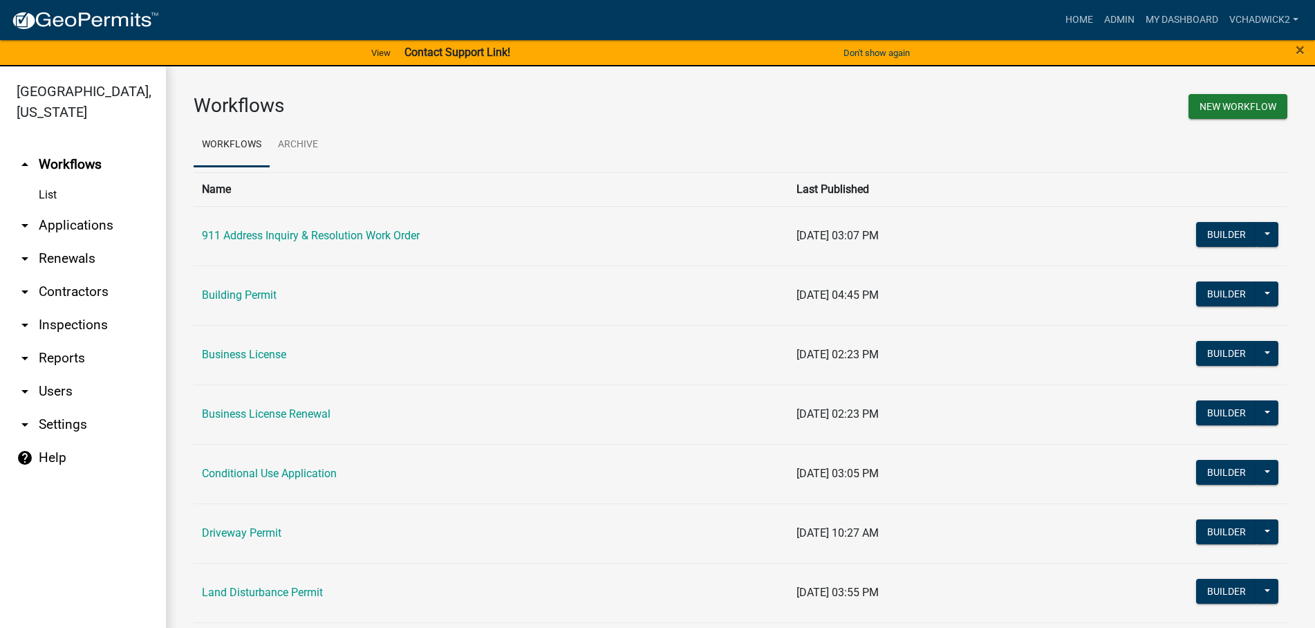
click at [52, 218] on link "arrow_drop_down Applications" at bounding box center [83, 225] width 166 height 33
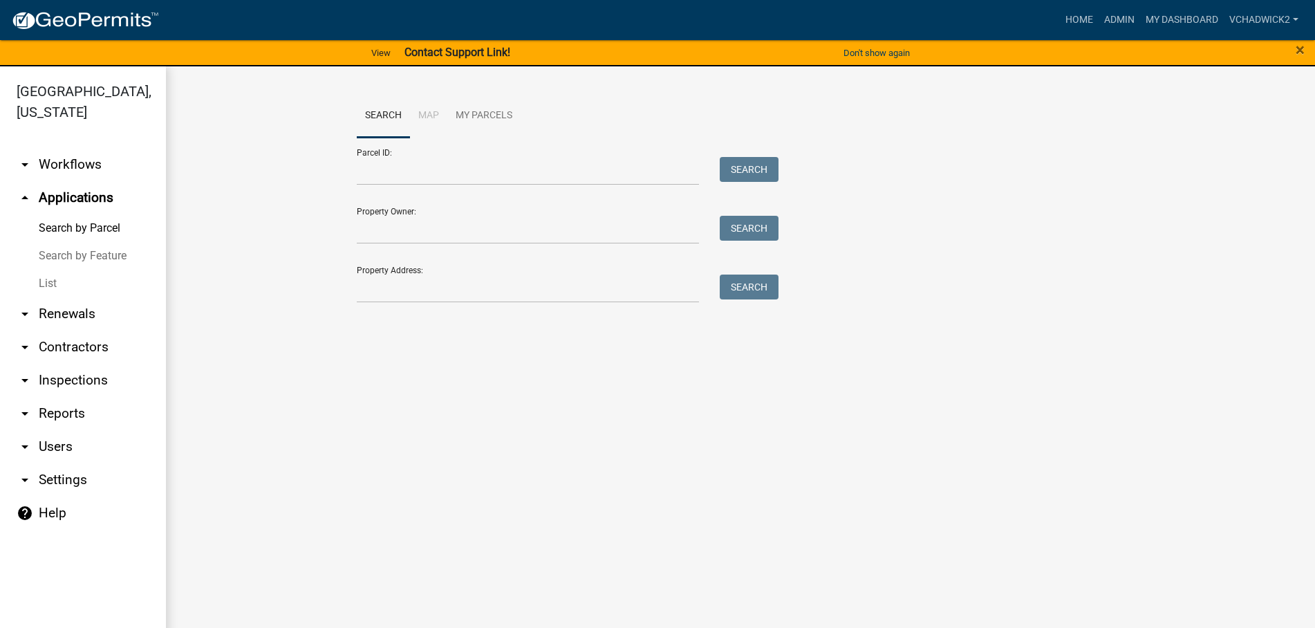
click at [51, 276] on link "List" at bounding box center [83, 284] width 166 height 28
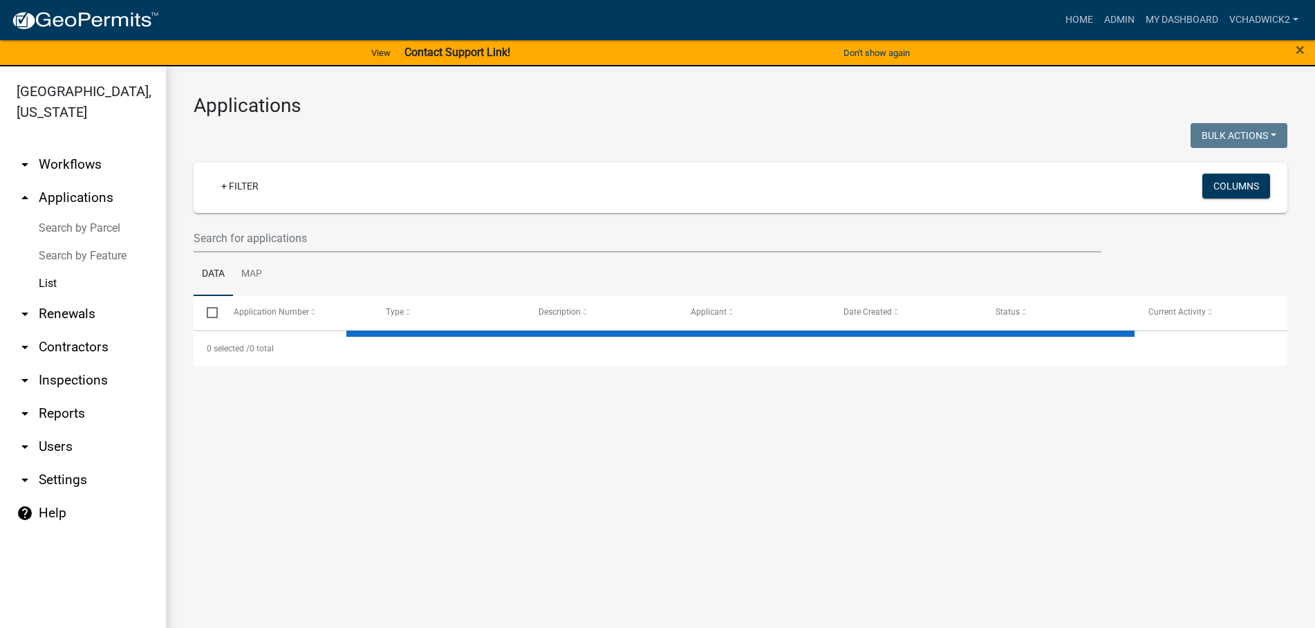
drag, startPoint x: 255, startPoint y: 223, endPoint x: 253, endPoint y: 232, distance: 9.2
click at [255, 226] on wm-filter-builder "+ Filter Columns" at bounding box center [741, 207] width 1094 height 90
click at [253, 232] on input "text" at bounding box center [648, 238] width 908 height 28
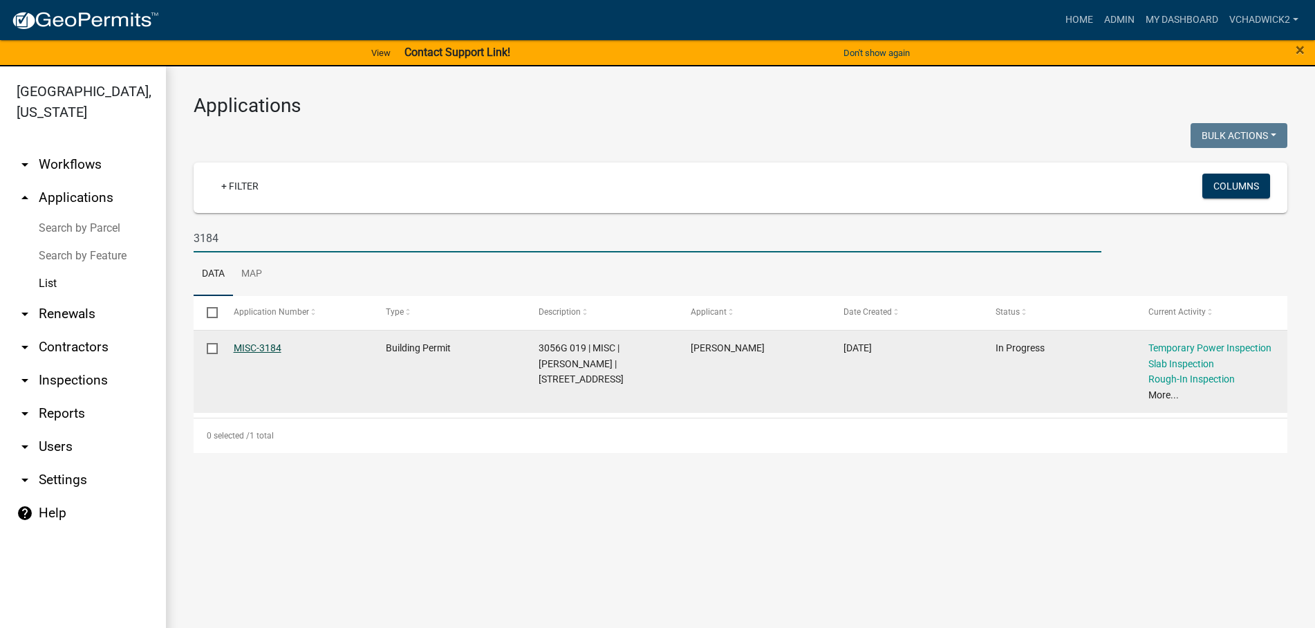
type input "3184"
click at [254, 344] on link "MISC-3184" at bounding box center [258, 347] width 48 height 11
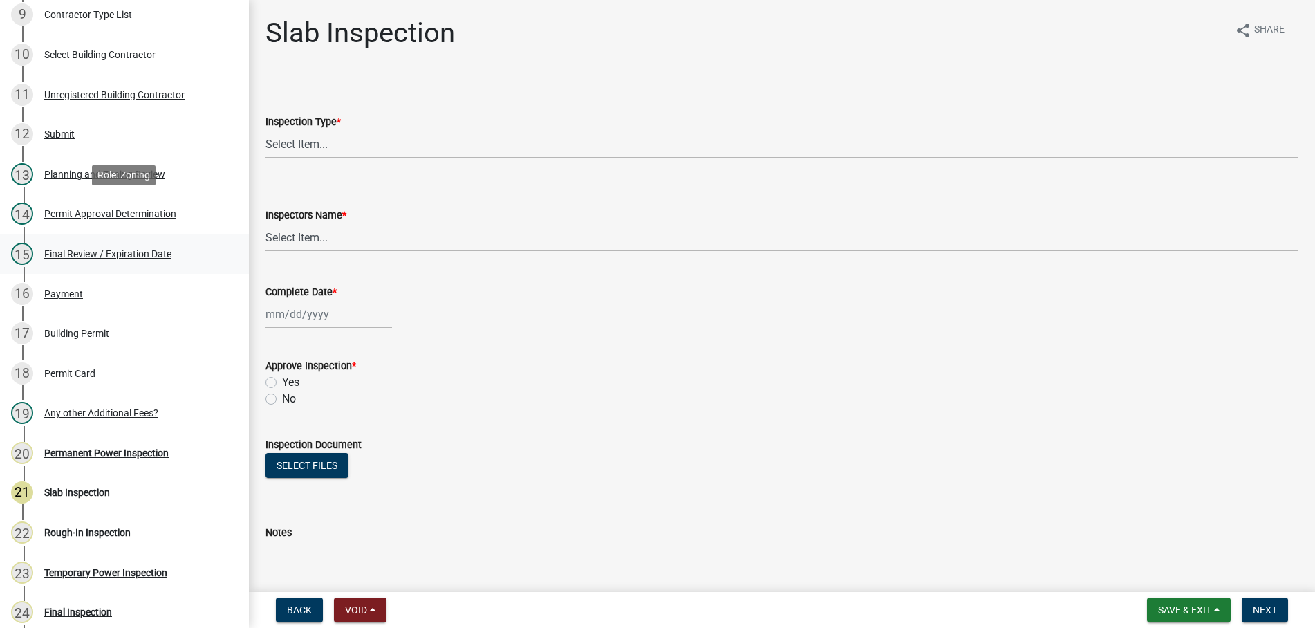
scroll to position [564, 0]
click at [65, 326] on div "17 Building Permit" at bounding box center [119, 332] width 216 height 22
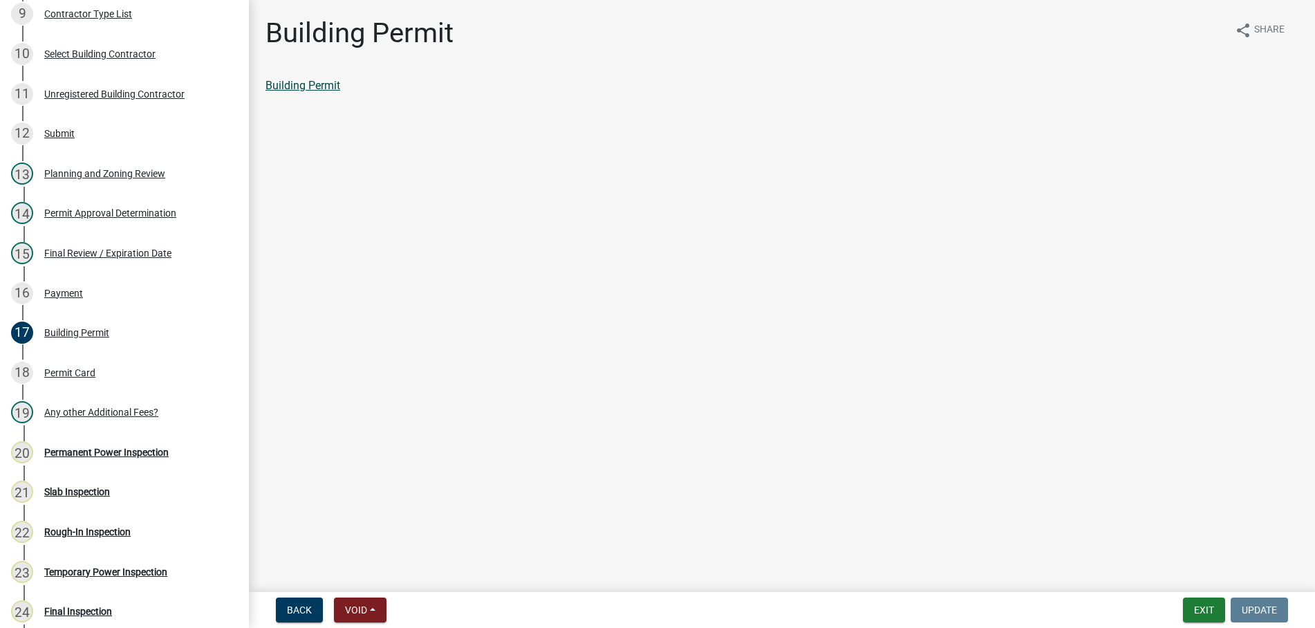
click at [297, 83] on link "Building Permit" at bounding box center [302, 85] width 75 height 13
click at [1194, 608] on button "Exit" at bounding box center [1204, 609] width 42 height 25
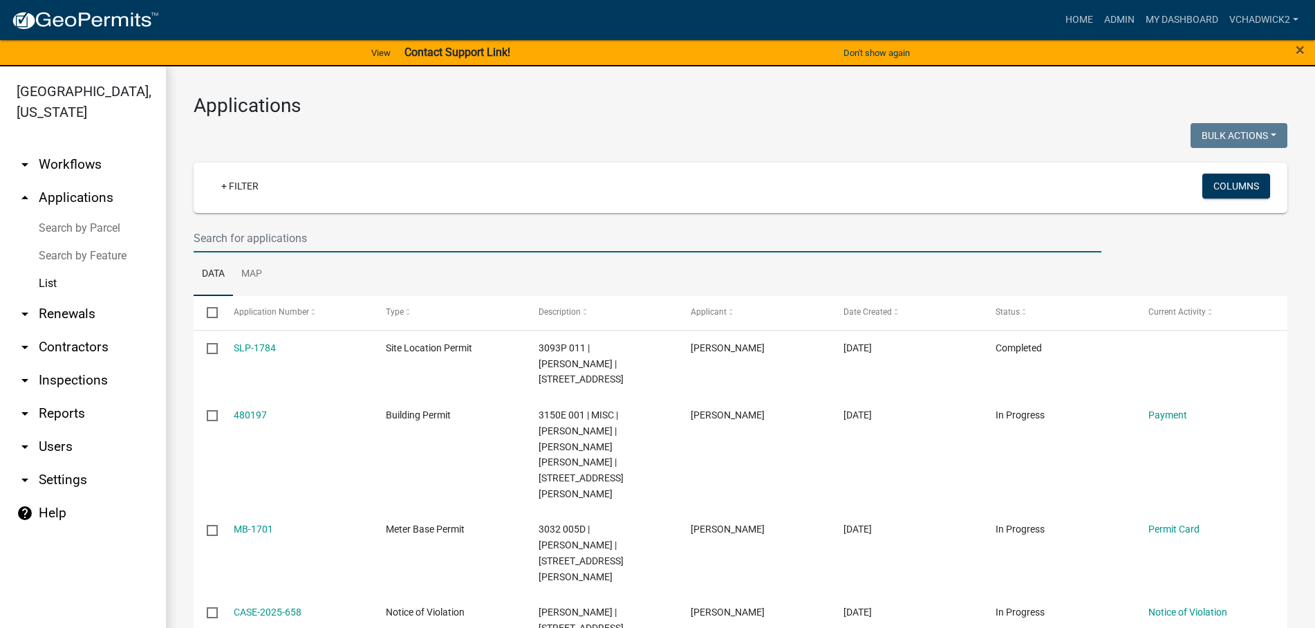
click at [344, 234] on input "text" at bounding box center [648, 238] width 908 height 28
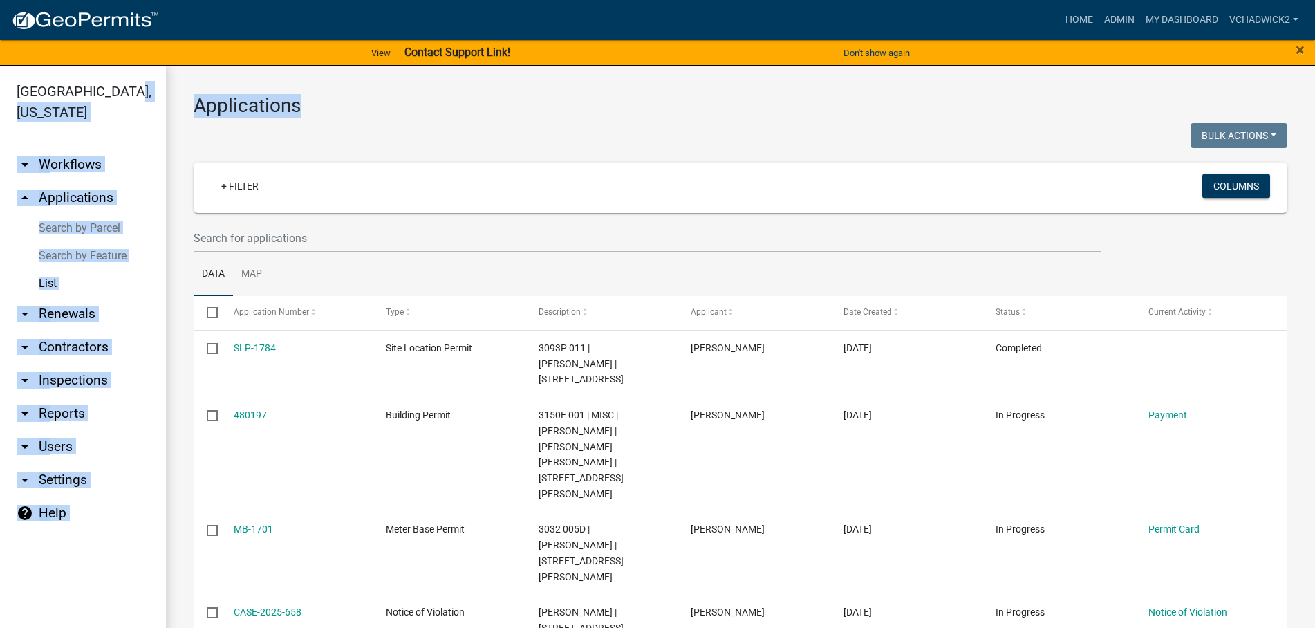
drag, startPoint x: 299, startPoint y: 104, endPoint x: 115, endPoint y: 98, distance: 183.3
click at [166, 98] on main "Applications Bulk Actions Void Expire Lock Withdraw + Filter Columns Data Map S…" at bounding box center [740, 355] width 1149 height 578
click at [318, 113] on h3 "Applications" at bounding box center [741, 106] width 1094 height 24
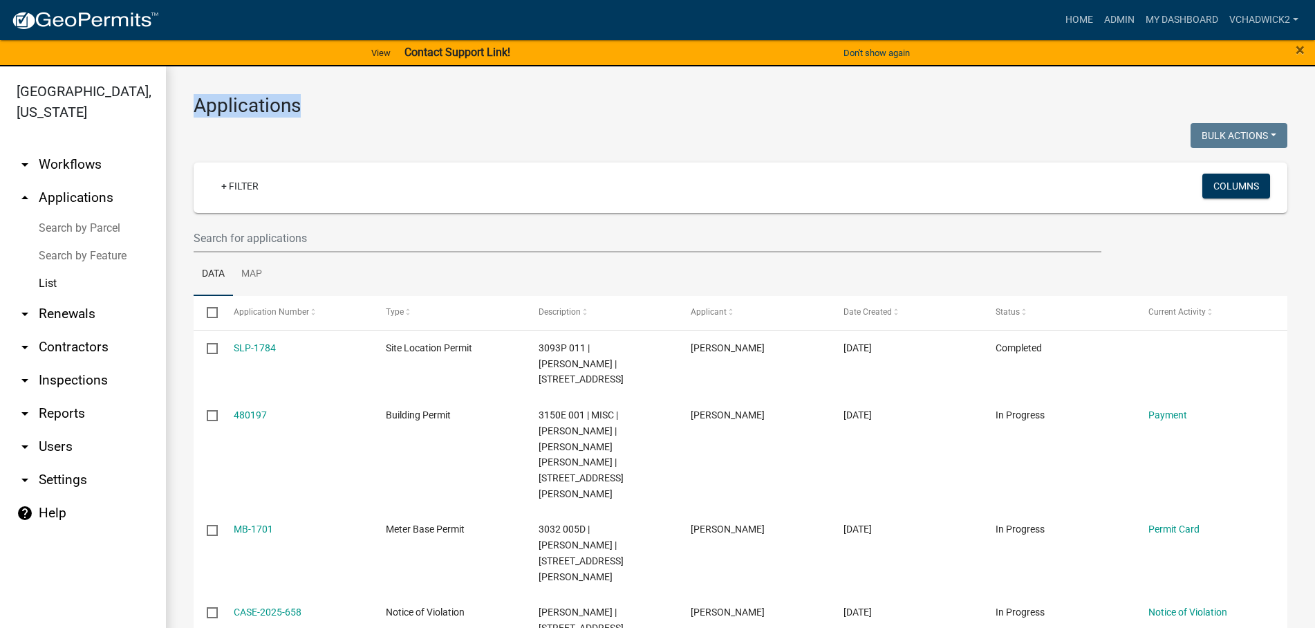
drag, startPoint x: 299, startPoint y: 107, endPoint x: 194, endPoint y: 106, distance: 104.4
click at [194, 106] on h3 "Applications" at bounding box center [741, 106] width 1094 height 24
click at [304, 141] on div at bounding box center [461, 137] width 557 height 28
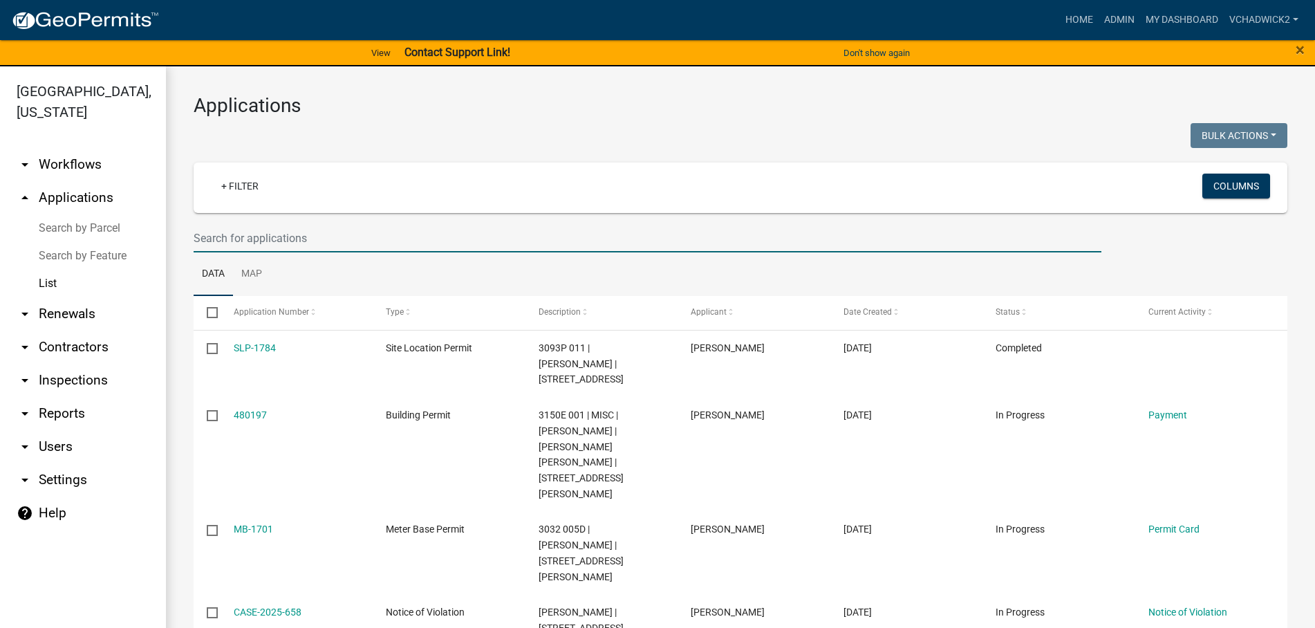
click at [249, 227] on input "text" at bounding box center [648, 238] width 908 height 28
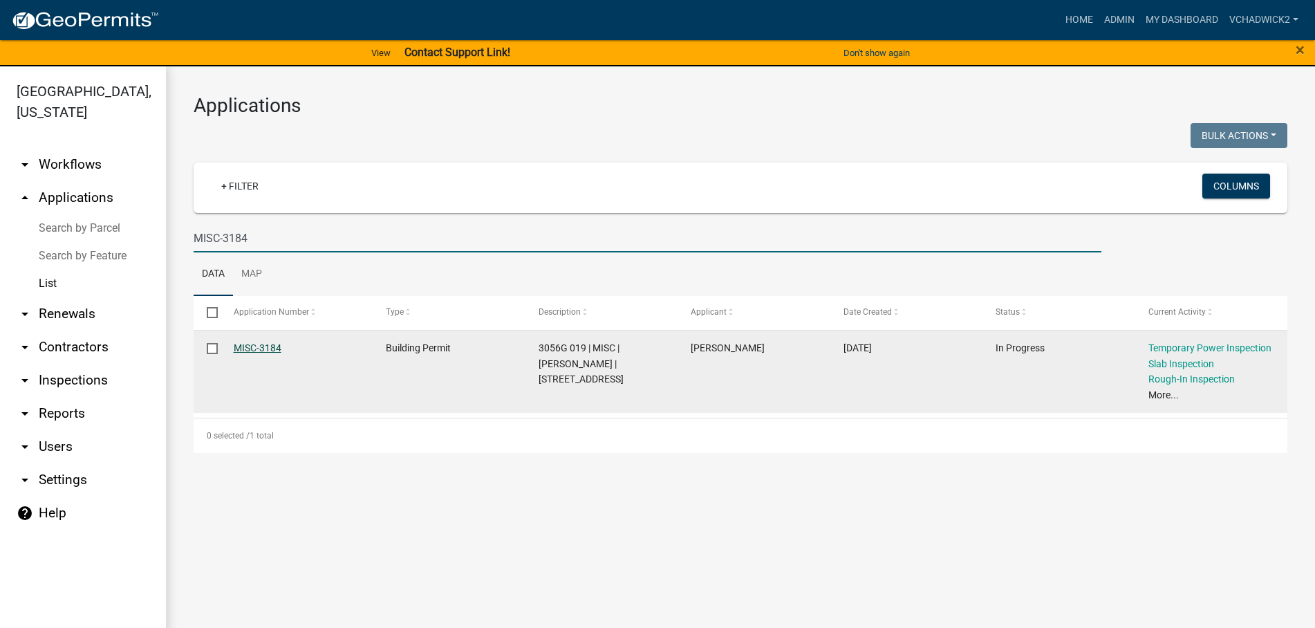
type input "MISC-3184"
click at [254, 346] on link "MISC-3184" at bounding box center [258, 347] width 48 height 11
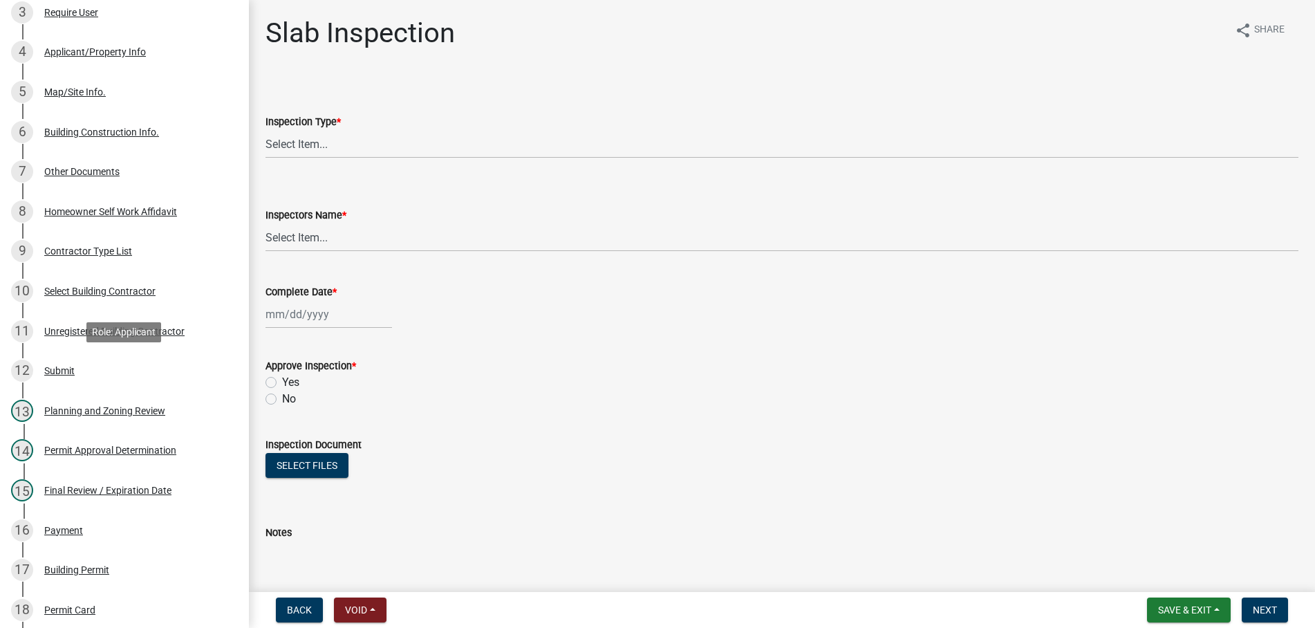
scroll to position [353, 0]
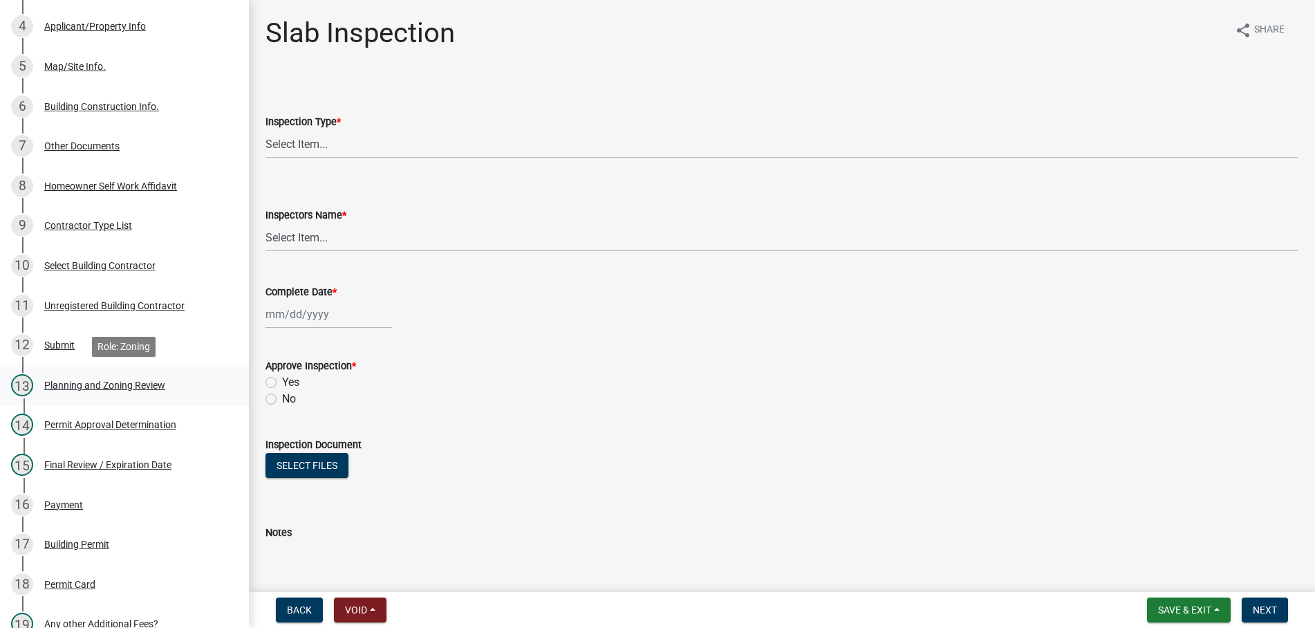
click at [79, 381] on div "Planning and Zoning Review" at bounding box center [104, 385] width 121 height 10
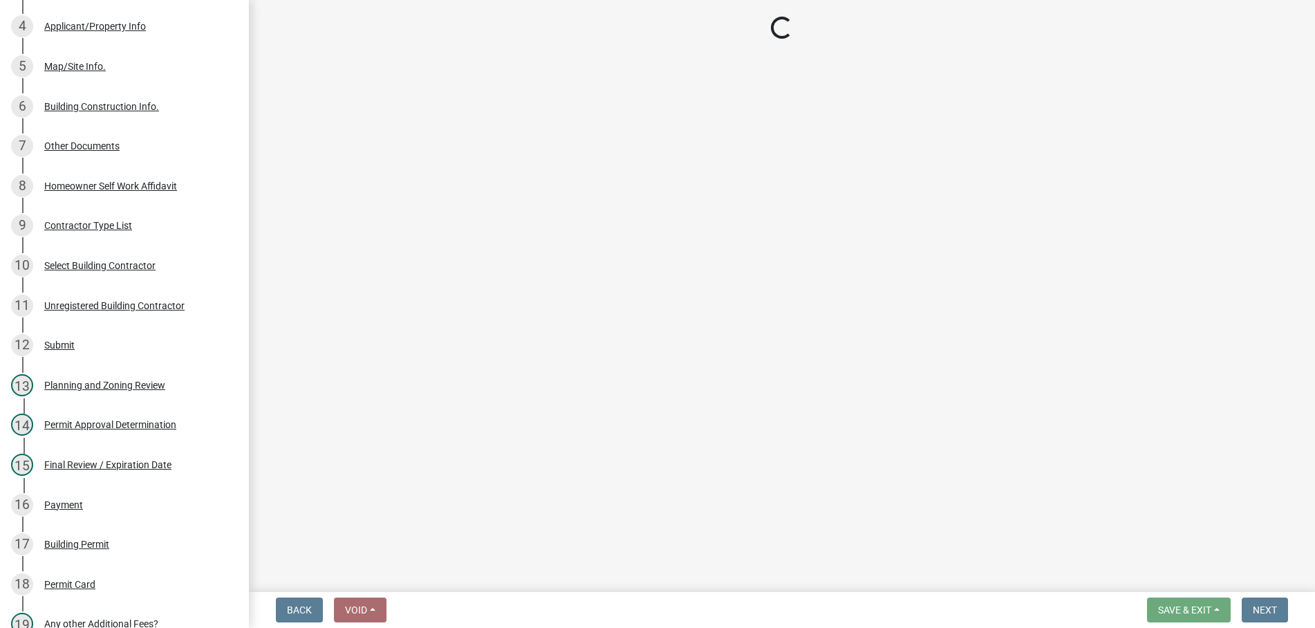
select select "d8142ddf-27f7-42b0-ba1e-04fee764576f"
select select "b44f7338-8171-40f4-83dd-b8ba3065c966"
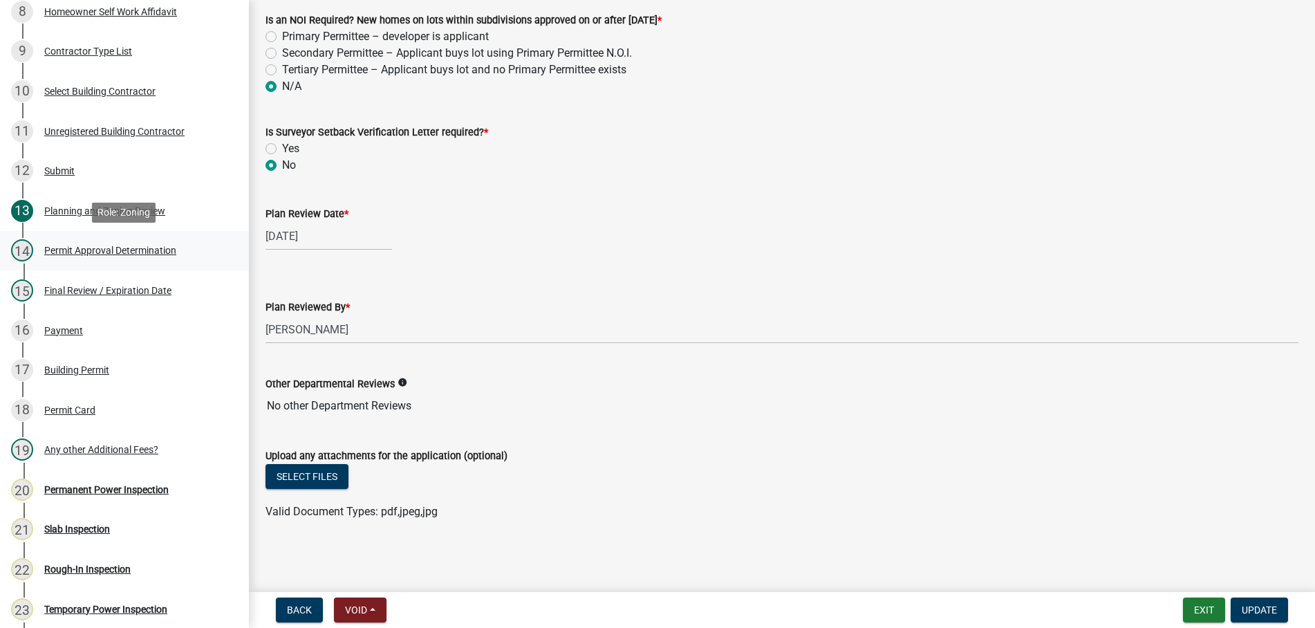
scroll to position [635, 0]
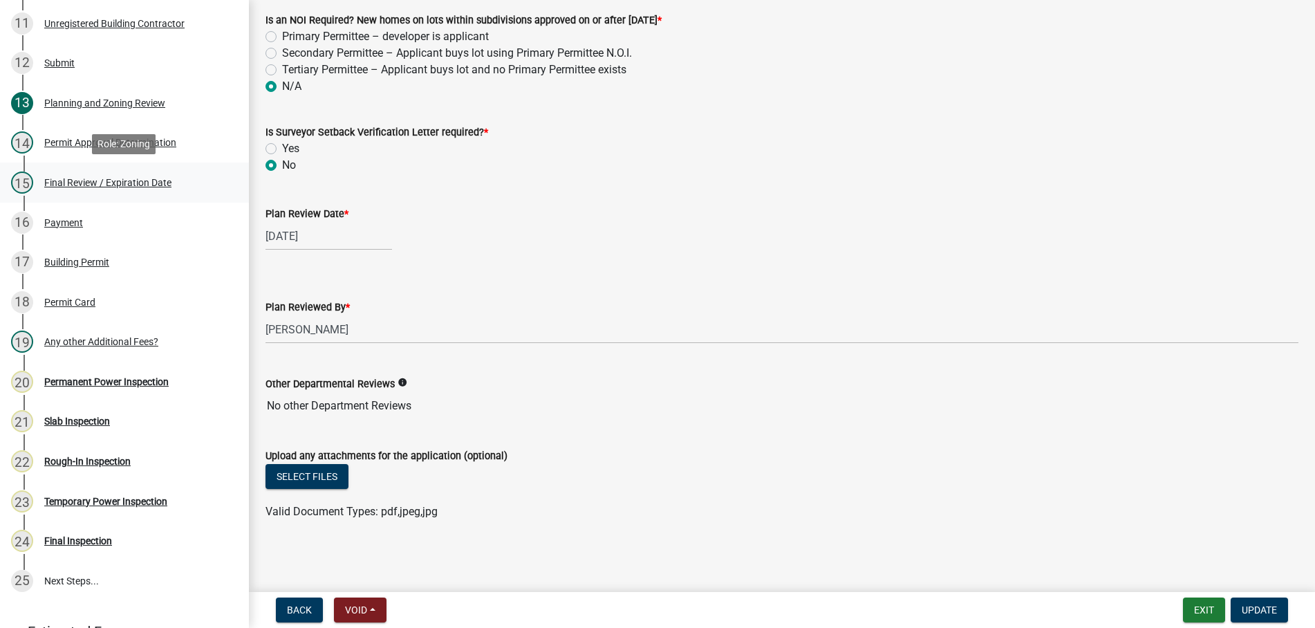
click at [80, 178] on div "Final Review / Expiration Date" at bounding box center [107, 183] width 127 height 10
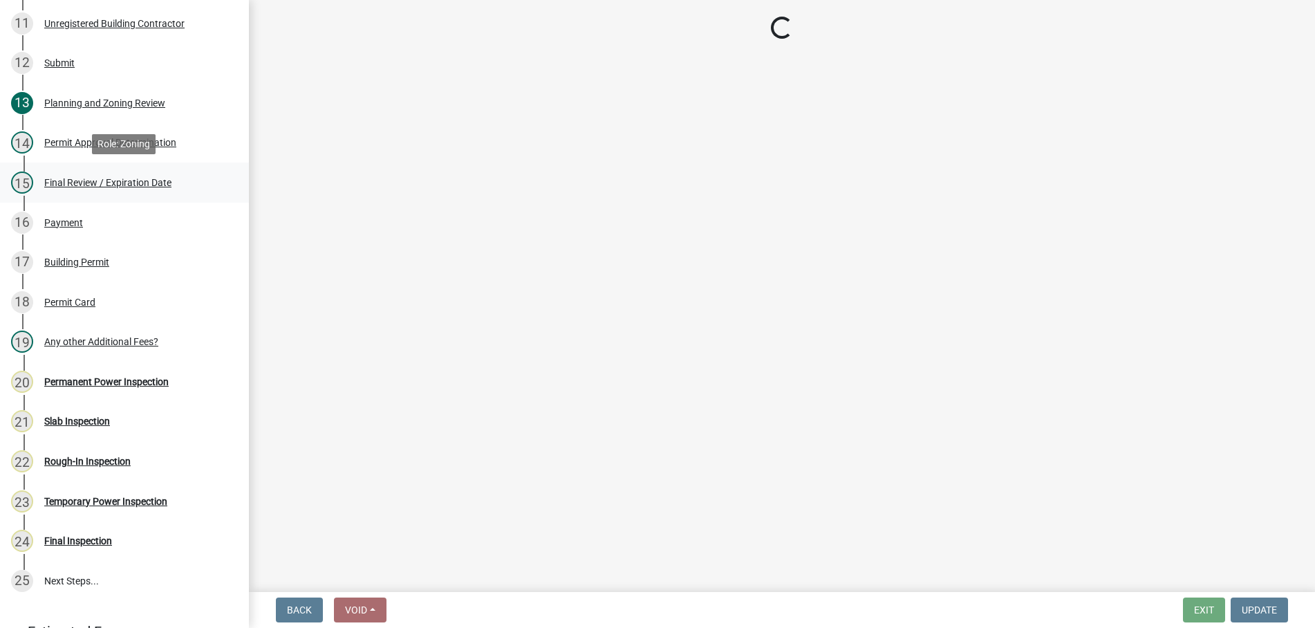
scroll to position [0, 0]
select select "b44f7338-8171-40f4-83dd-b8ba3065c966"
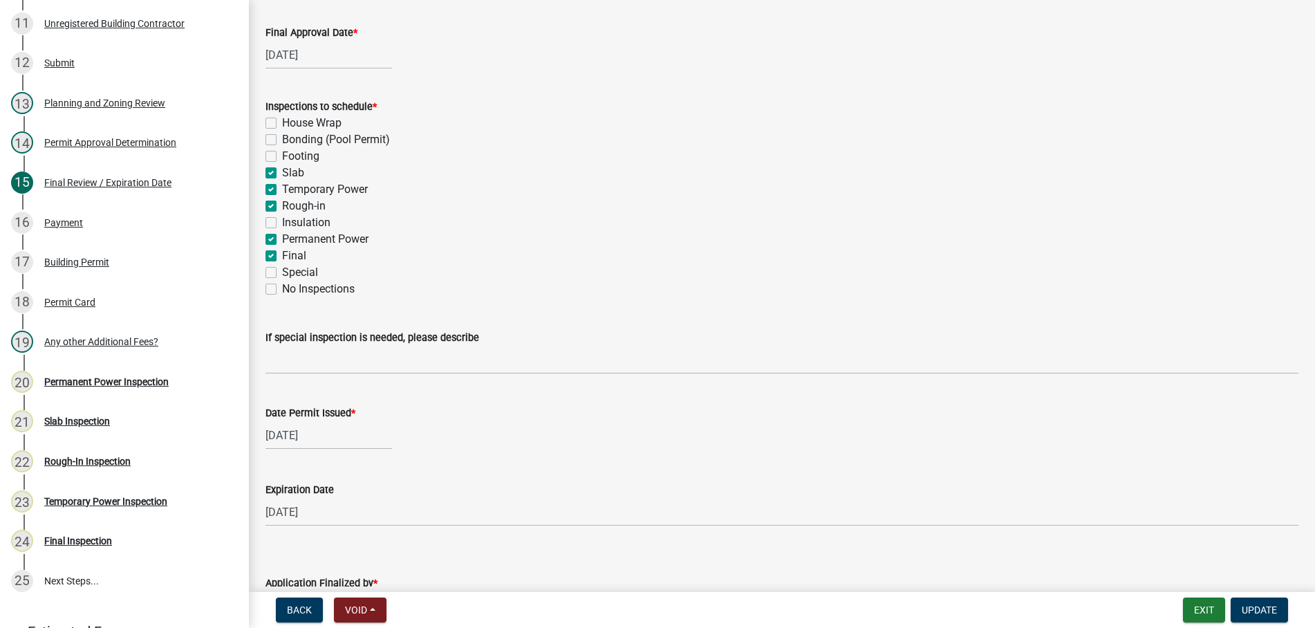
scroll to position [284, 0]
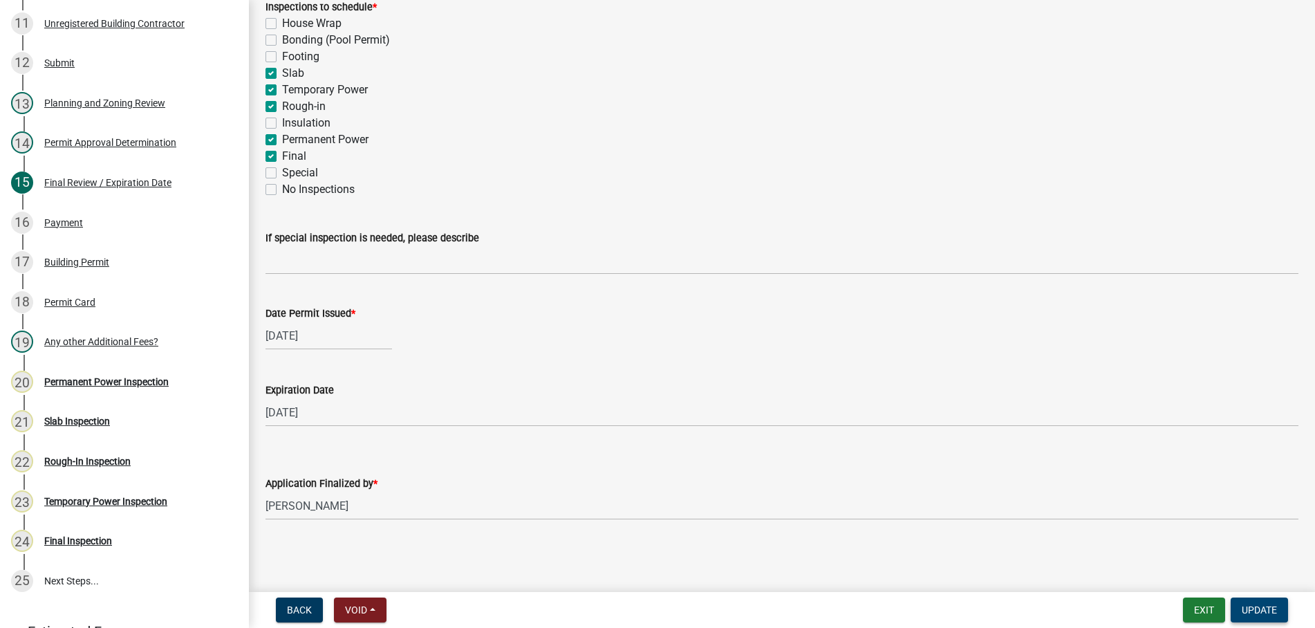
click at [1270, 604] on span "Update" at bounding box center [1259, 609] width 35 height 11
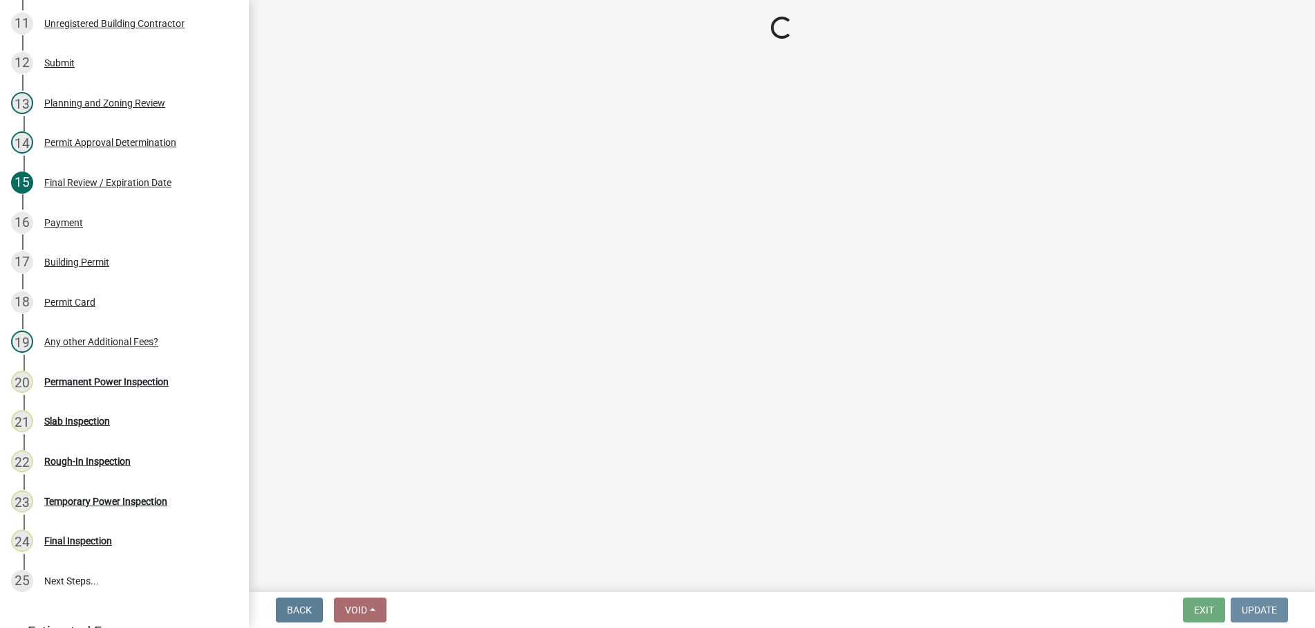
scroll to position [0, 0]
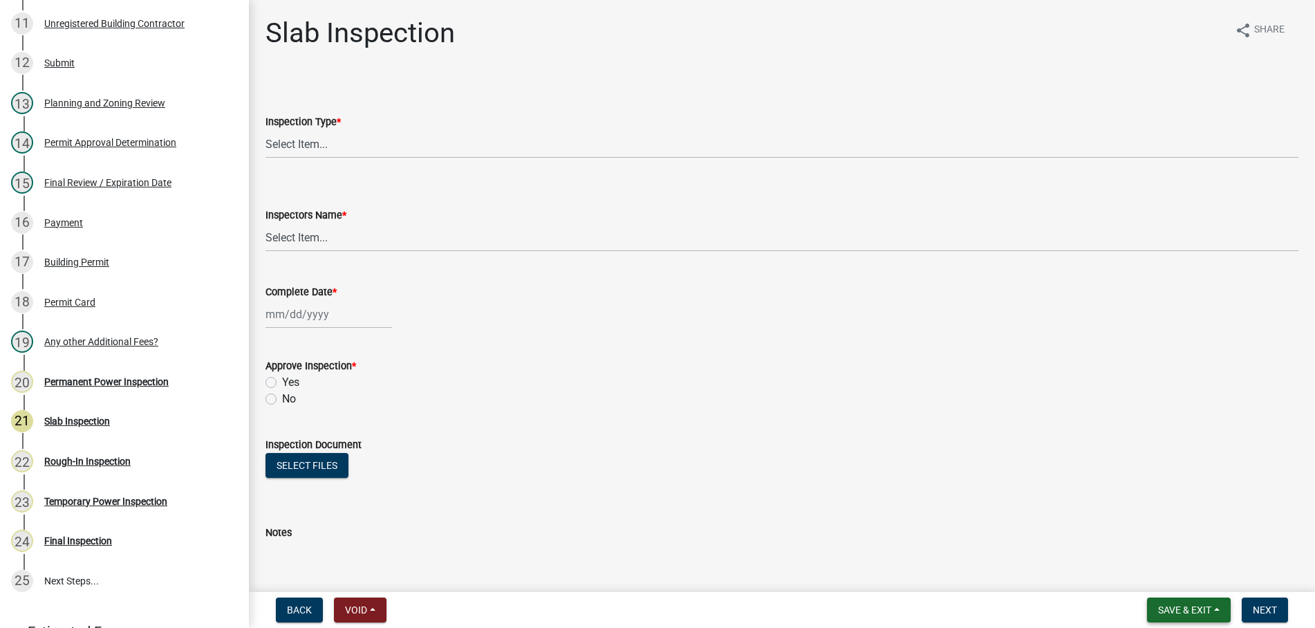
click at [1195, 609] on span "Save & Exit" at bounding box center [1184, 609] width 53 height 11
click at [1166, 569] on button "Save & Exit" at bounding box center [1175, 573] width 111 height 33
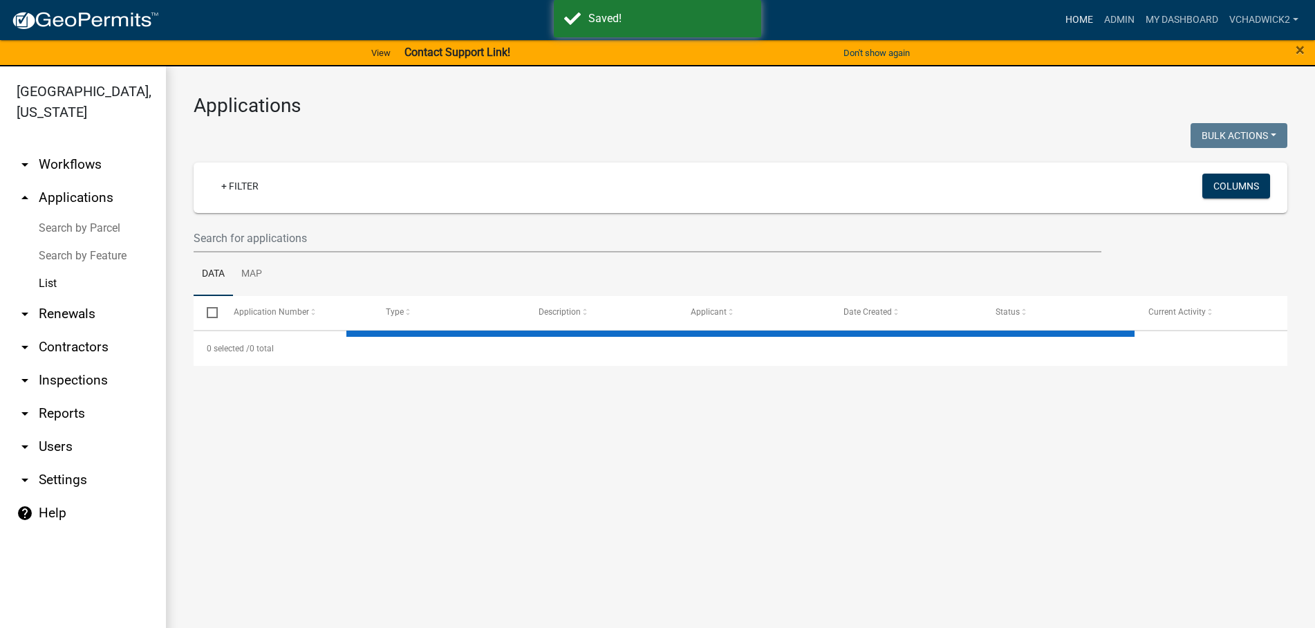
click at [1076, 19] on link "Home" at bounding box center [1079, 20] width 39 height 26
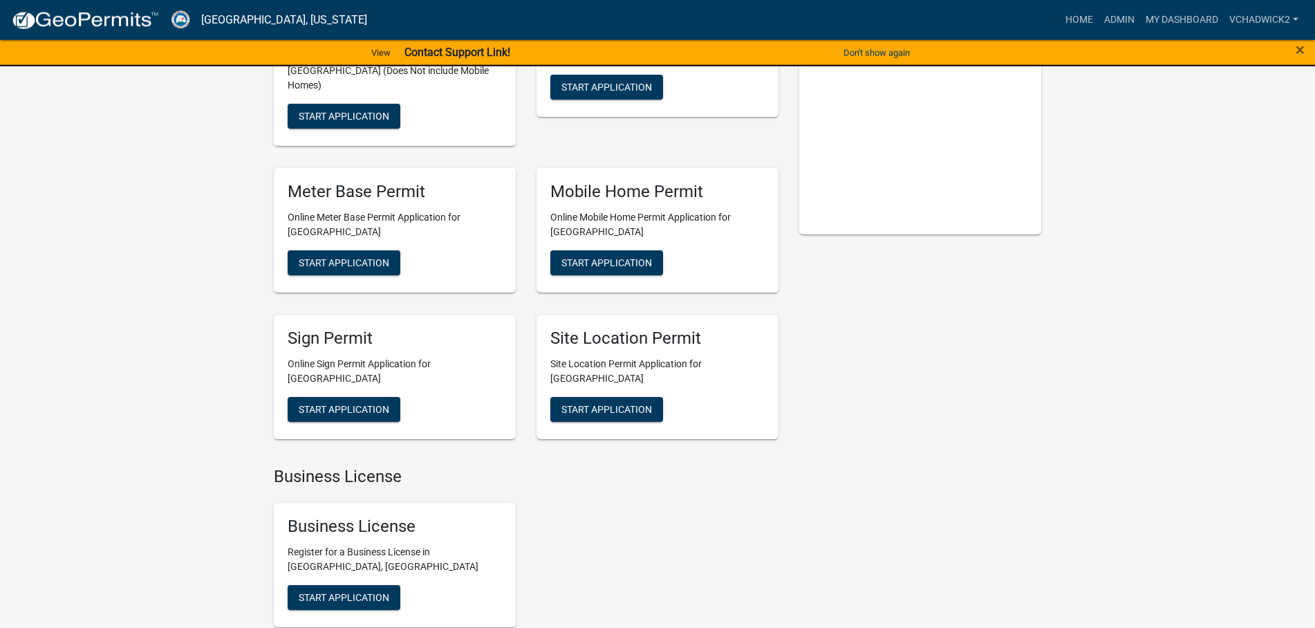
scroll to position [282, 0]
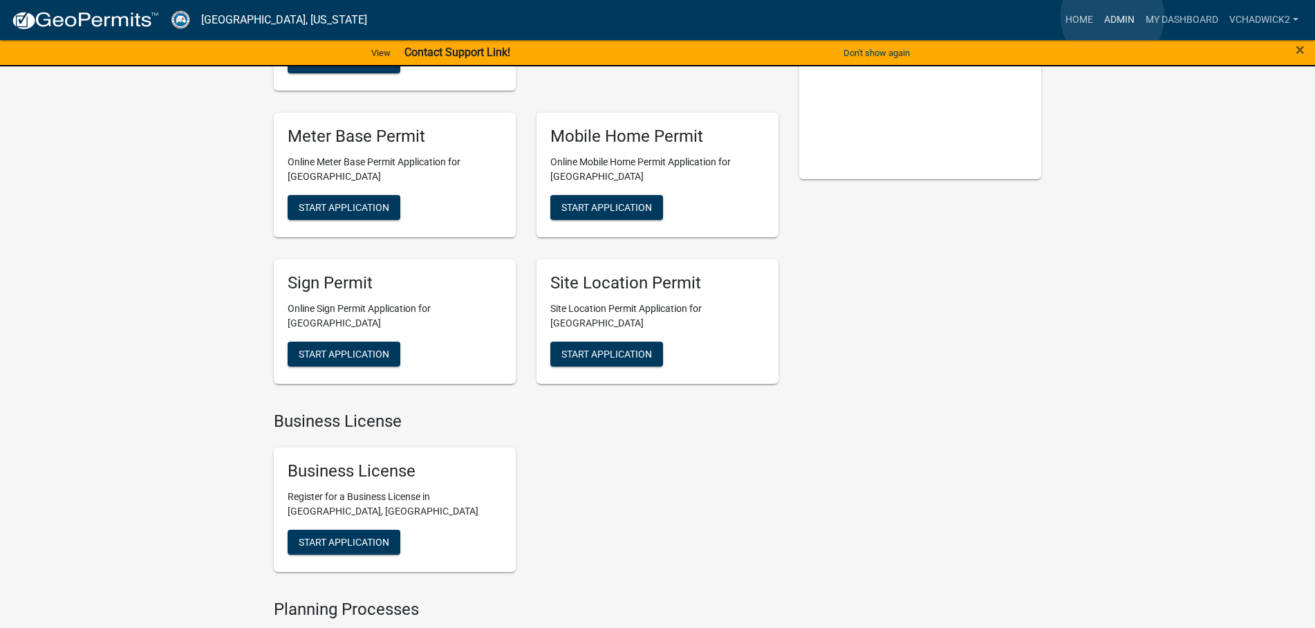
drag, startPoint x: 1112, startPoint y: 17, endPoint x: 704, endPoint y: 36, distance: 408.3
click at [1105, 17] on link "Admin" at bounding box center [1119, 20] width 41 height 26
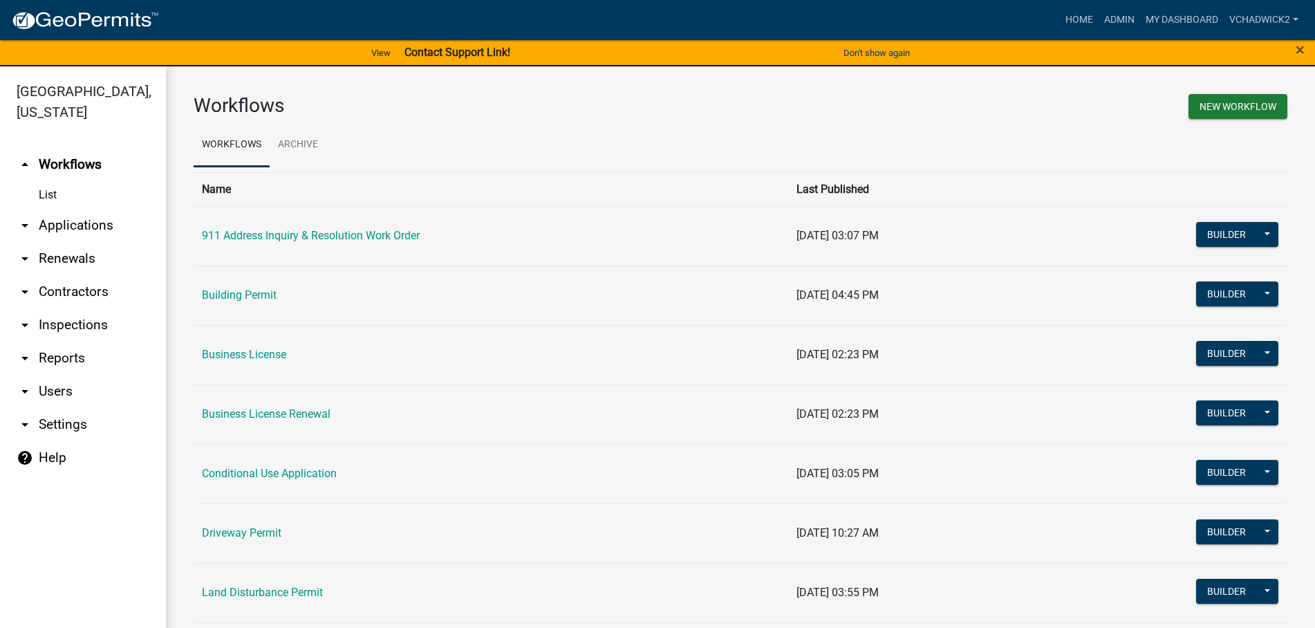
click at [68, 222] on link "arrow_drop_down Applications" at bounding box center [83, 225] width 166 height 33
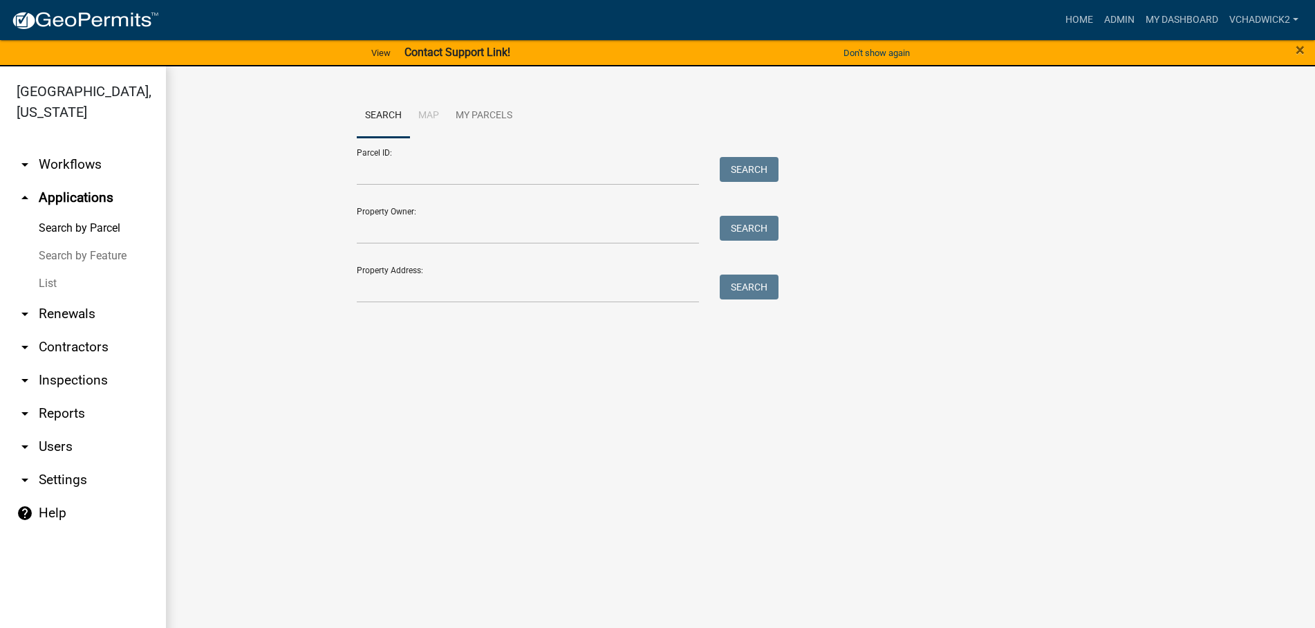
click at [39, 278] on link "List" at bounding box center [83, 284] width 166 height 28
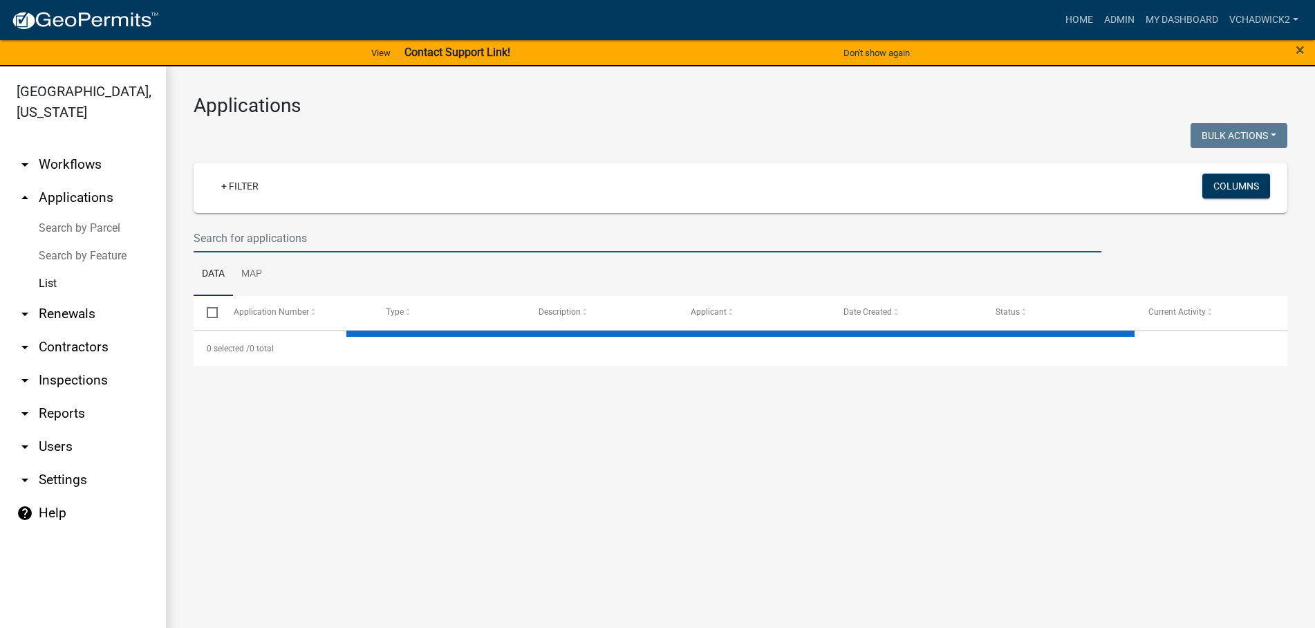
click at [250, 238] on input "text" at bounding box center [648, 238] width 908 height 28
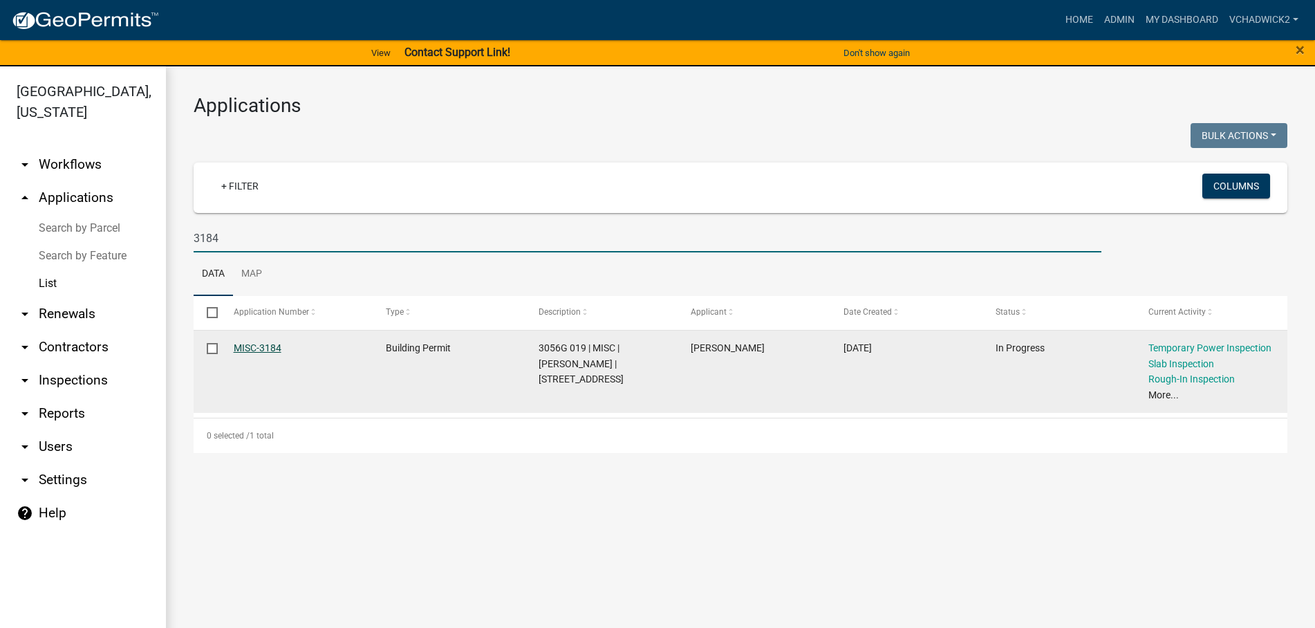
type input "3184"
click at [255, 346] on link "MISC-3184" at bounding box center [258, 347] width 48 height 11
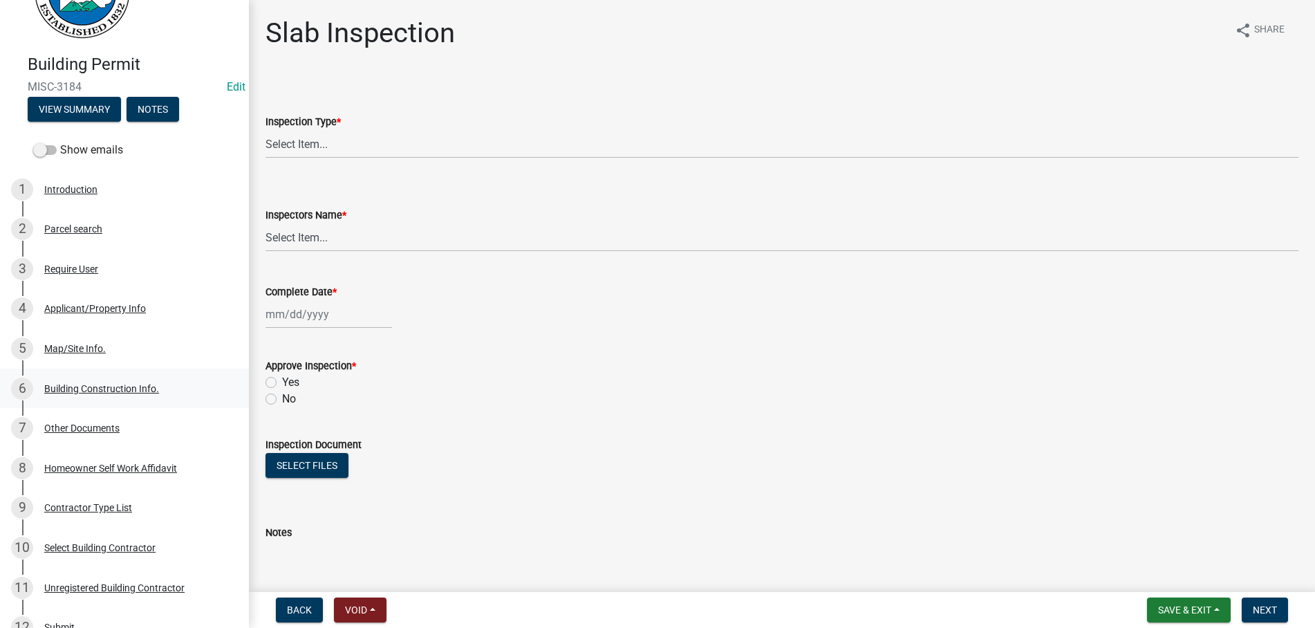
scroll to position [353, 0]
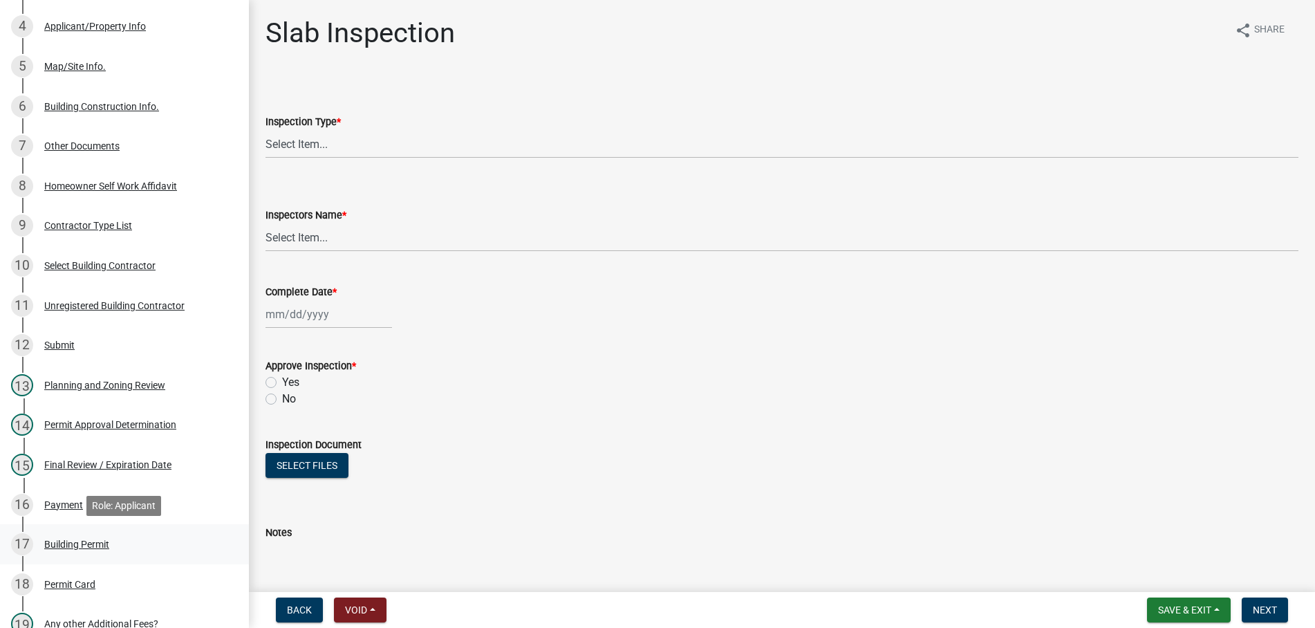
click at [55, 544] on div "Building Permit" at bounding box center [76, 544] width 65 height 10
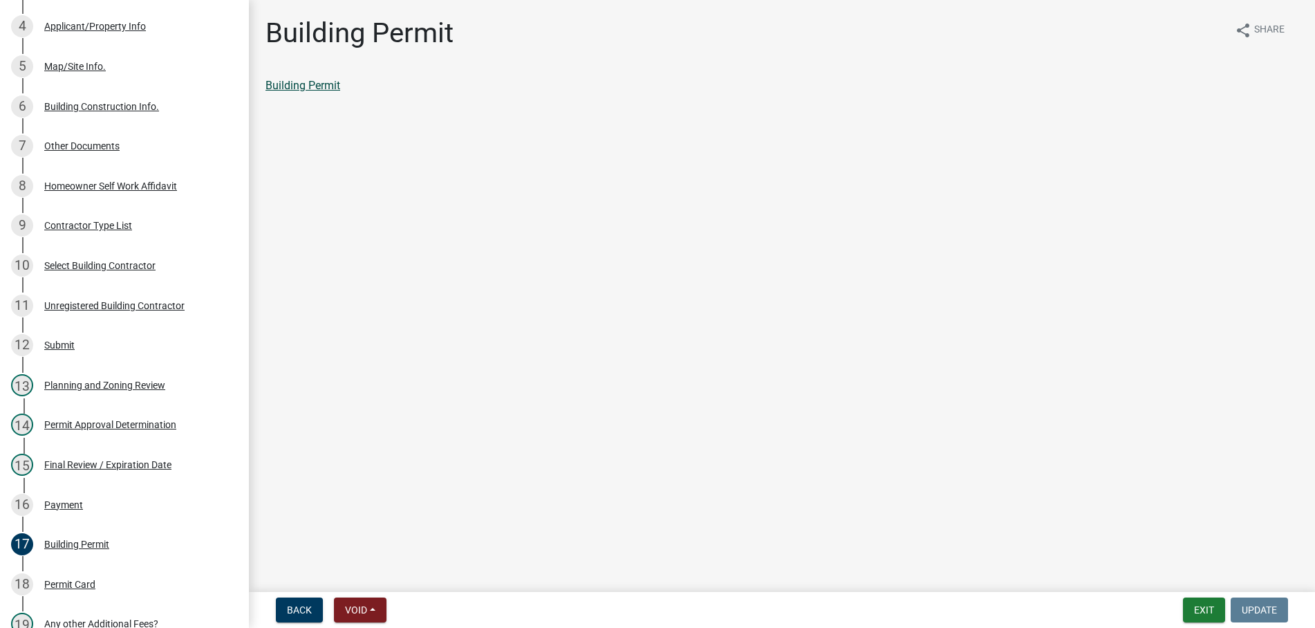
click at [303, 87] on link "Building Permit" at bounding box center [302, 85] width 75 height 13
click at [1196, 615] on button "Exit" at bounding box center [1204, 609] width 42 height 25
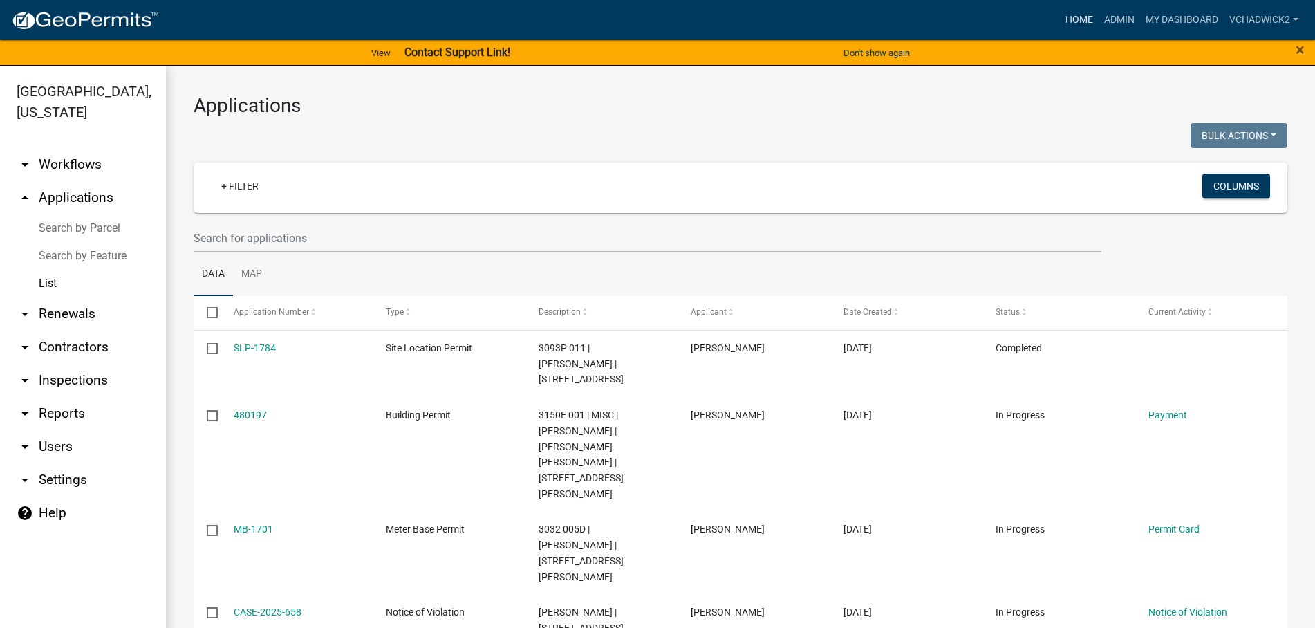
click at [1070, 15] on link "Home" at bounding box center [1079, 20] width 39 height 26
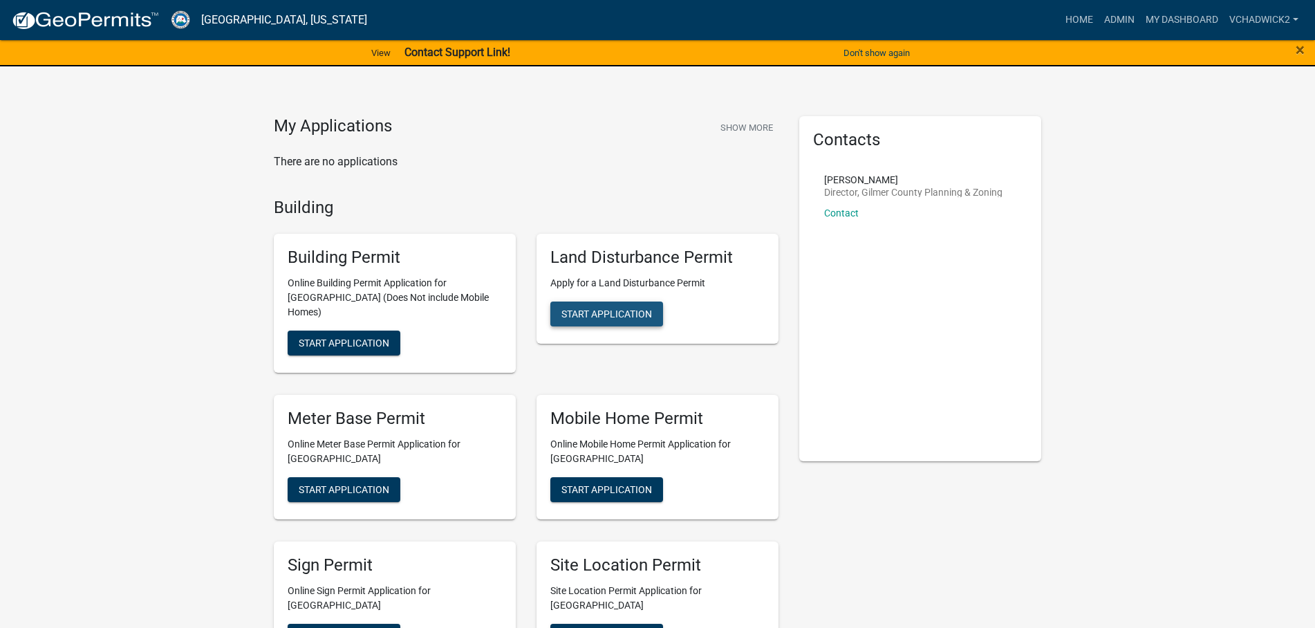
click at [596, 313] on span "Start Application" at bounding box center [606, 313] width 91 height 11
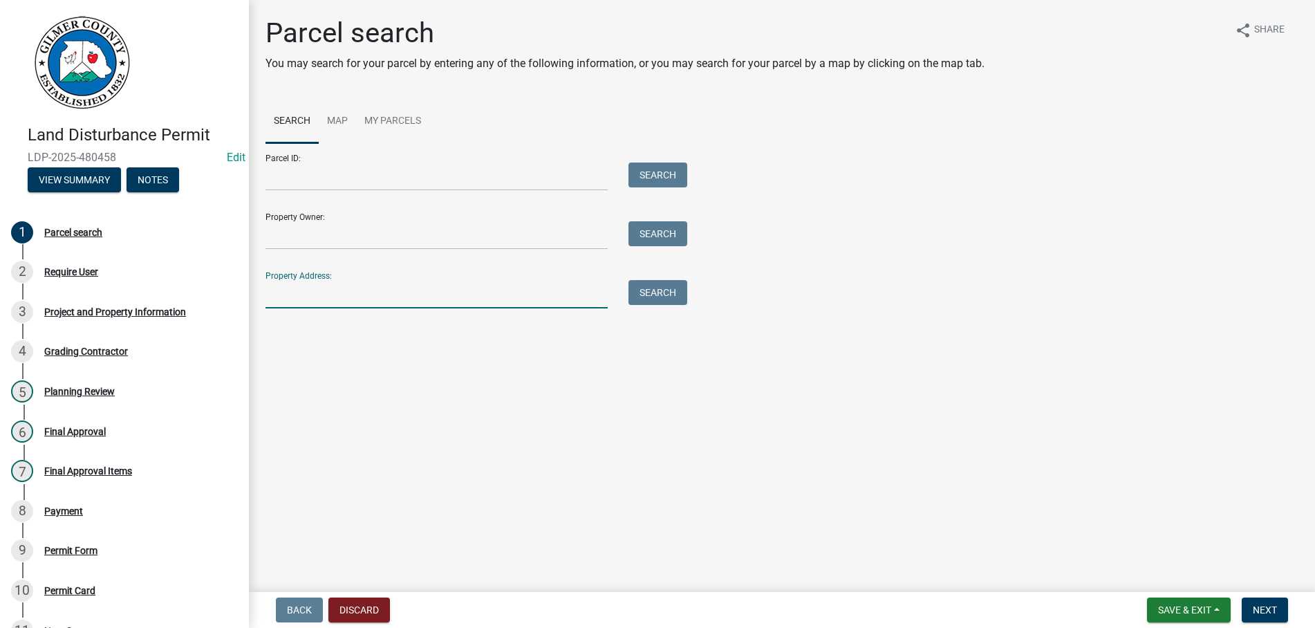
click at [336, 293] on input "Property Address:" at bounding box center [436, 294] width 342 height 28
drag, startPoint x: 283, startPoint y: 289, endPoint x: 181, endPoint y: 283, distance: 102.5
click at [265, 283] on input "213 SOUTHERN" at bounding box center [436, 294] width 342 height 28
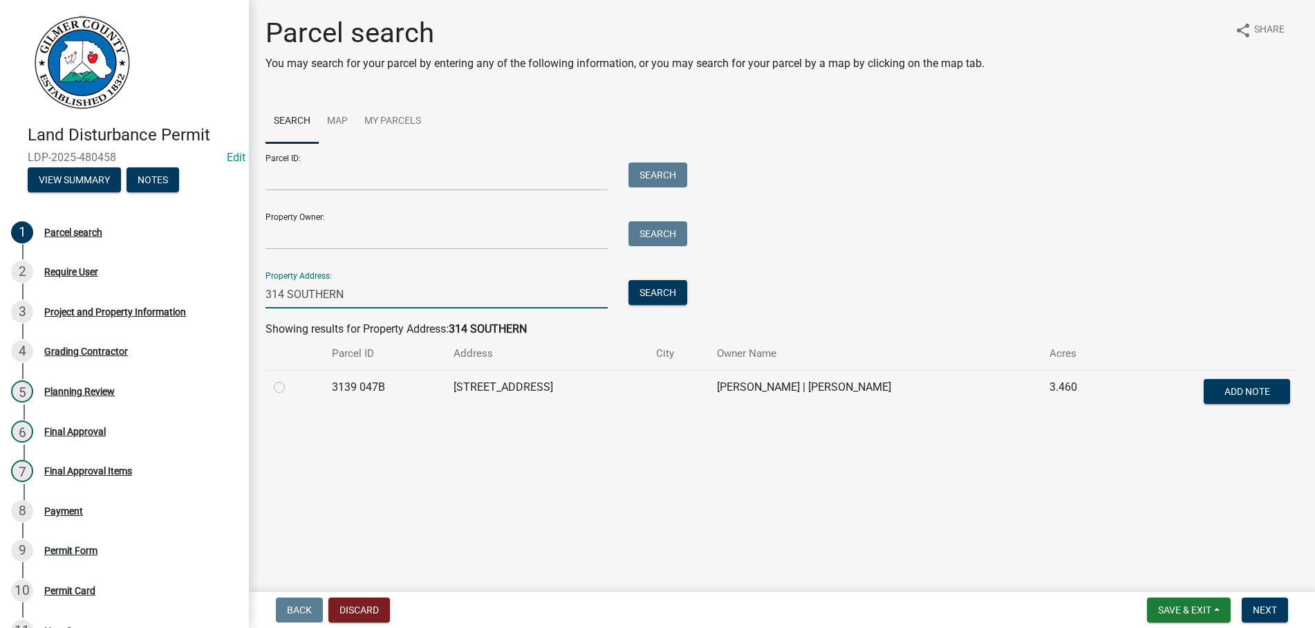
type input "314 SOUTHERN"
drag, startPoint x: 281, startPoint y: 389, endPoint x: 310, endPoint y: 395, distance: 29.7
click at [290, 379] on label at bounding box center [290, 379] width 0 height 0
click at [1254, 601] on button "Next" at bounding box center [1265, 609] width 46 height 25
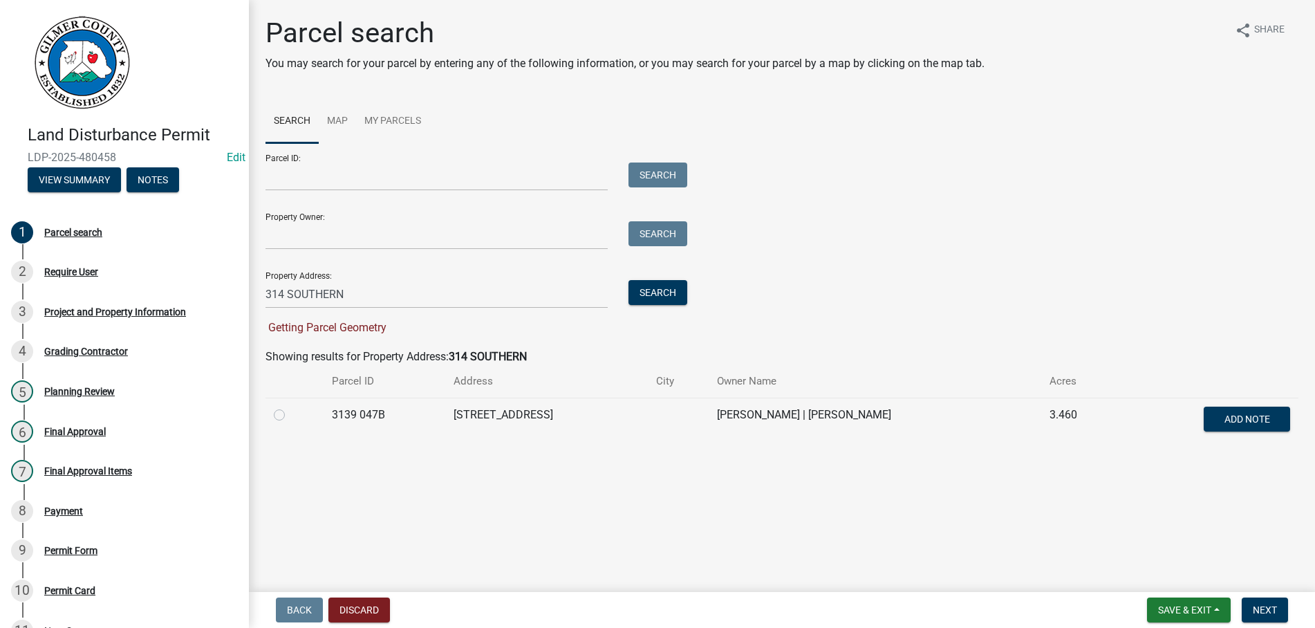
click at [290, 407] on label at bounding box center [290, 407] width 0 height 0
click at [290, 413] on 047B "radio" at bounding box center [294, 411] width 9 height 9
radio 047B "true"
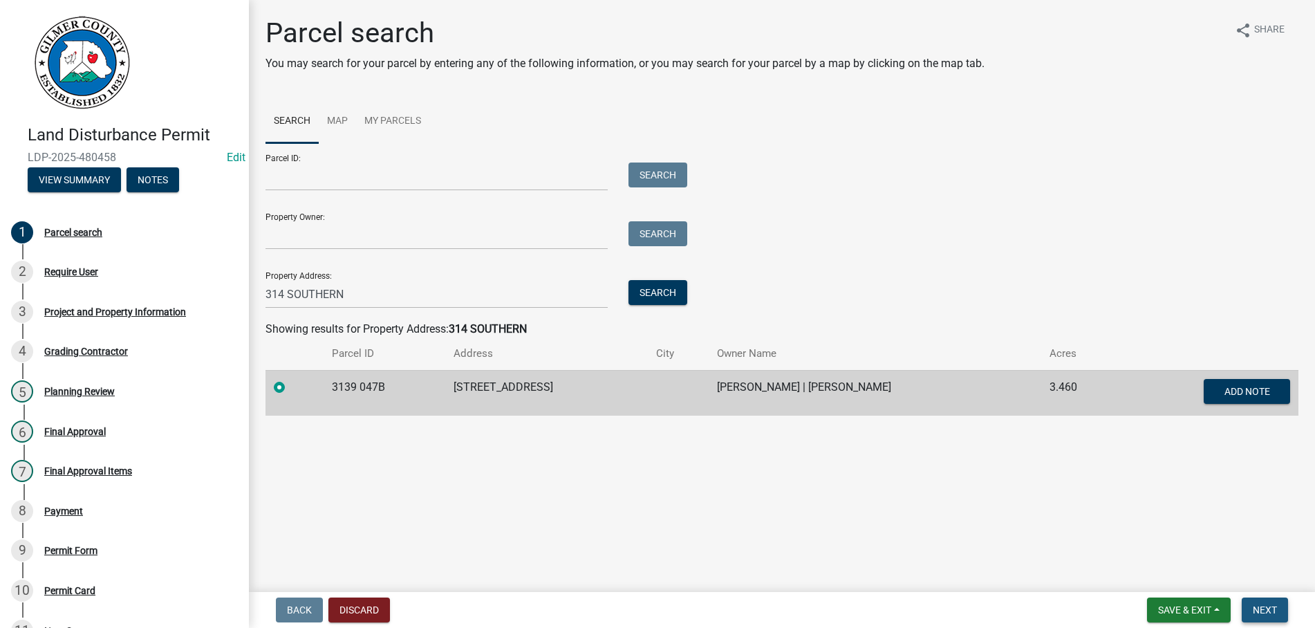
click at [1259, 613] on span "Next" at bounding box center [1265, 609] width 24 height 11
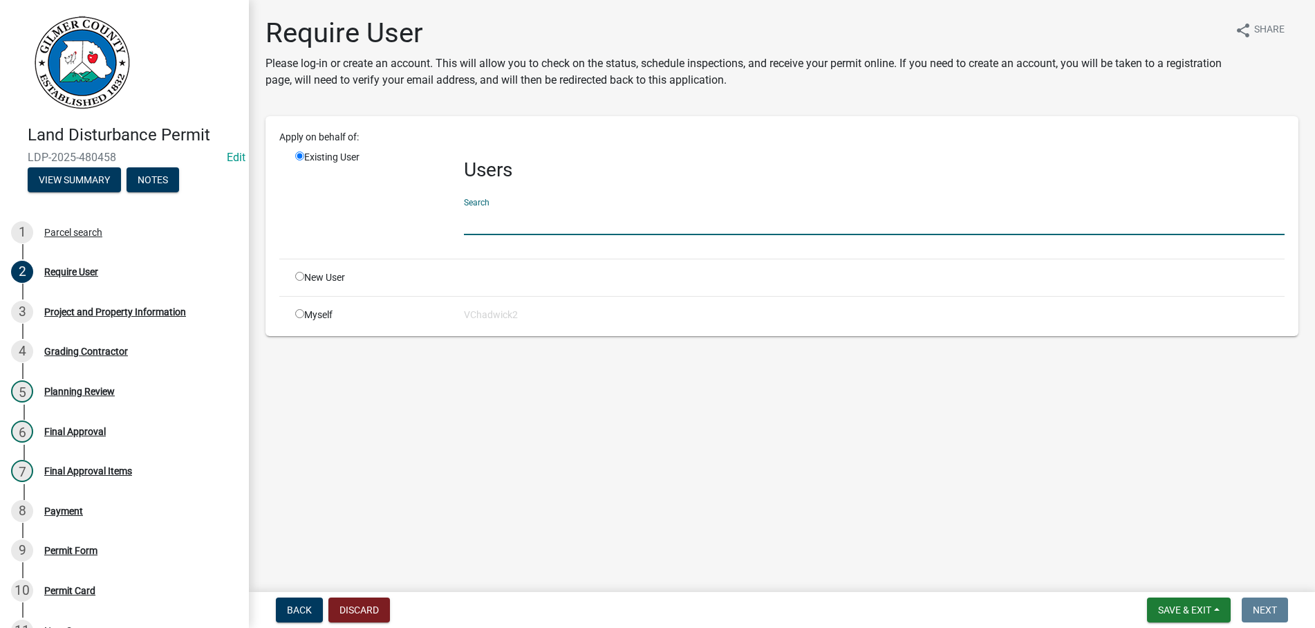
click at [516, 218] on input "text" at bounding box center [874, 221] width 821 height 28
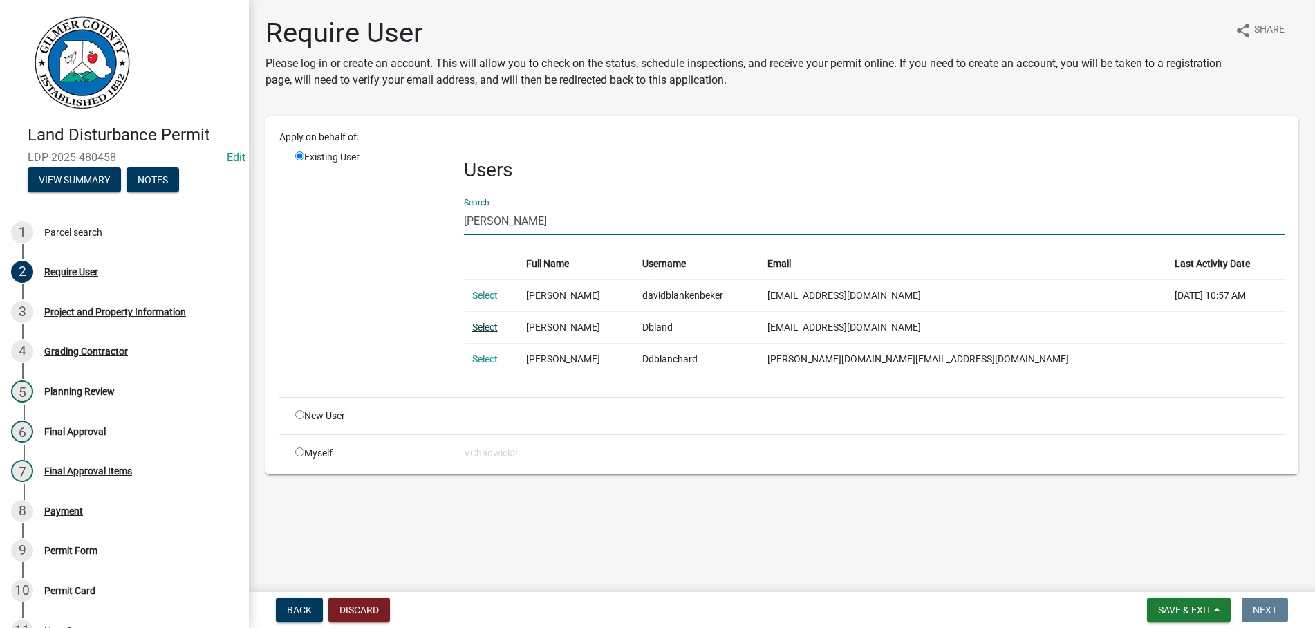
type input "[PERSON_NAME]"
click at [490, 328] on link "Select" at bounding box center [485, 326] width 26 height 11
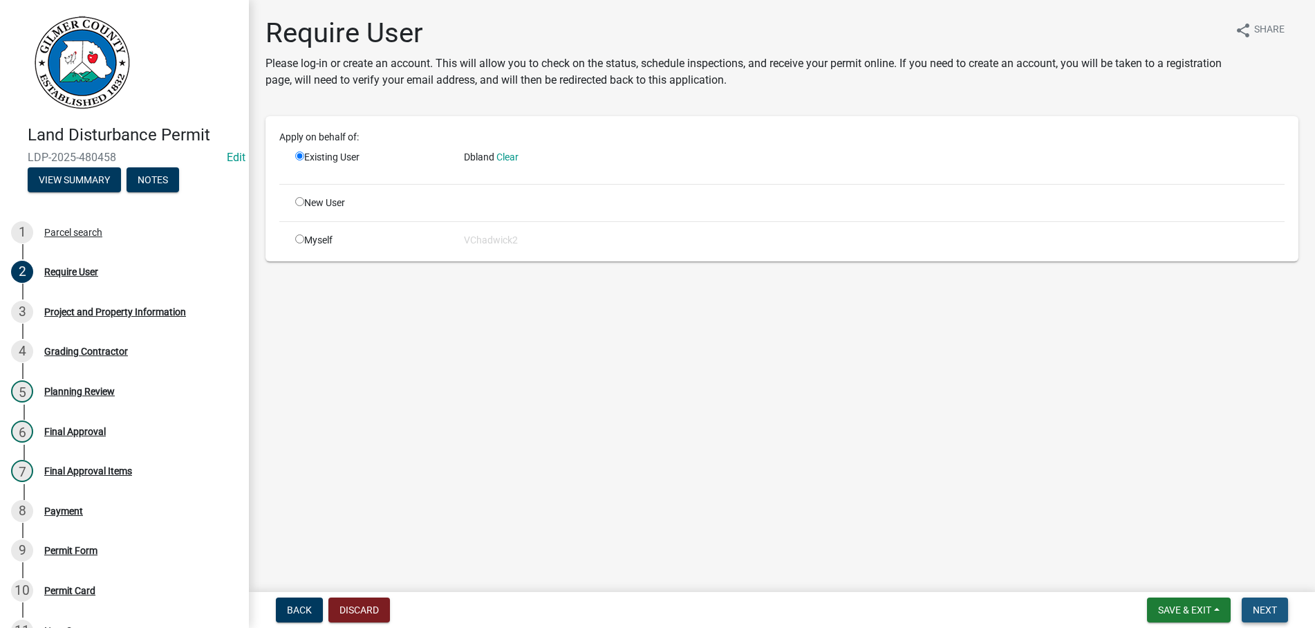
click at [1262, 604] on button "Next" at bounding box center [1265, 609] width 46 height 25
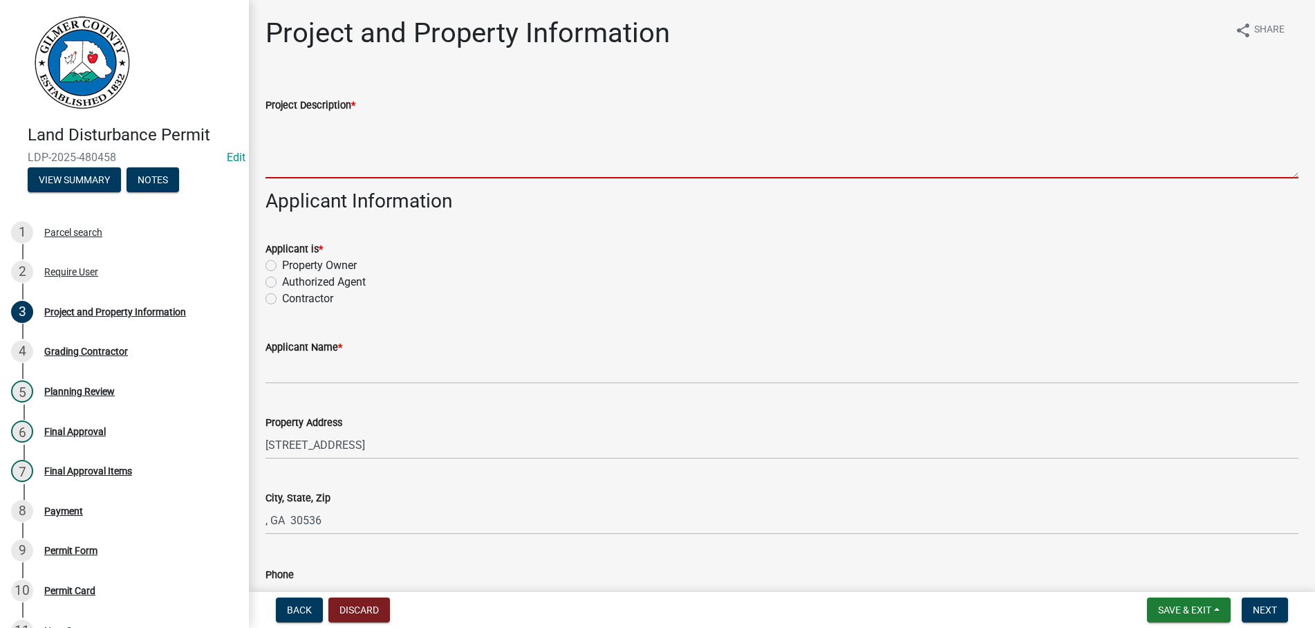
click at [394, 137] on textarea "Project Description *" at bounding box center [781, 145] width 1033 height 65
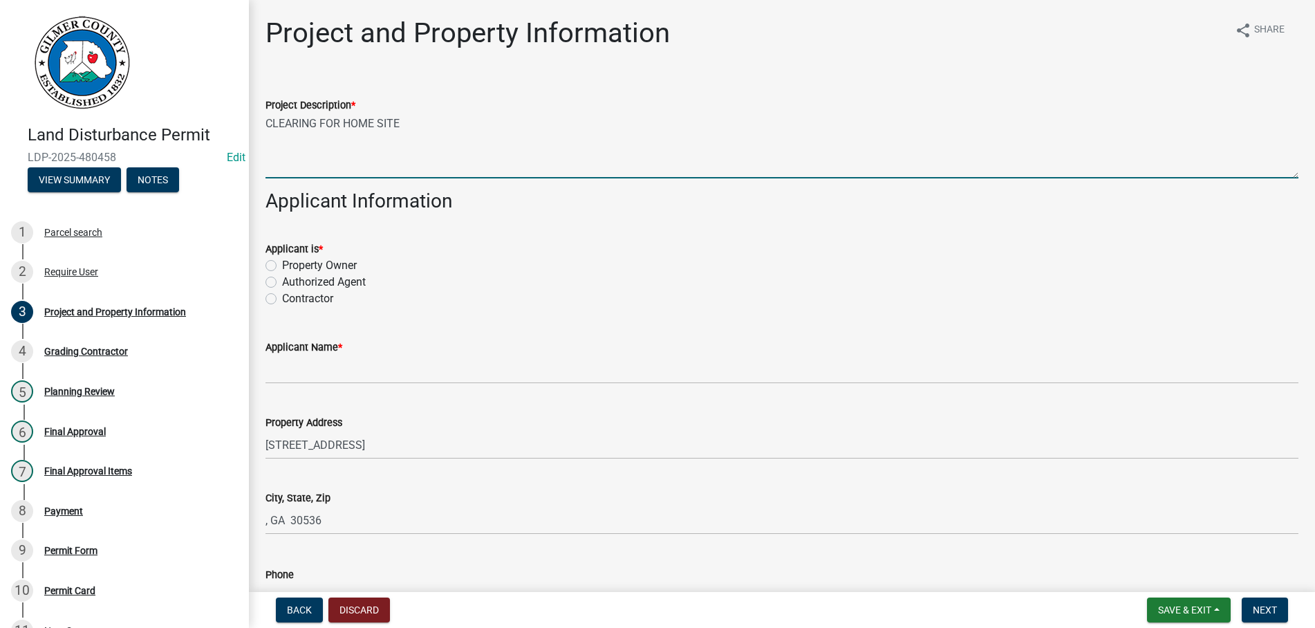
type textarea "CLEARING FOR HOME SITE"
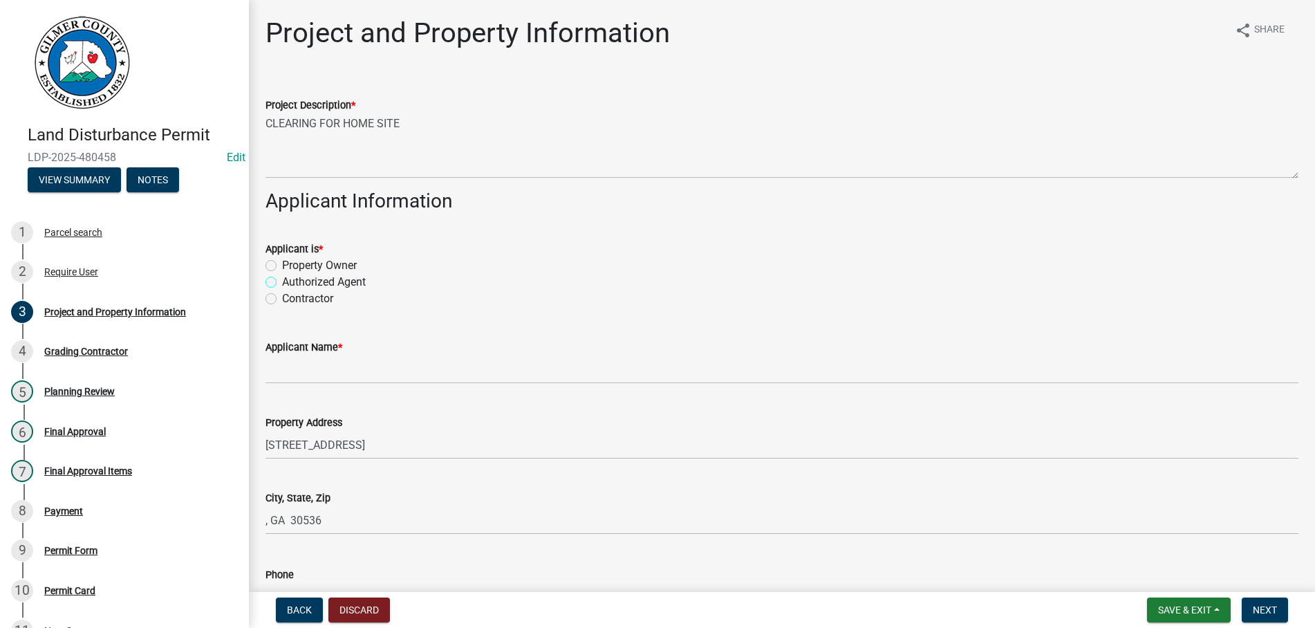
click at [282, 274] on input "Authorized Agent" at bounding box center [286, 278] width 9 height 9
radio input "true"
click at [282, 290] on input "Contractor" at bounding box center [286, 294] width 9 height 9
radio input "true"
click at [282, 290] on input "Contractor" at bounding box center [286, 294] width 9 height 9
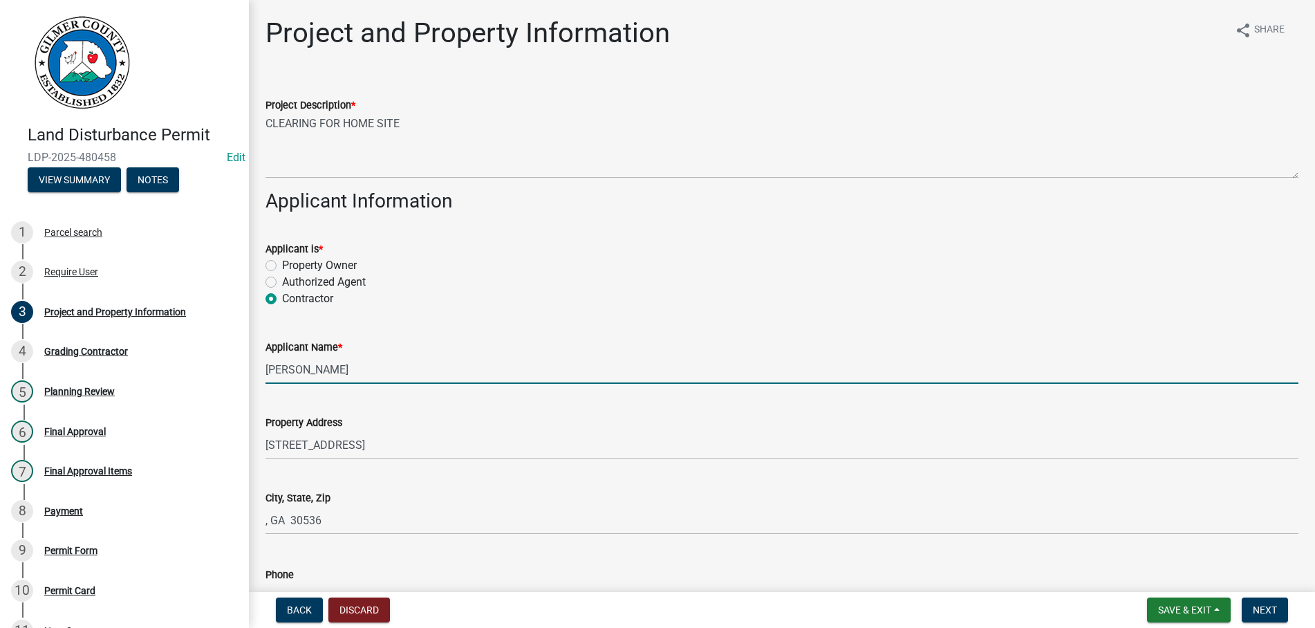
type input "[PERSON_NAME]"
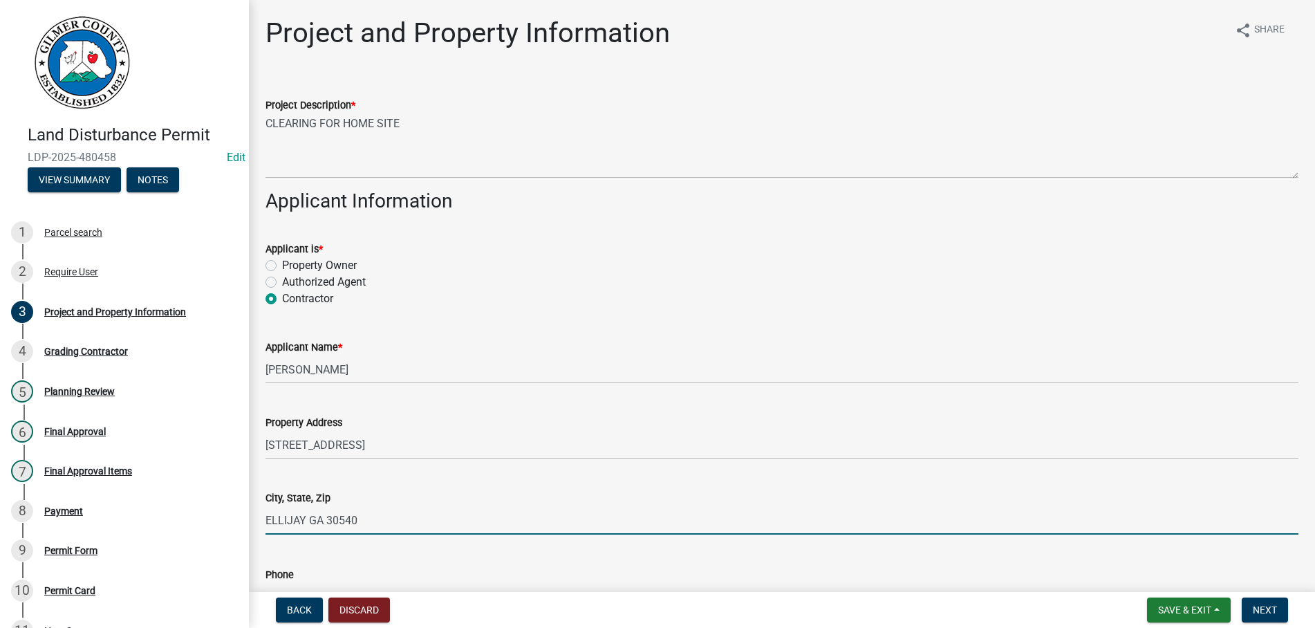
type input "ELLIJAY GA 30540"
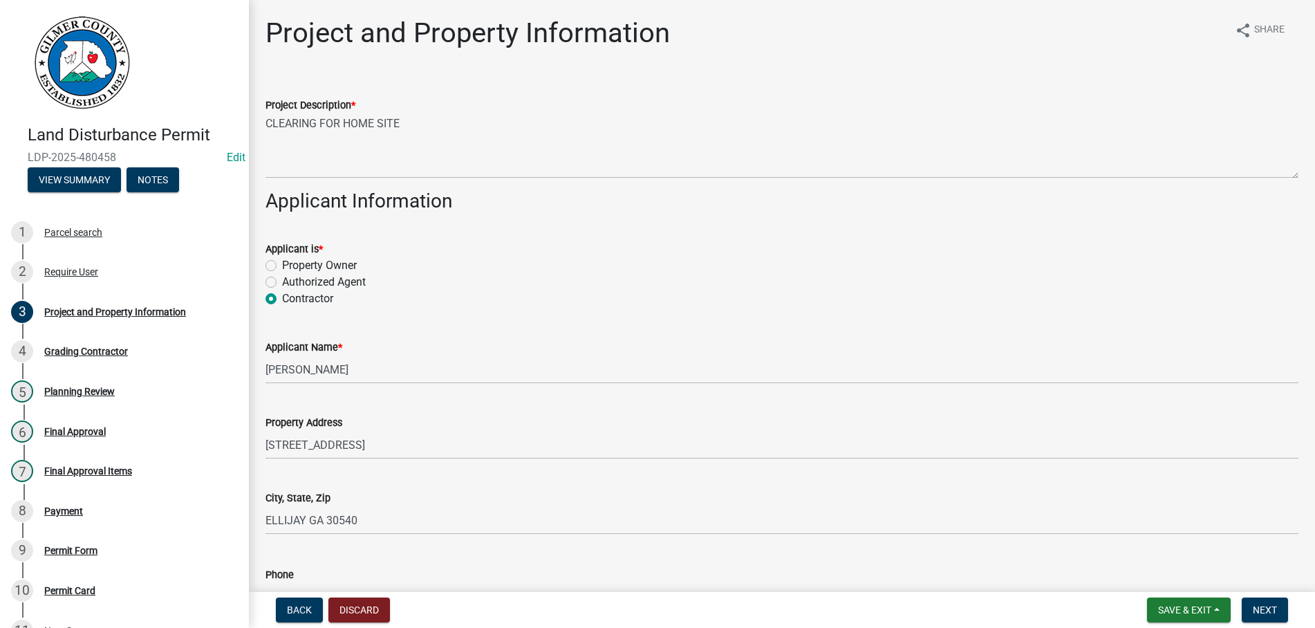
scroll to position [303, 0]
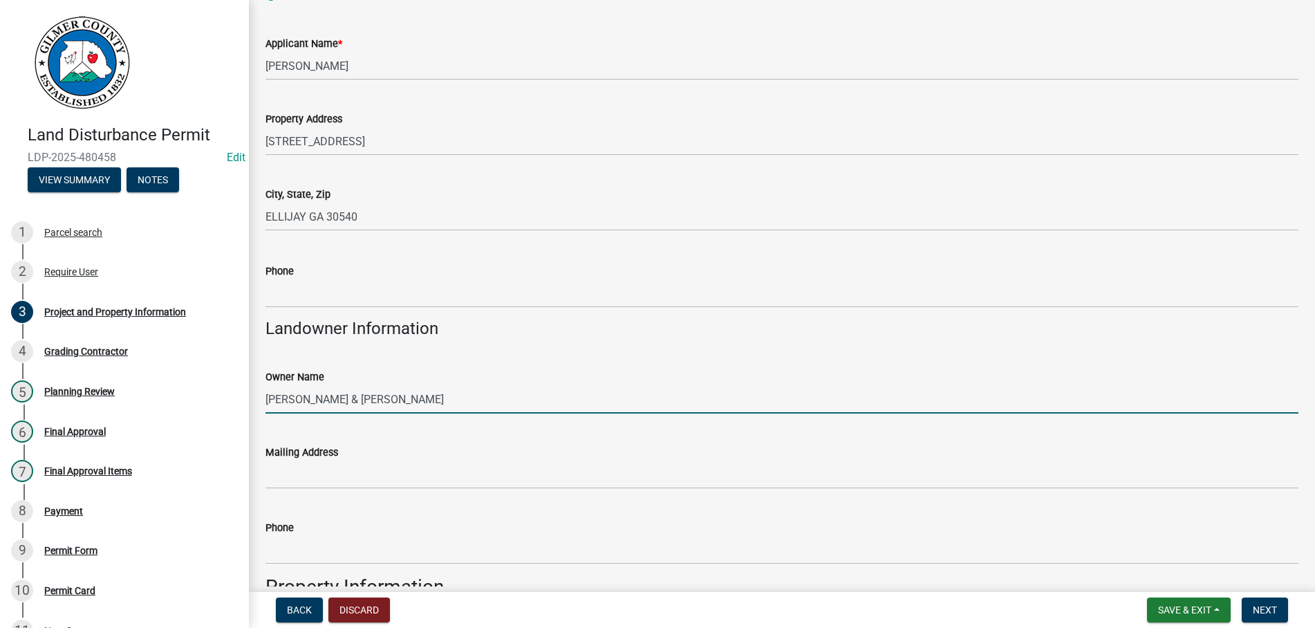
type input "[PERSON_NAME] & [PERSON_NAME]"
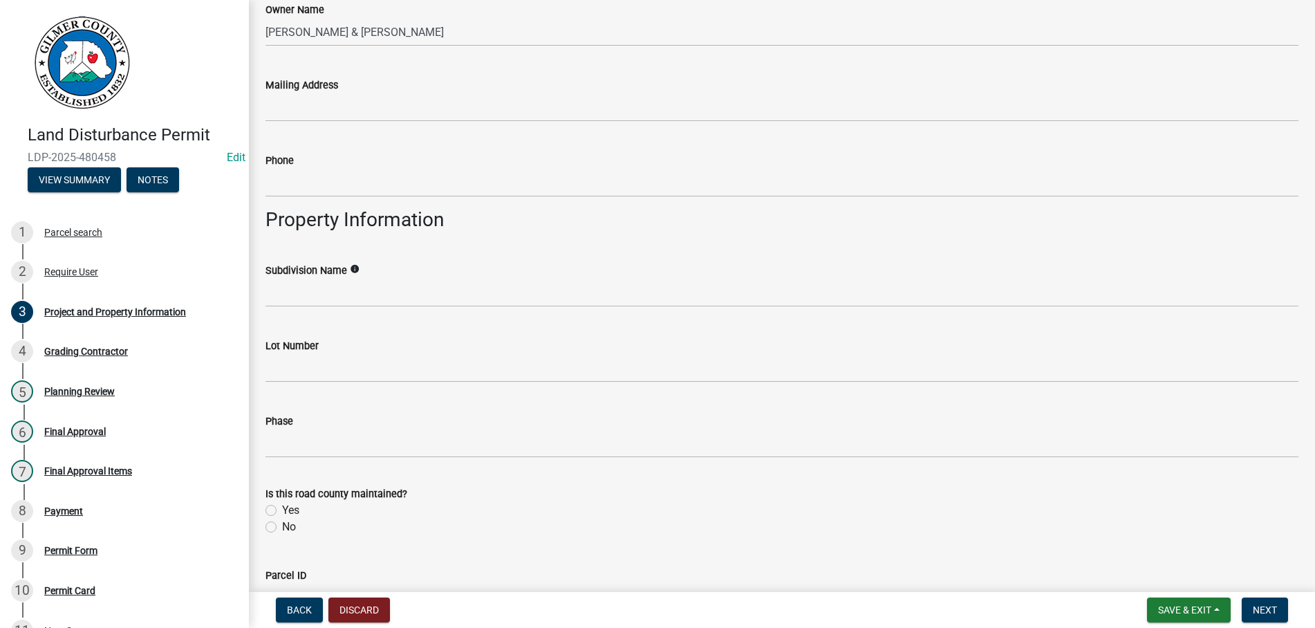
scroll to position [975, 0]
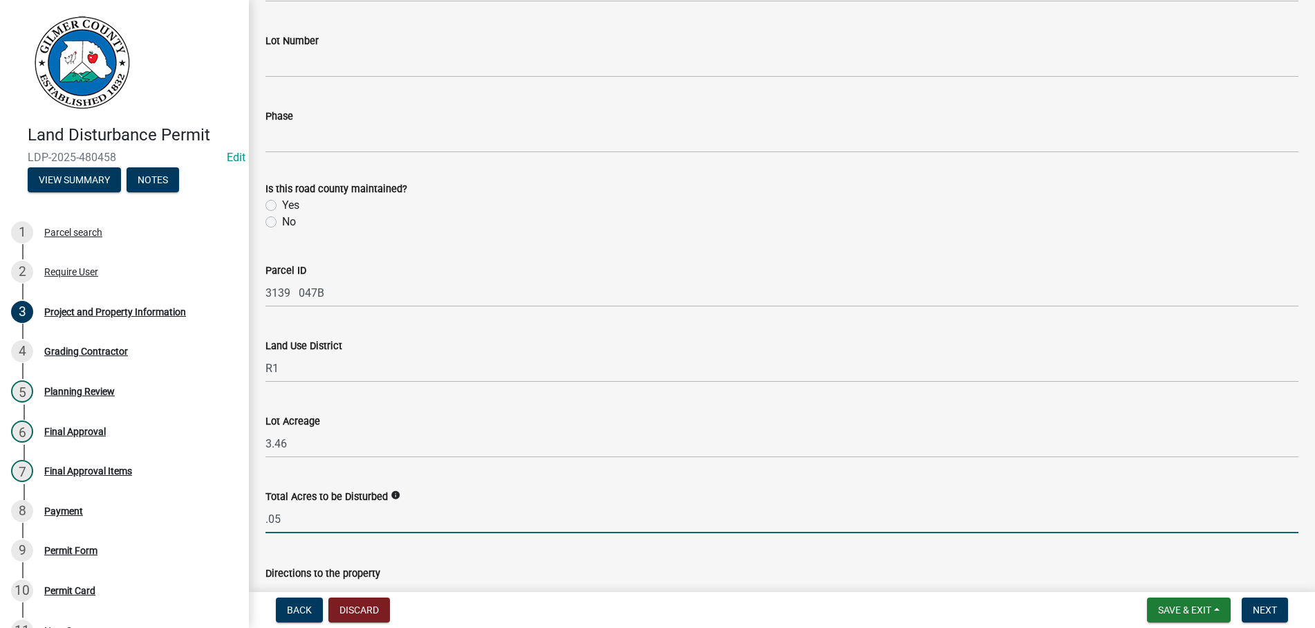
type input "0.05"
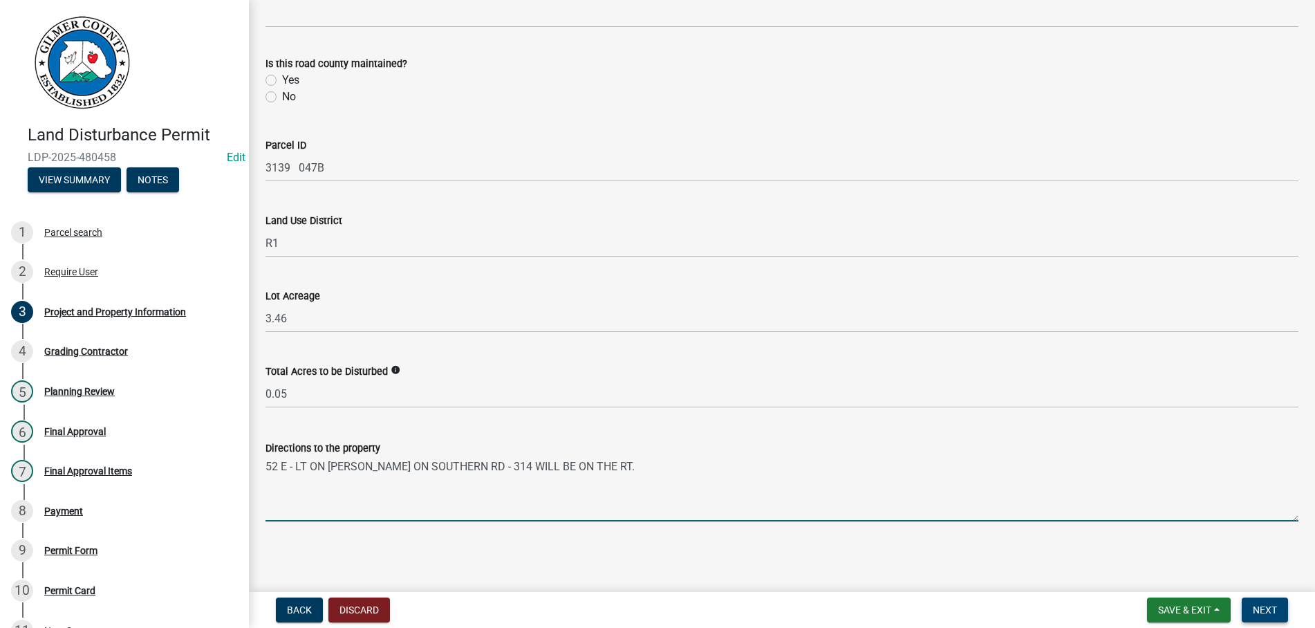
type textarea "52 E - LT ON [PERSON_NAME] ON SOUTHERN RD - 314 WILL BE ON THE RT."
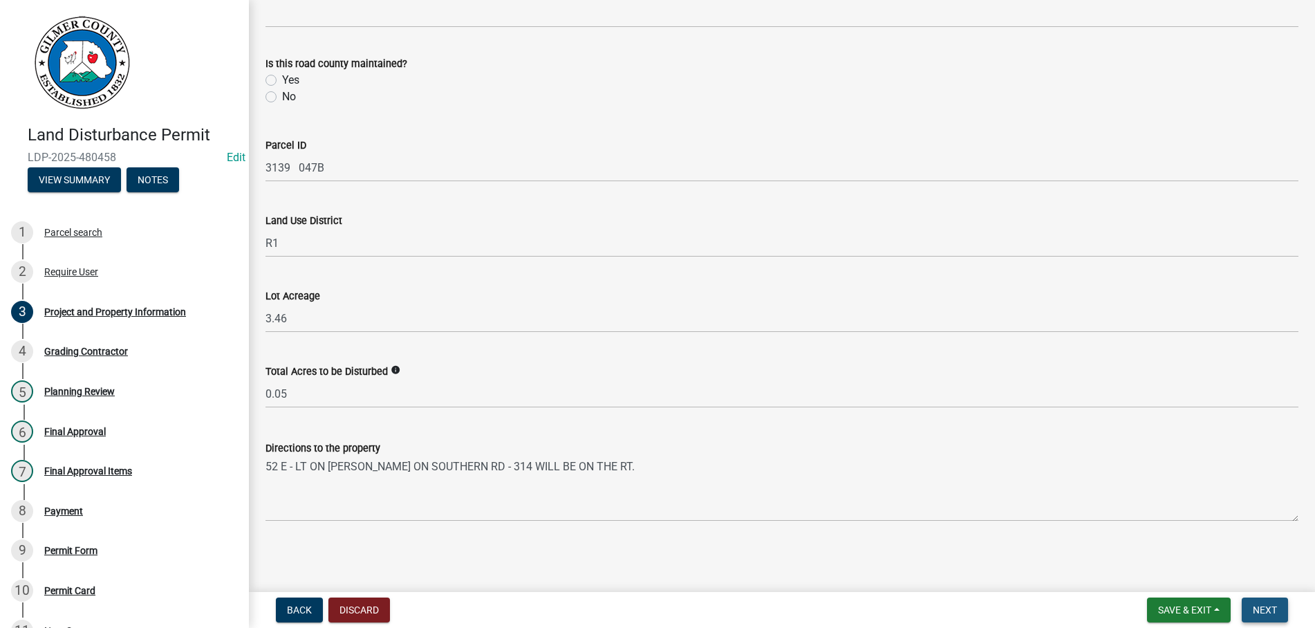
click at [1270, 610] on span "Next" at bounding box center [1265, 609] width 24 height 11
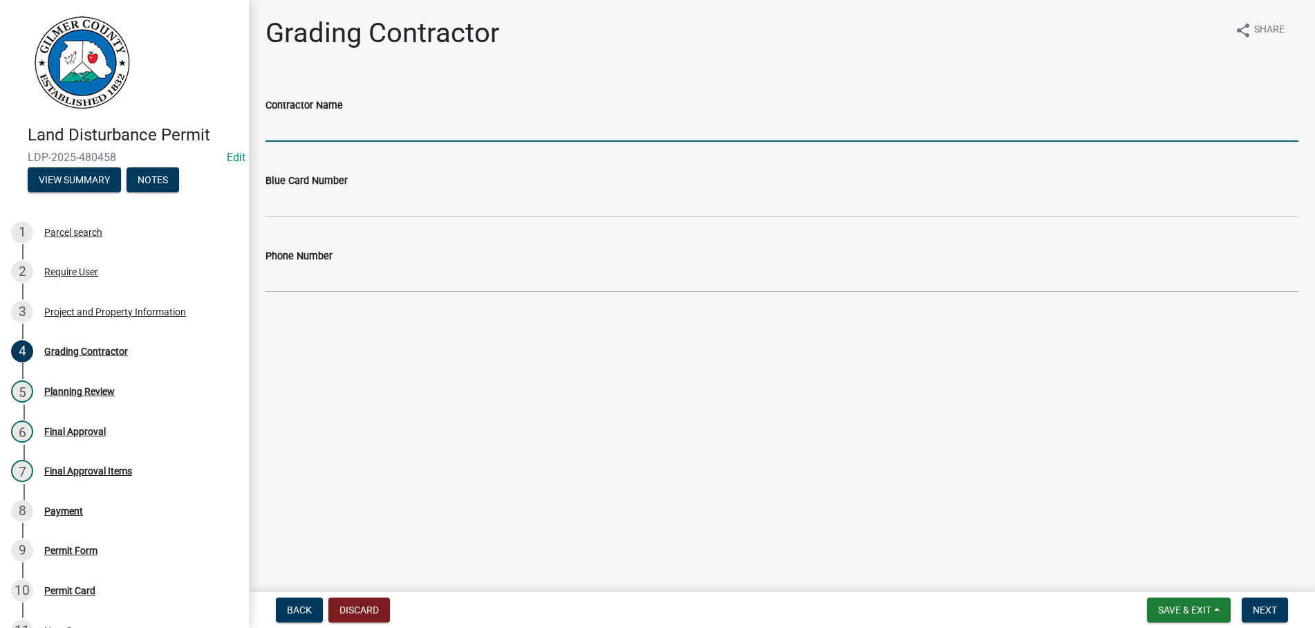
click at [313, 121] on input "Contractor Name" at bounding box center [781, 127] width 1033 height 28
type input "[PERSON_NAME]"
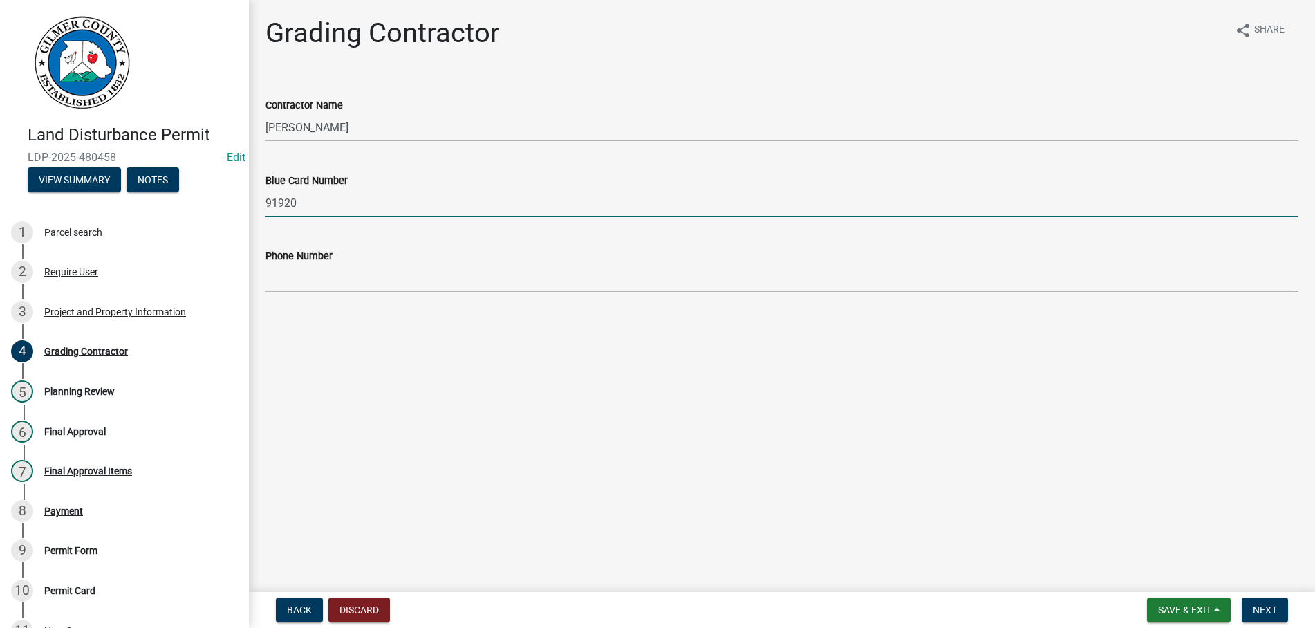
type input "91920"
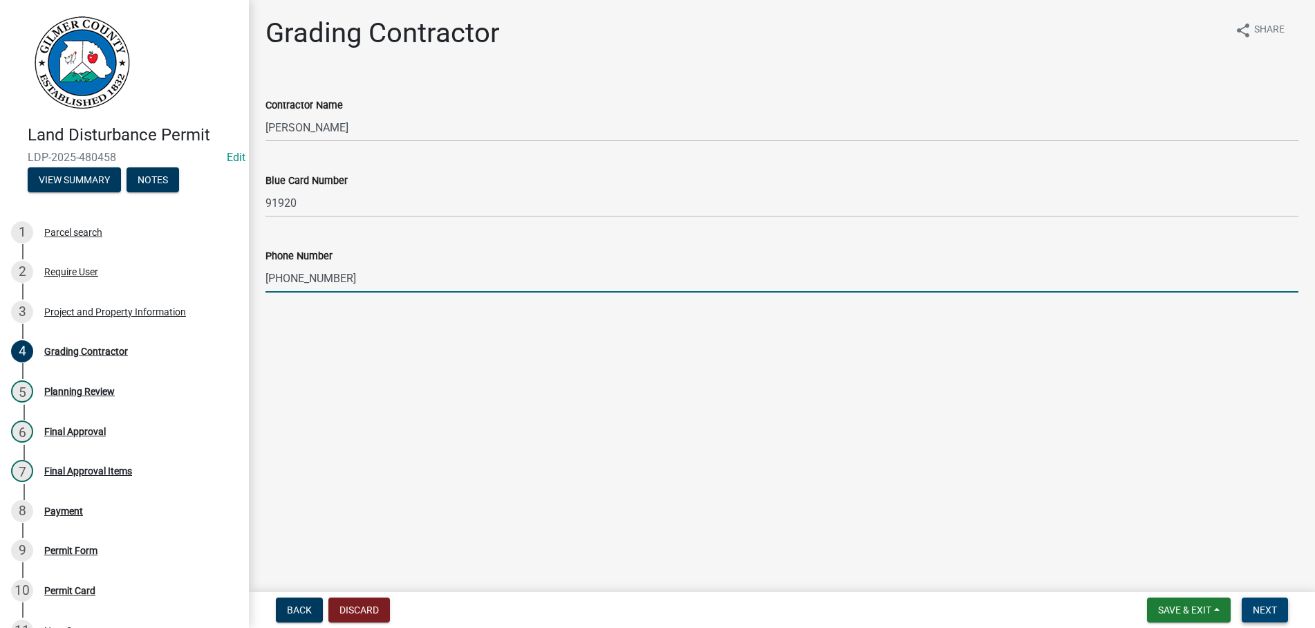
type input "[PHONE_NUMBER]"
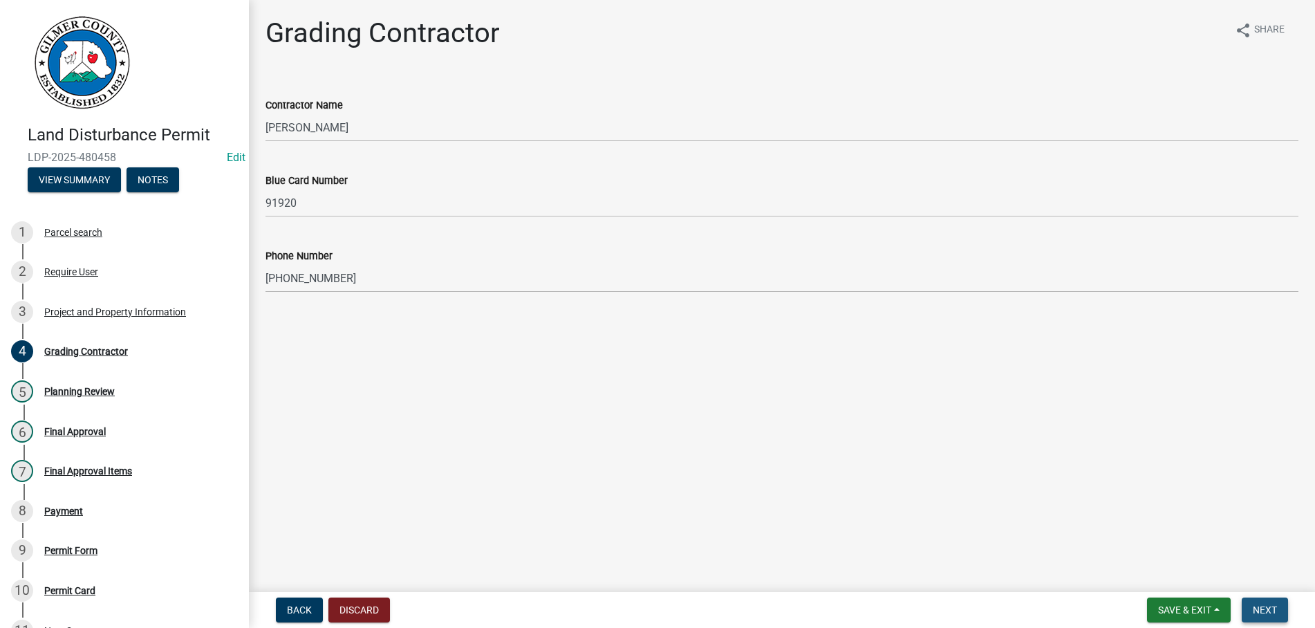
click at [1262, 604] on button "Next" at bounding box center [1265, 609] width 46 height 25
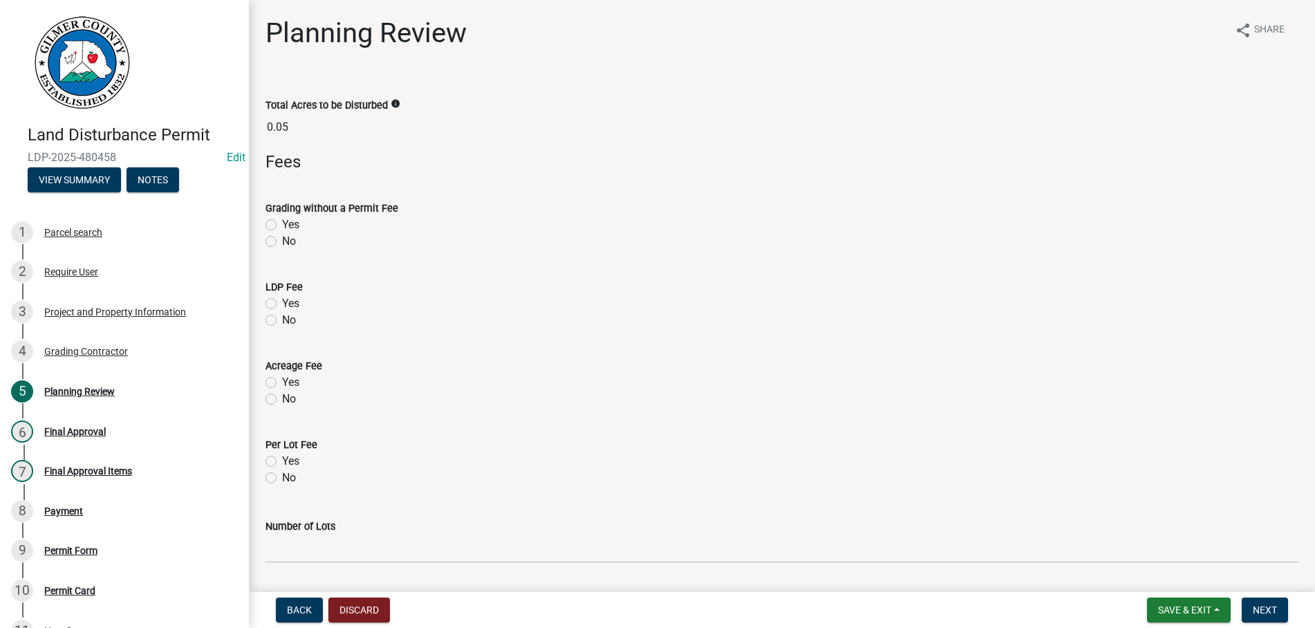
click at [282, 300] on label "Yes" at bounding box center [290, 303] width 17 height 17
click at [282, 300] on input "Yes" at bounding box center [286, 299] width 9 height 9
radio input "true"
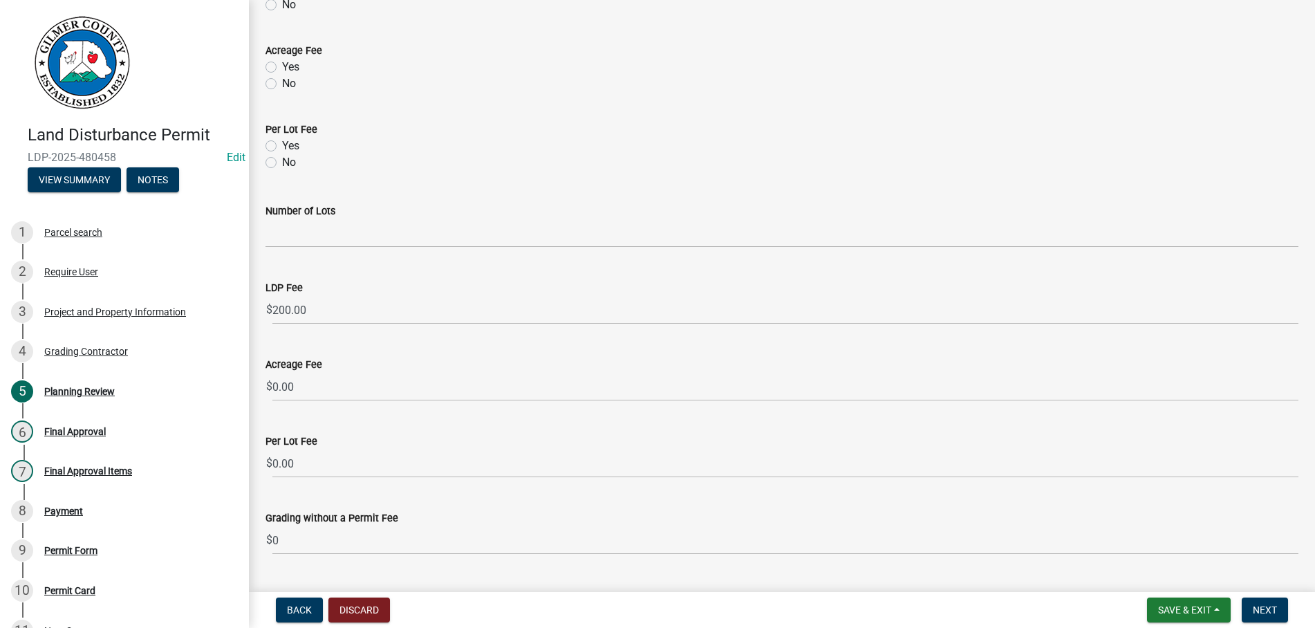
scroll to position [350, 0]
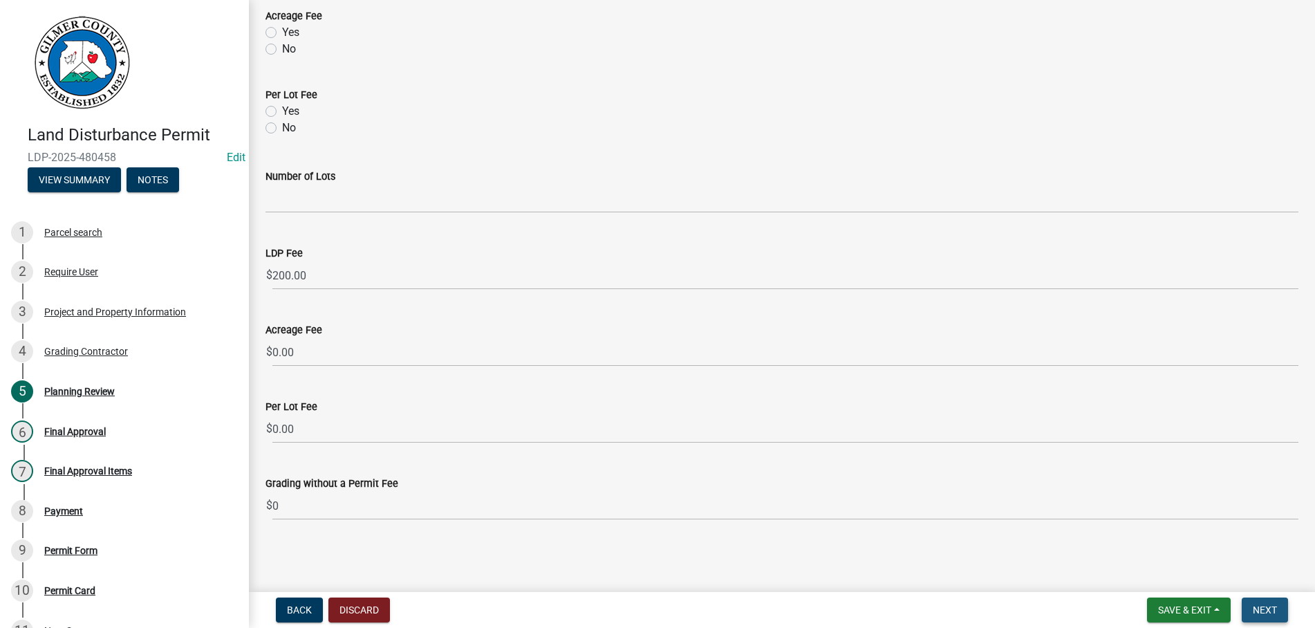
click at [1258, 606] on span "Next" at bounding box center [1265, 609] width 24 height 11
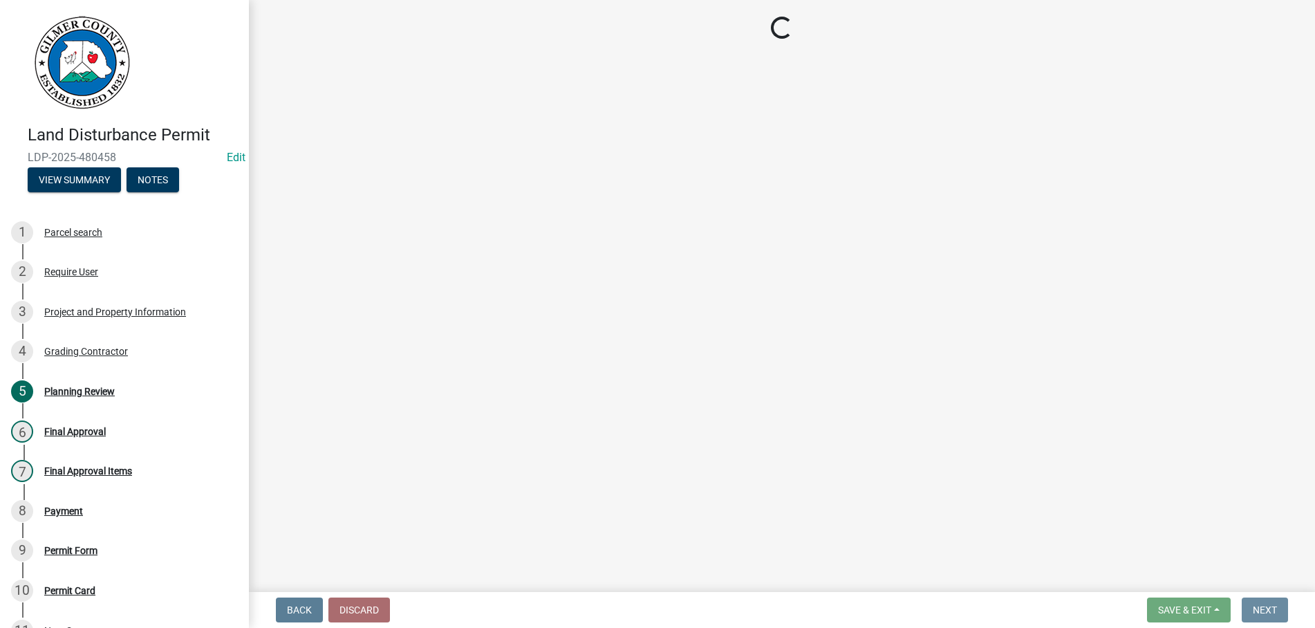
scroll to position [0, 0]
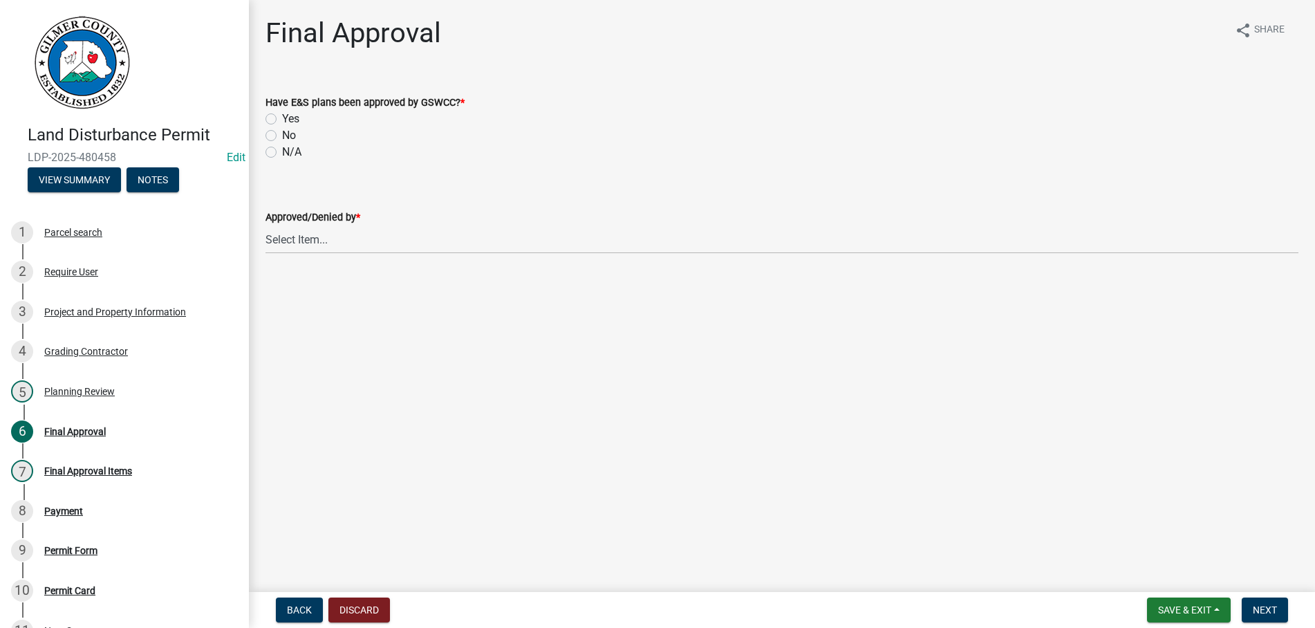
click at [282, 154] on label "N/A" at bounding box center [291, 152] width 19 height 17
click at [282, 153] on input "N/A" at bounding box center [286, 148] width 9 height 9
radio input "true"
select select "b44f7338-8171-40f4-83dd-b8ba3065c966"
click at [1276, 610] on span "Next" at bounding box center [1265, 609] width 24 height 11
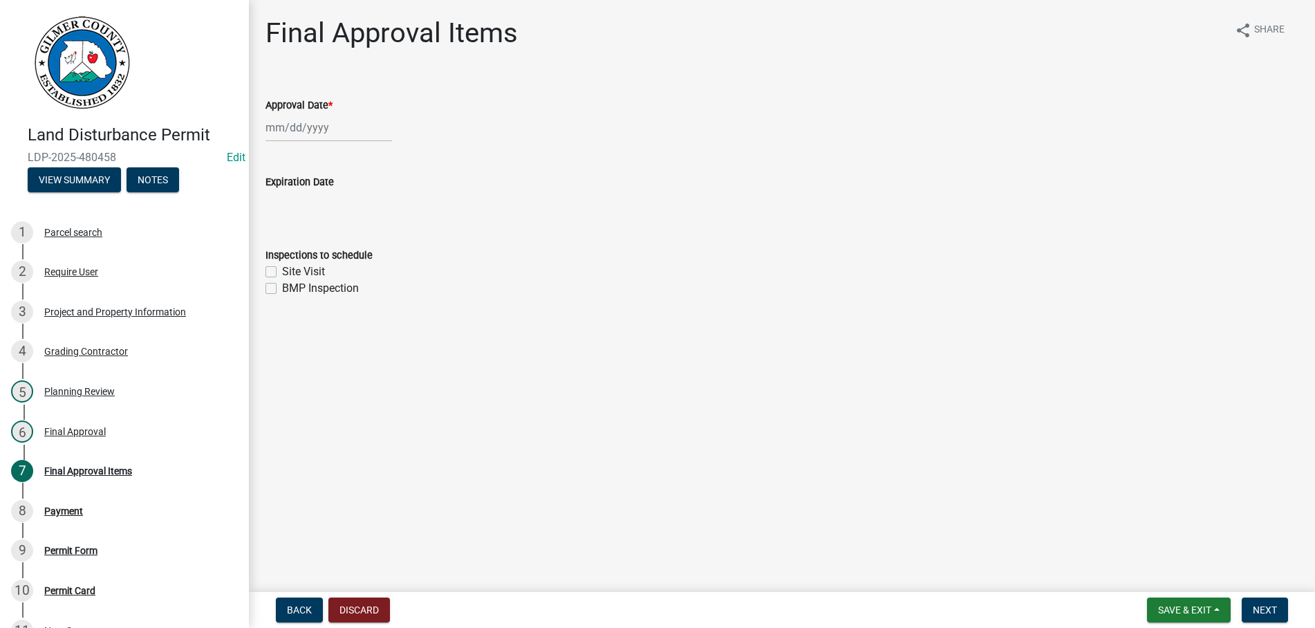
click at [354, 121] on input "Approval Date *" at bounding box center [328, 127] width 127 height 28
select select "9"
select select "2025"
type input "[DATE]"
click at [282, 268] on label "Site Visit" at bounding box center [303, 271] width 43 height 17
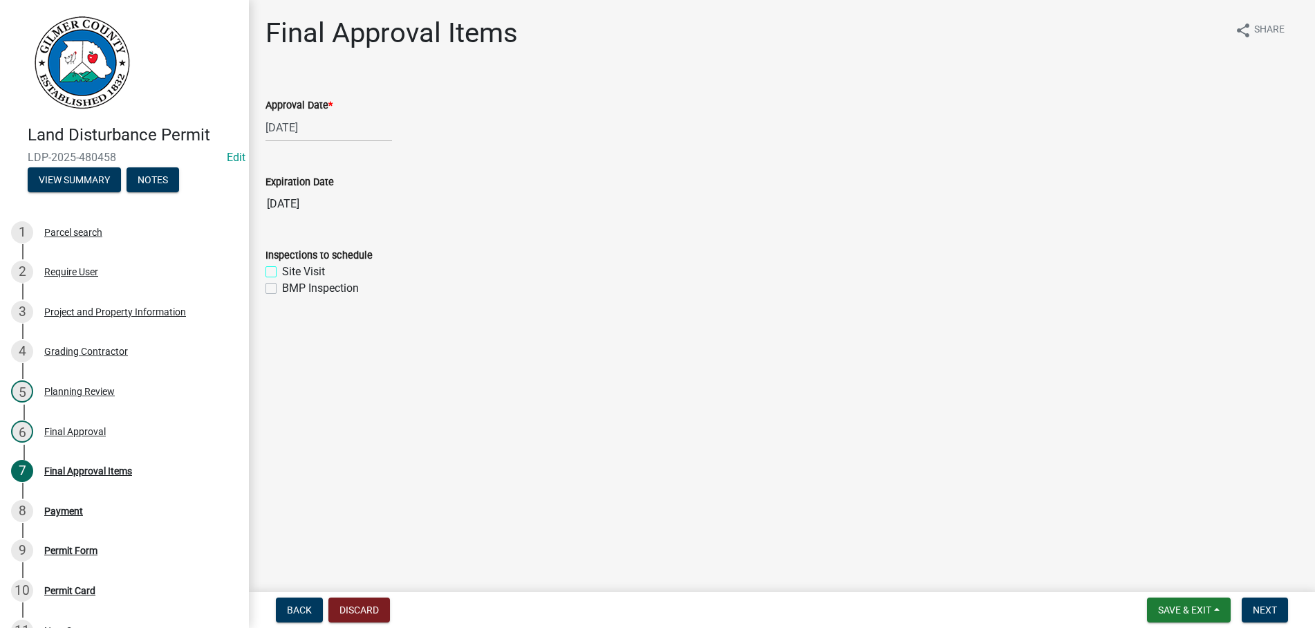
click at [282, 268] on input "Site Visit" at bounding box center [286, 267] width 9 height 9
checkbox input "true"
checkbox input "false"
click at [1258, 610] on span "Next" at bounding box center [1265, 609] width 24 height 11
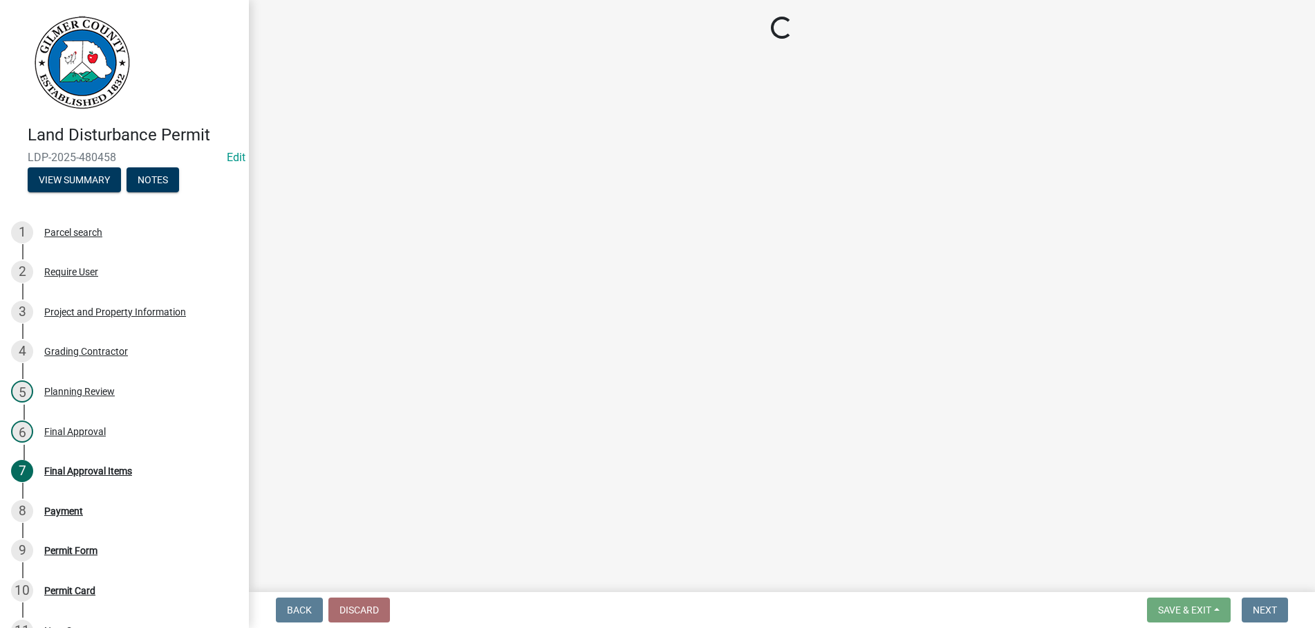
select select "2: 1"
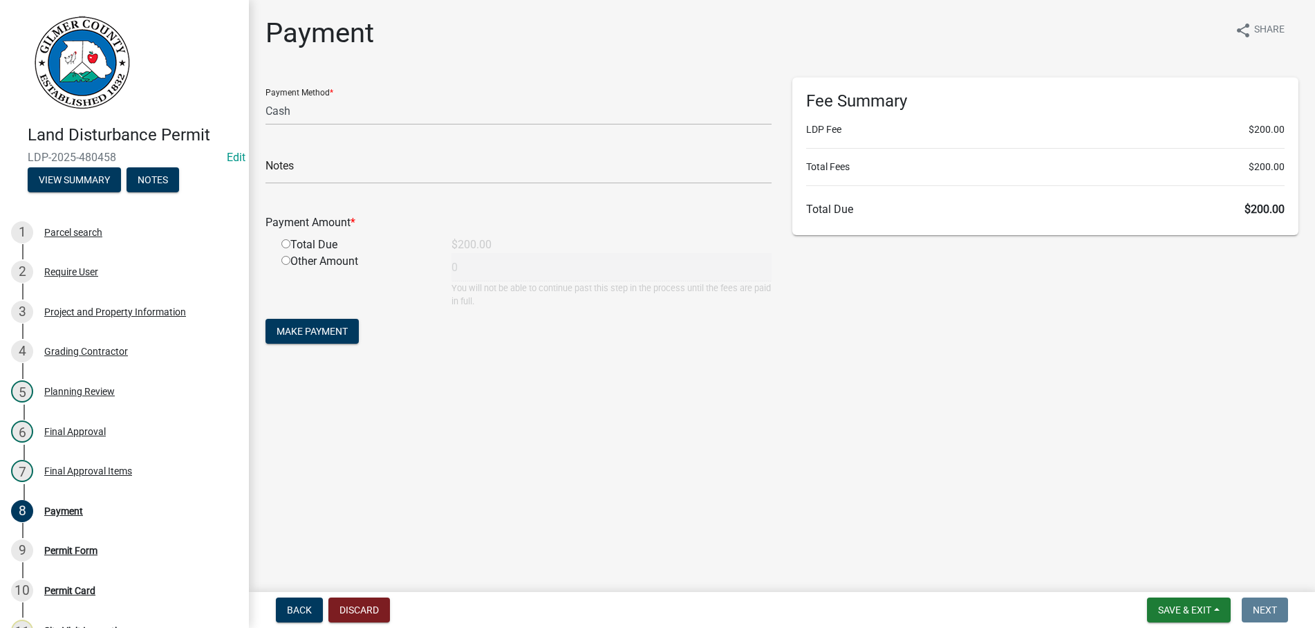
click at [284, 247] on input "radio" at bounding box center [285, 243] width 9 height 9
radio input "true"
type input "200"
click at [295, 328] on span "Make Payment" at bounding box center [312, 331] width 71 height 11
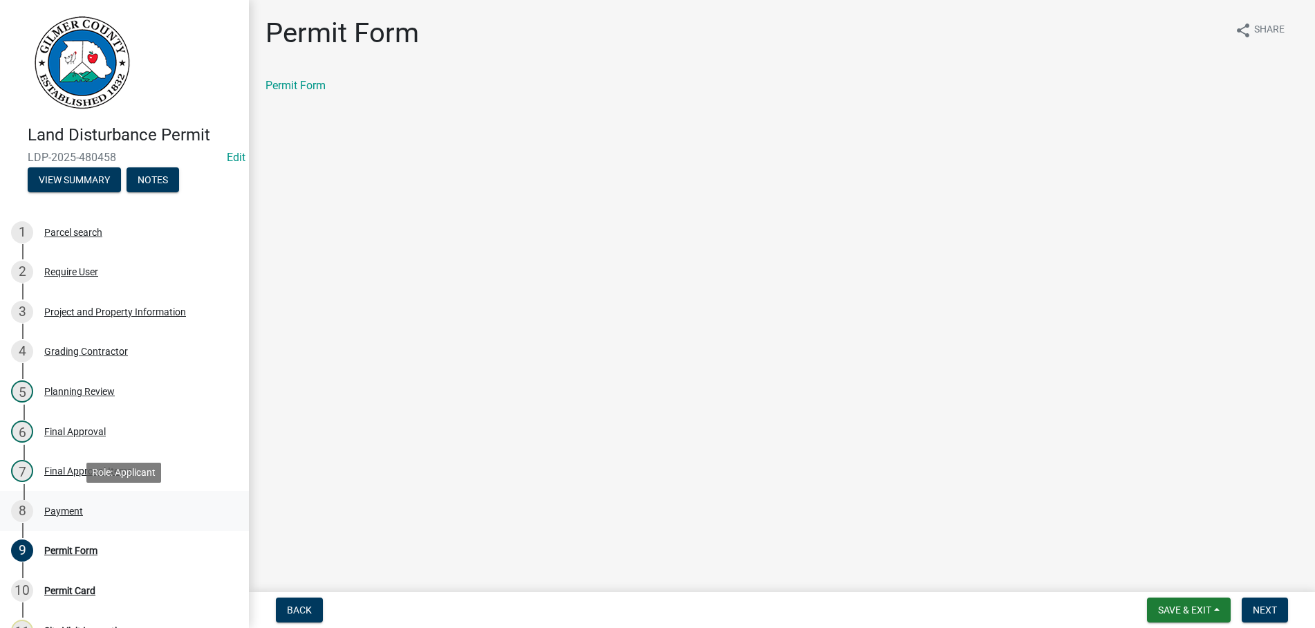
click at [51, 510] on div "Payment" at bounding box center [63, 511] width 39 height 10
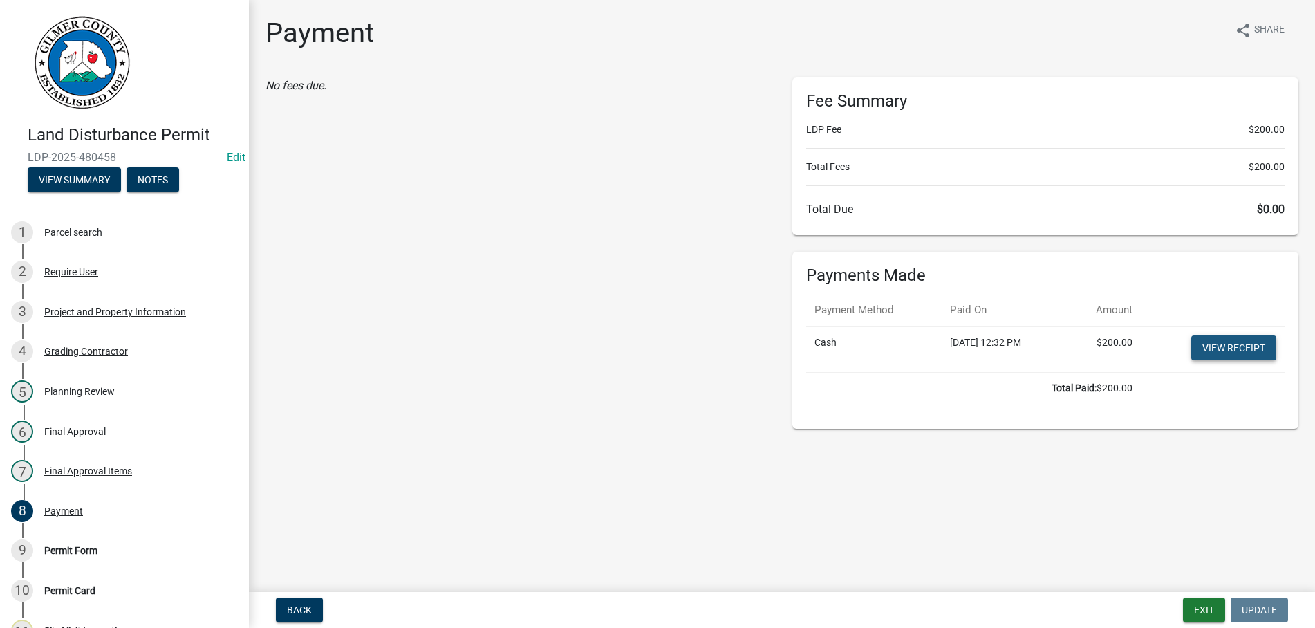
click at [1238, 346] on link "View receipt" at bounding box center [1233, 347] width 85 height 25
click at [66, 544] on div "9 Permit Form" at bounding box center [119, 550] width 216 height 22
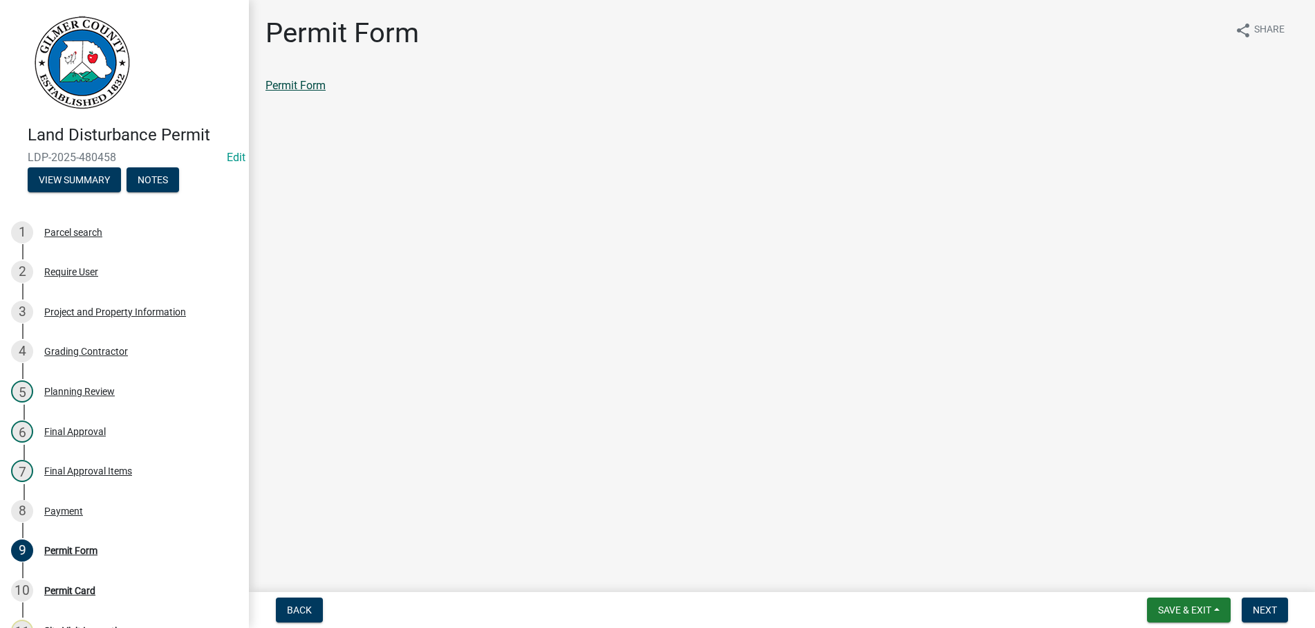
click at [281, 83] on link "Permit Form" at bounding box center [295, 85] width 60 height 13
click at [64, 587] on div "Permit Card" at bounding box center [69, 591] width 51 height 10
click at [298, 91] on link "Permit Form" at bounding box center [295, 85] width 60 height 13
click at [1263, 603] on button "Next" at bounding box center [1265, 609] width 46 height 25
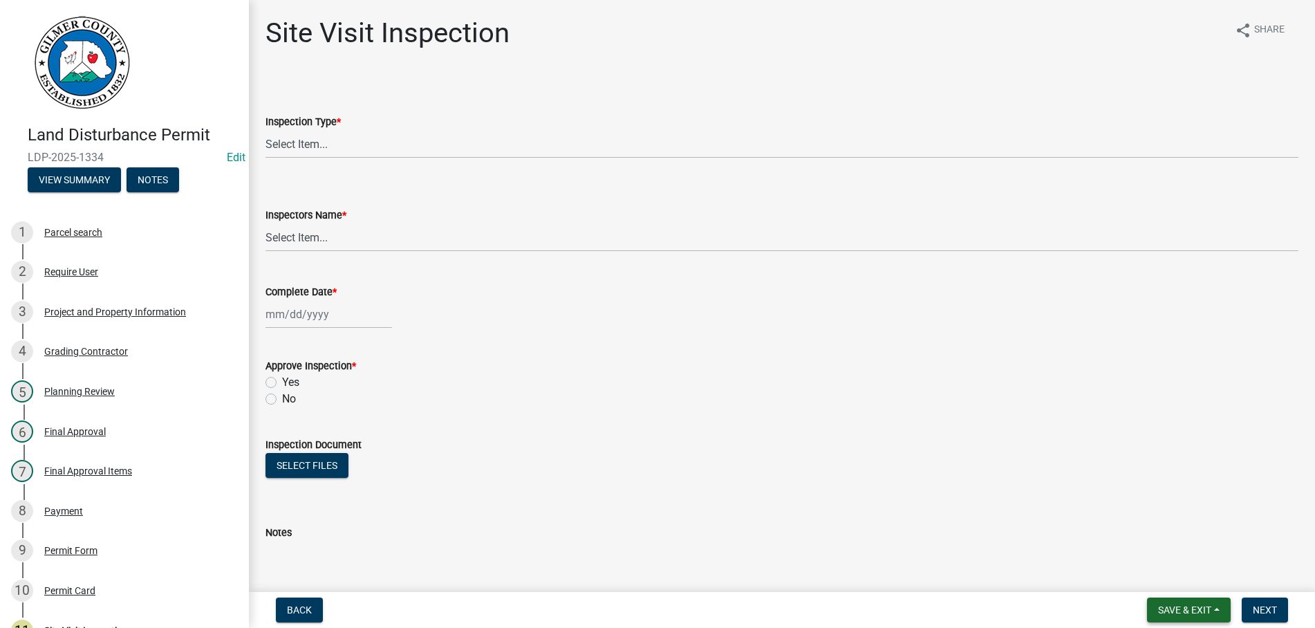
click at [1169, 611] on span "Save & Exit" at bounding box center [1184, 609] width 53 height 11
click at [1171, 570] on button "Save & Exit" at bounding box center [1175, 573] width 111 height 33
